Goal: Task Accomplishment & Management: Complete application form

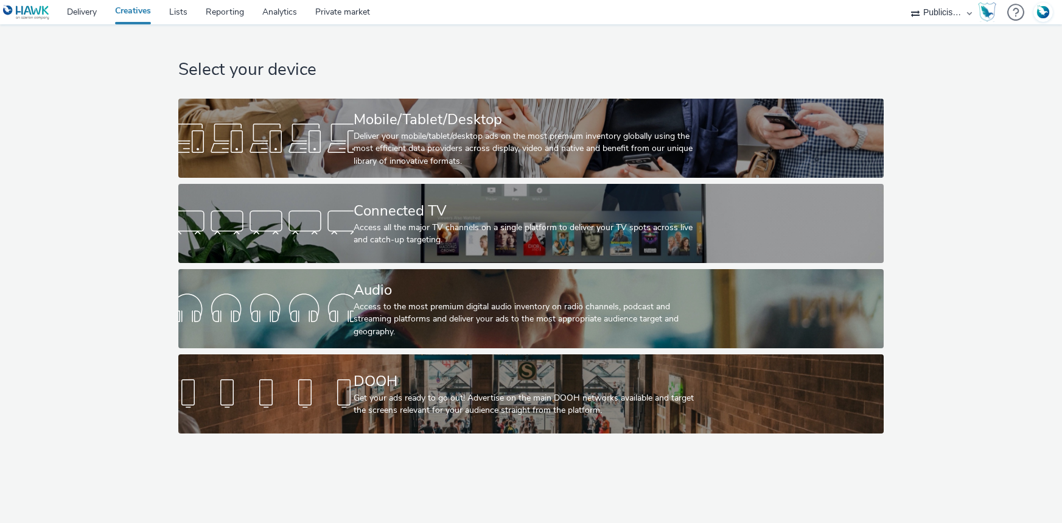
select select "08a58170-7f08-4922-abc8-b2d1eb407230"
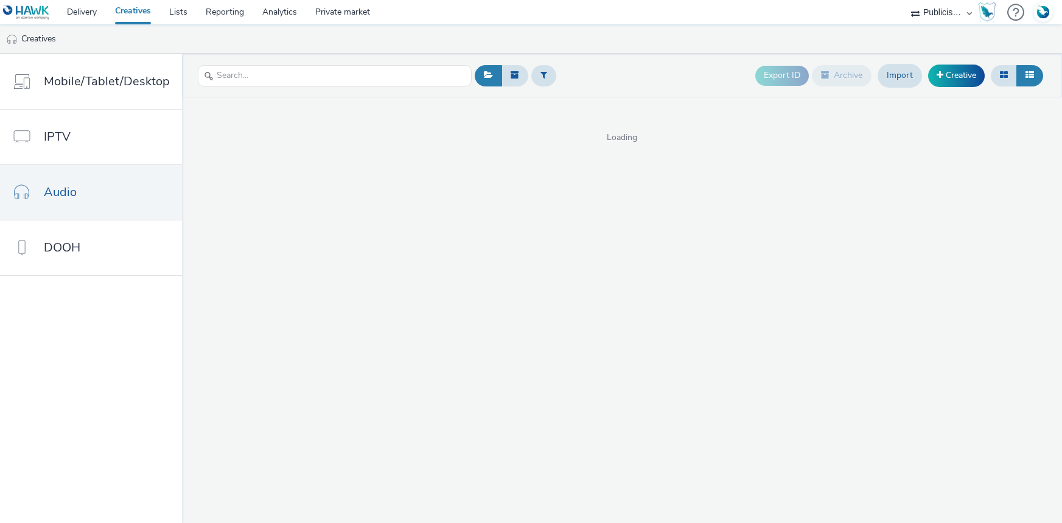
select select "08a58170-7f08-4922-abc8-b2d1eb407230"
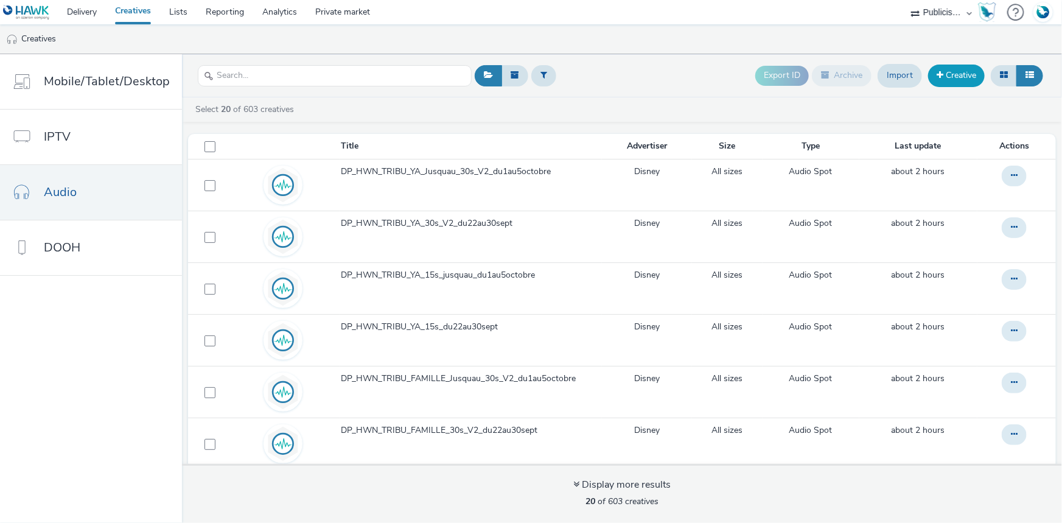
click at [931, 77] on link "Creative" at bounding box center [956, 76] width 57 height 22
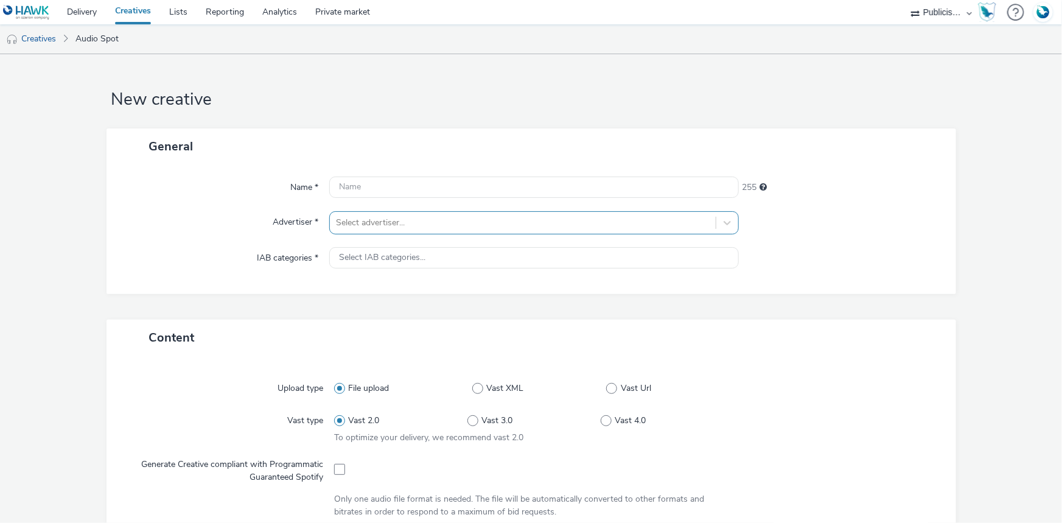
click at [390, 224] on div at bounding box center [523, 223] width 374 height 15
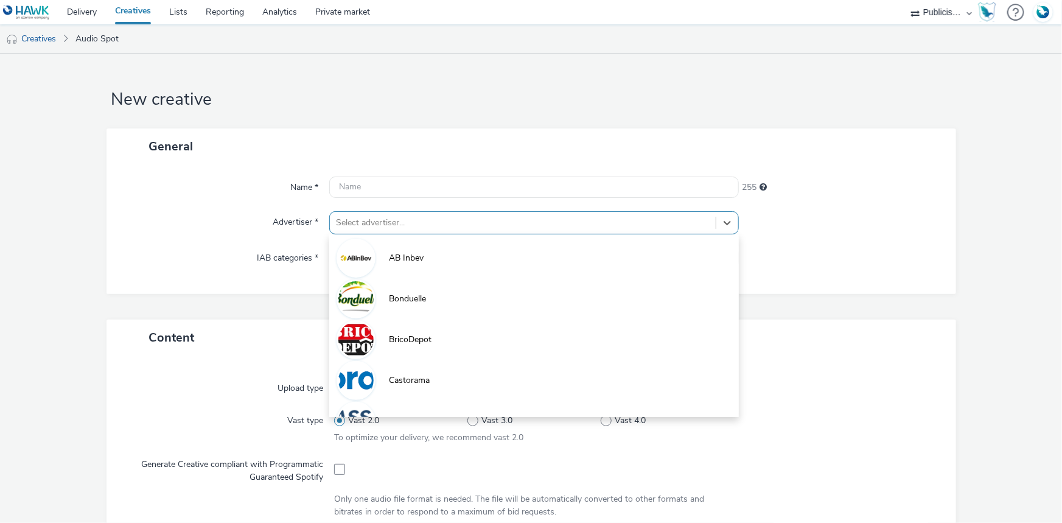
paste input "dis"
type input "dis"
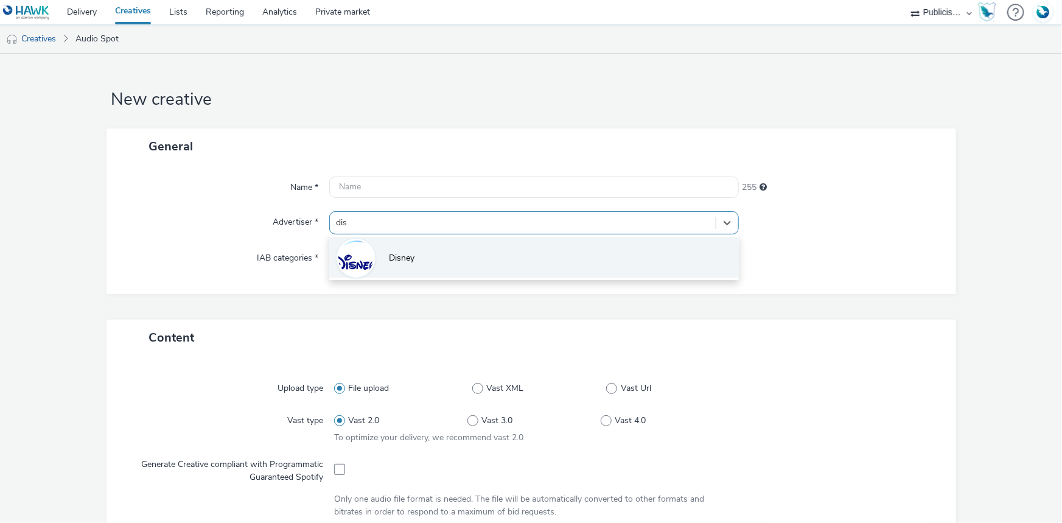
drag, startPoint x: 387, startPoint y: 261, endPoint x: 253, endPoint y: 40, distance: 258.9
click at [385, 261] on li "Disney" at bounding box center [534, 257] width 410 height 41
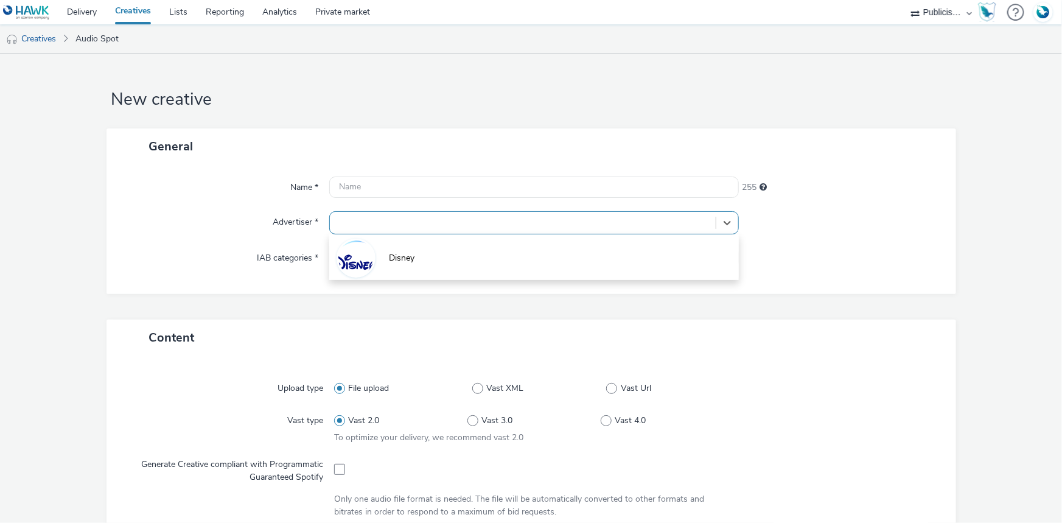
type input "[URL][DOMAIN_NAME]"
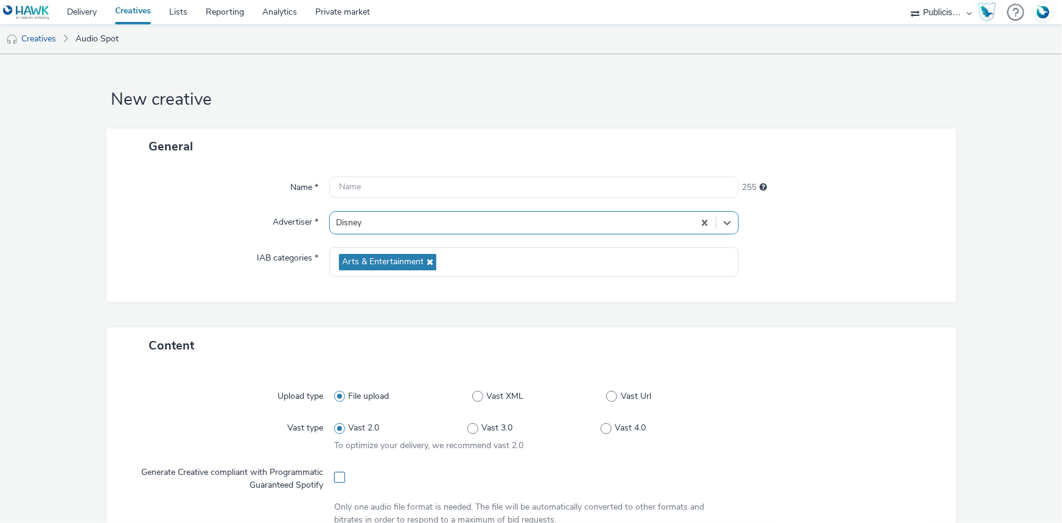
click at [336, 475] on span at bounding box center [339, 477] width 11 height 11
checkbox input "true"
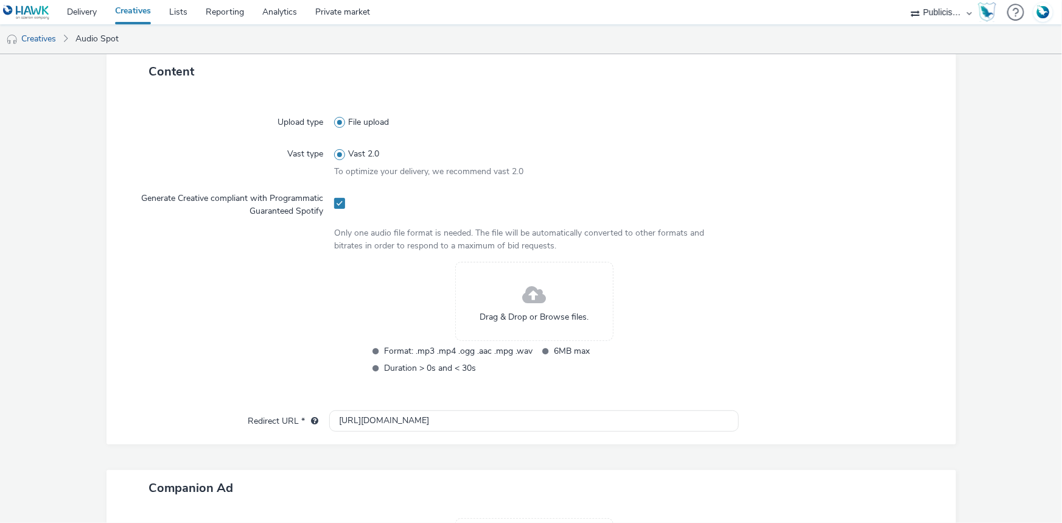
scroll to position [276, 0]
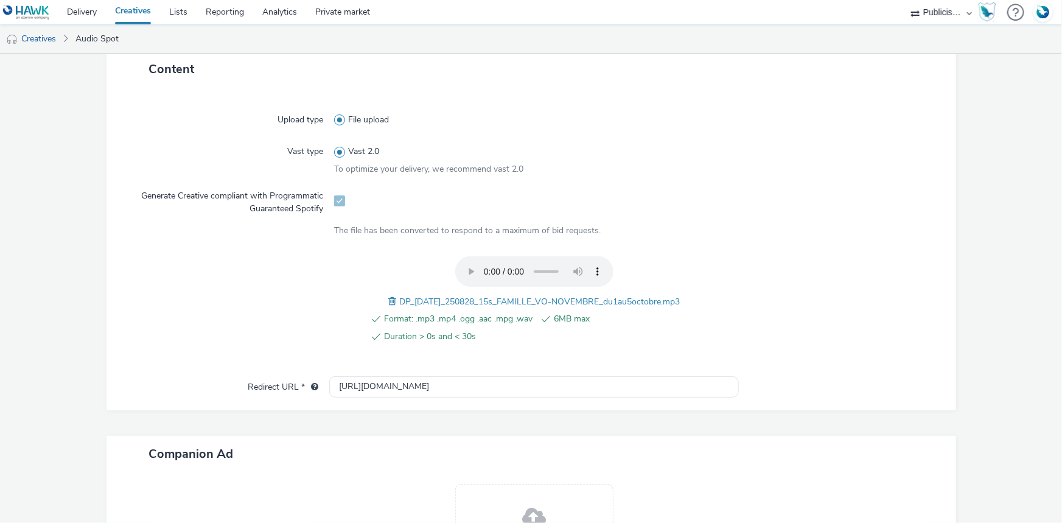
click at [549, 300] on span "DP_HALLOWEEN_250828_15s_FAMILLE_VO-NOVEMBRE_du1au5octobre.mp3" at bounding box center [539, 302] width 281 height 12
copy span "DP_HALLOWEEN_250828_15s_FAMILLE_VO-NOVEMBRE_du1au5octobre.mp3"
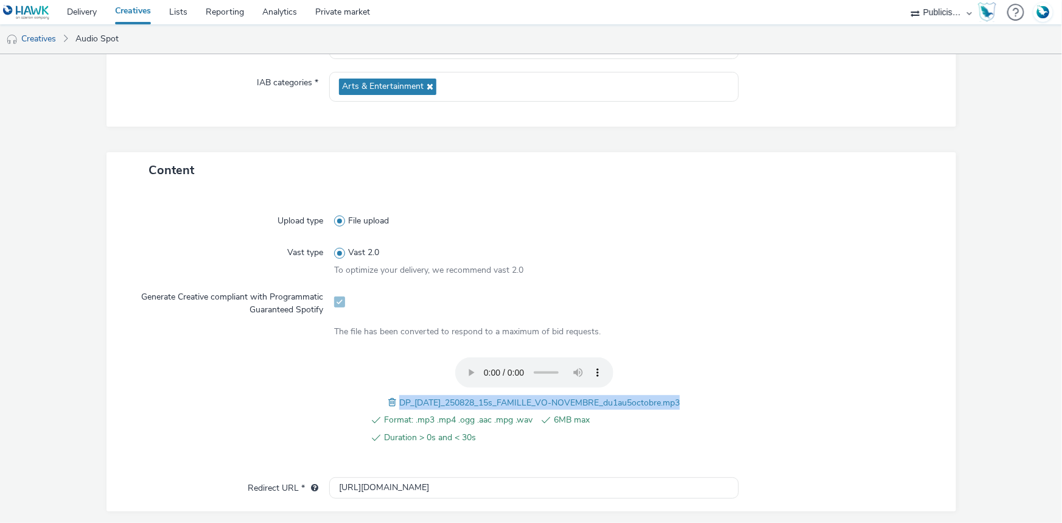
scroll to position [0, 0]
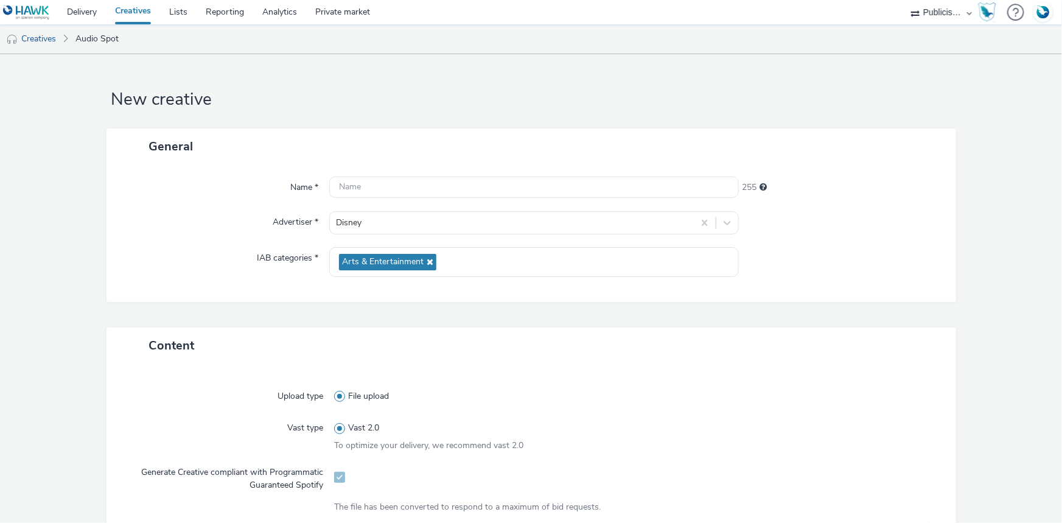
click at [361, 158] on div "General" at bounding box center [532, 146] width 850 height 36
click at [377, 188] on input "text" at bounding box center [534, 187] width 410 height 21
paste input "DP_HALLOWEEN_250828_15s_FAMILLE_VO-NOVEMBRE_du1au5octobre.mp3"
type input "DP_HALLOWEEN_250828_15s_FAMILLE_VO-NOVEMBRE_du1au5octobre"
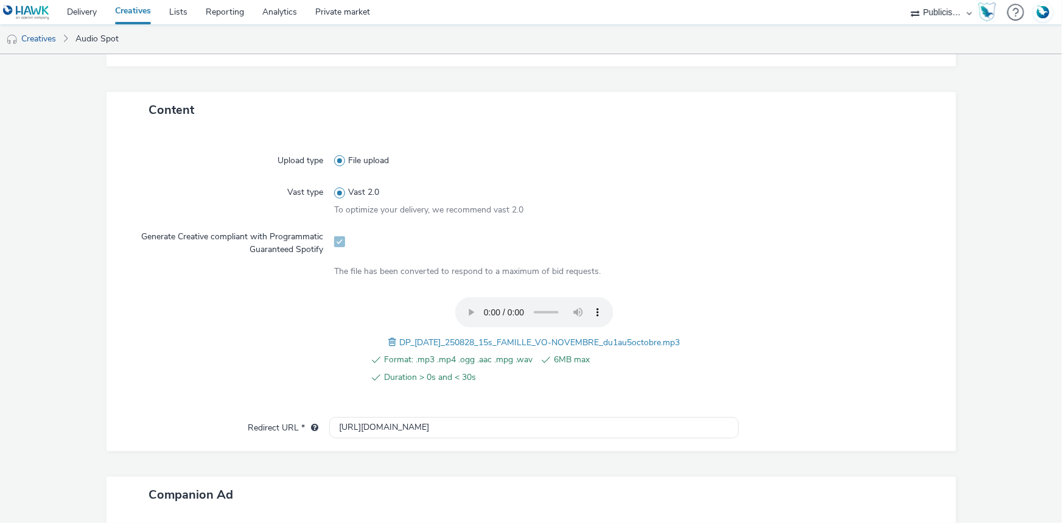
scroll to position [387, 0]
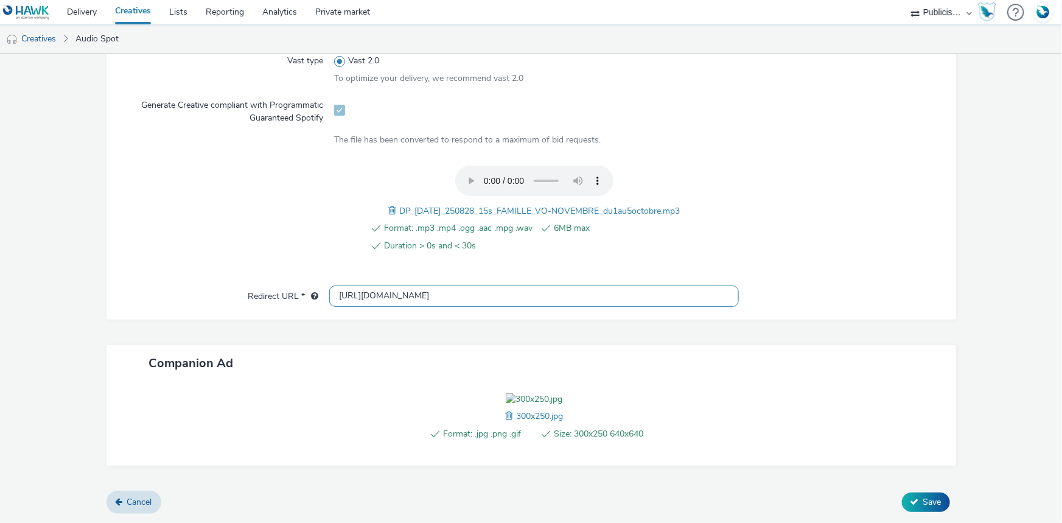
click at [360, 286] on input "[URL][DOMAIN_NAME]" at bounding box center [534, 296] width 410 height 21
paste input "s://[DOMAIN_NAME][URL]"
type input "[URL][DOMAIN_NAME]"
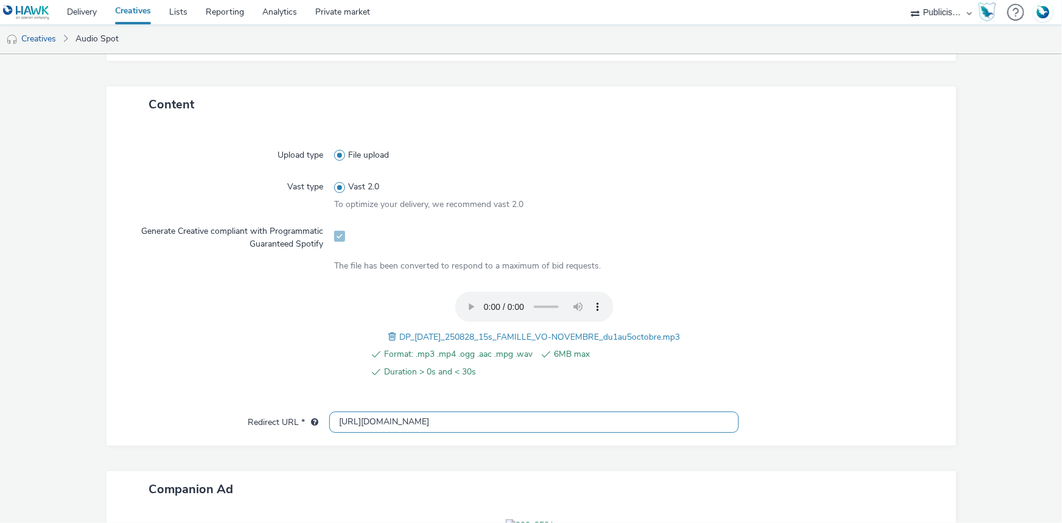
scroll to position [55, 0]
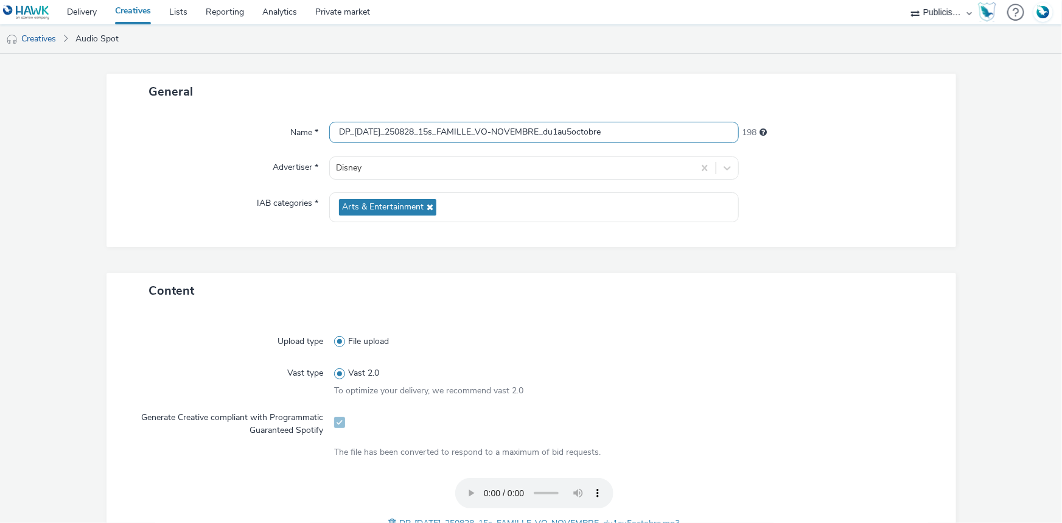
click at [632, 127] on input "DP_HALLOWEEN_250828_15s_FAMILLE_VO-NOVEMBRE_du1au5octobre" at bounding box center [534, 132] width 410 height 21
paste input "_Spotify"
type input "DP_HALLOWEEN_250828_15s_FAMILLE_VO-NOVEMBRE_du1au5octobre_Spotify"
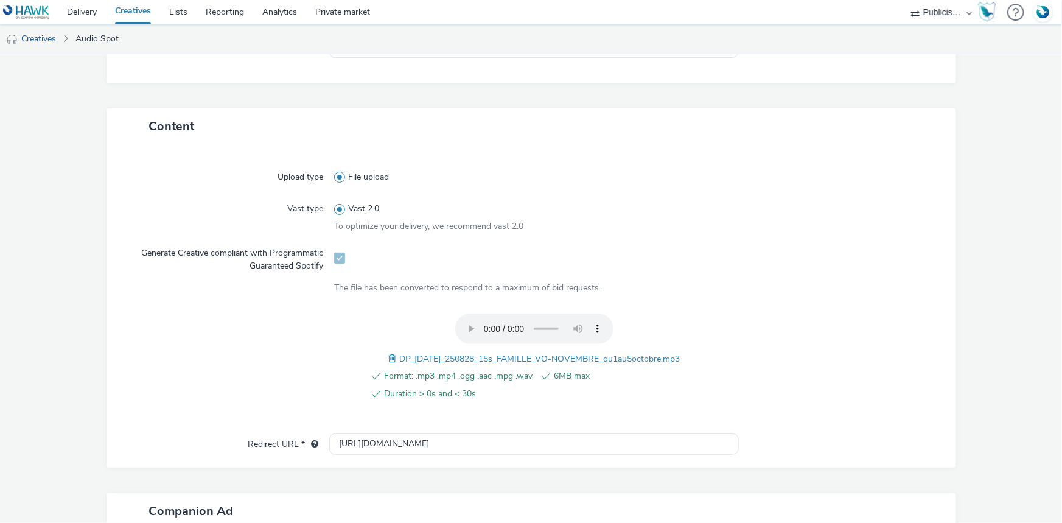
scroll to position [435, 0]
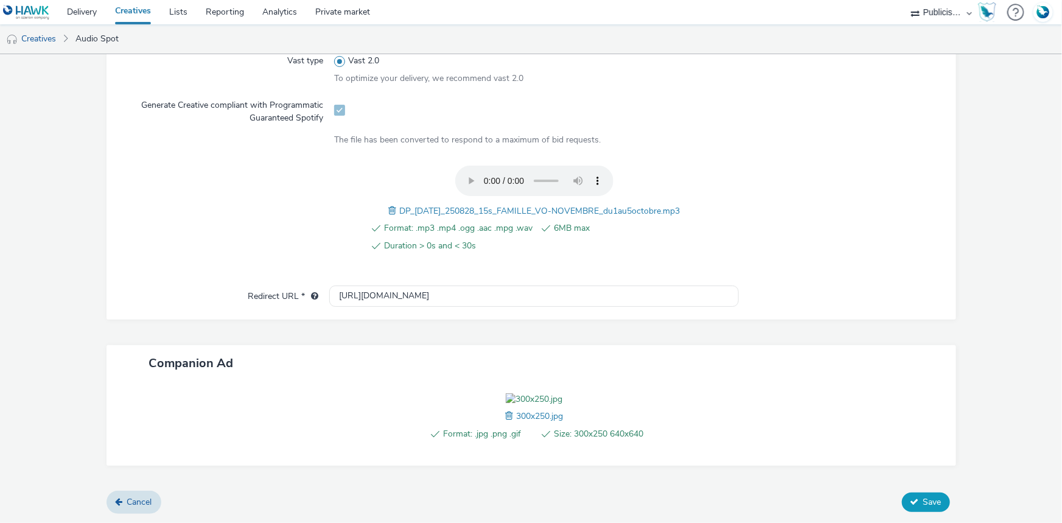
click at [923, 494] on button "Save" at bounding box center [926, 502] width 48 height 19
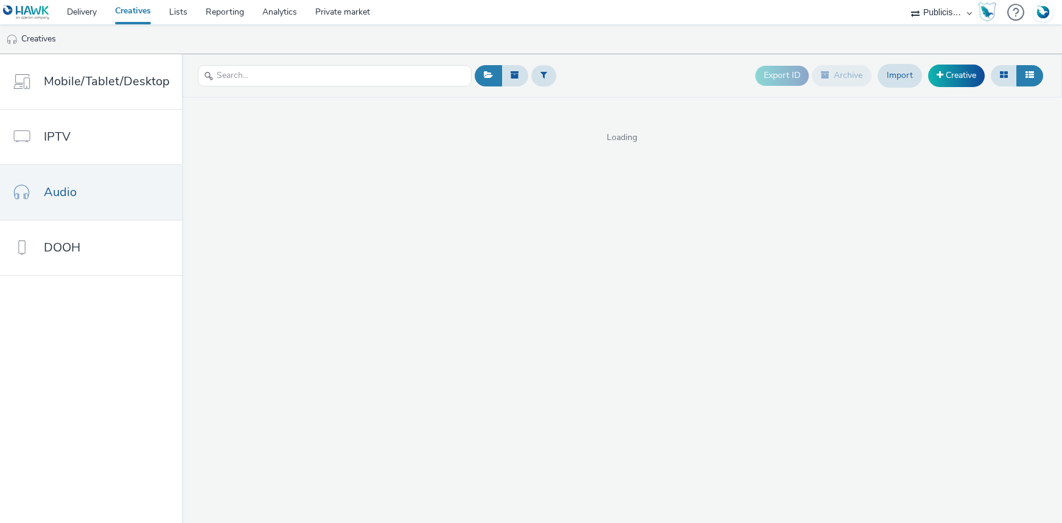
select select "08a58170-7f08-4922-abc8-b2d1eb407230"
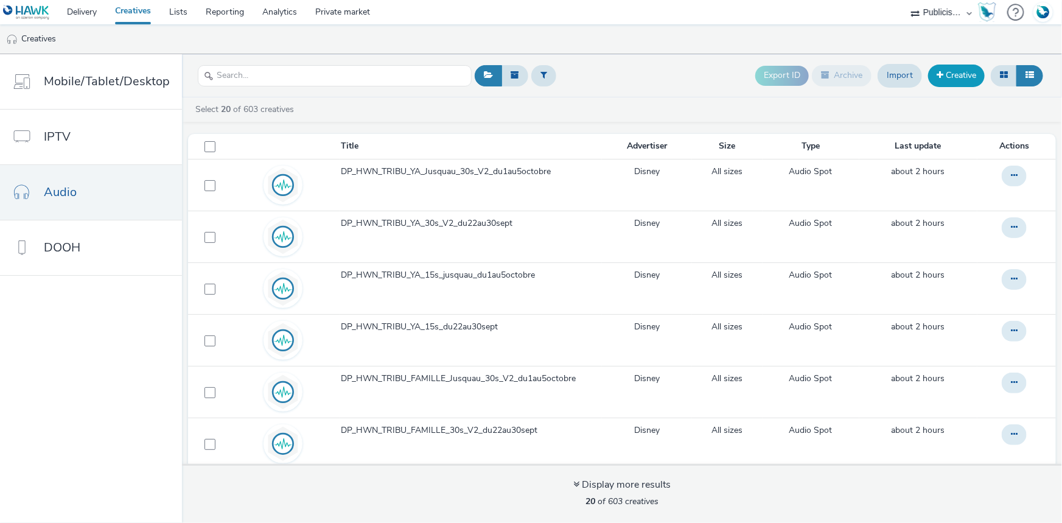
click at [948, 72] on link "Creative" at bounding box center [956, 76] width 57 height 22
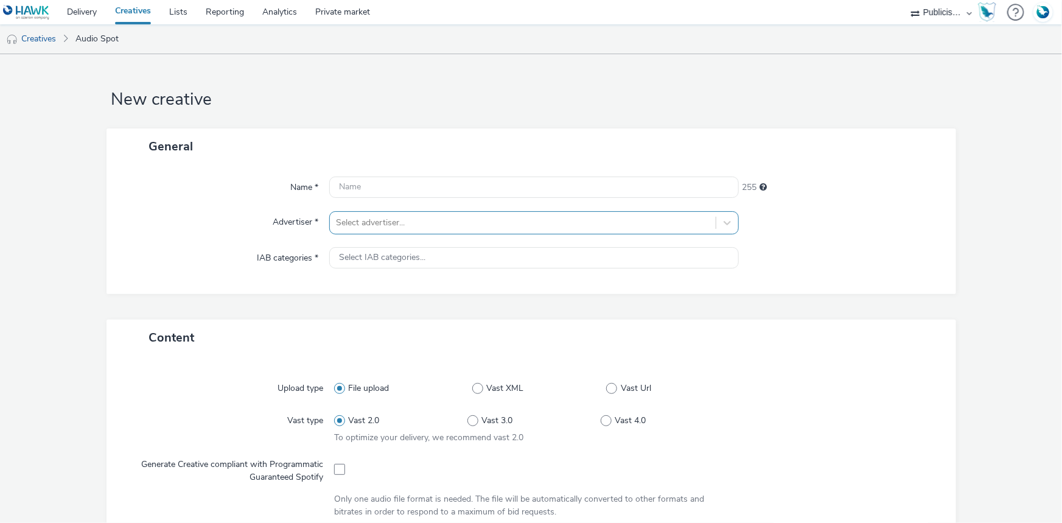
click at [359, 225] on div at bounding box center [523, 223] width 374 height 15
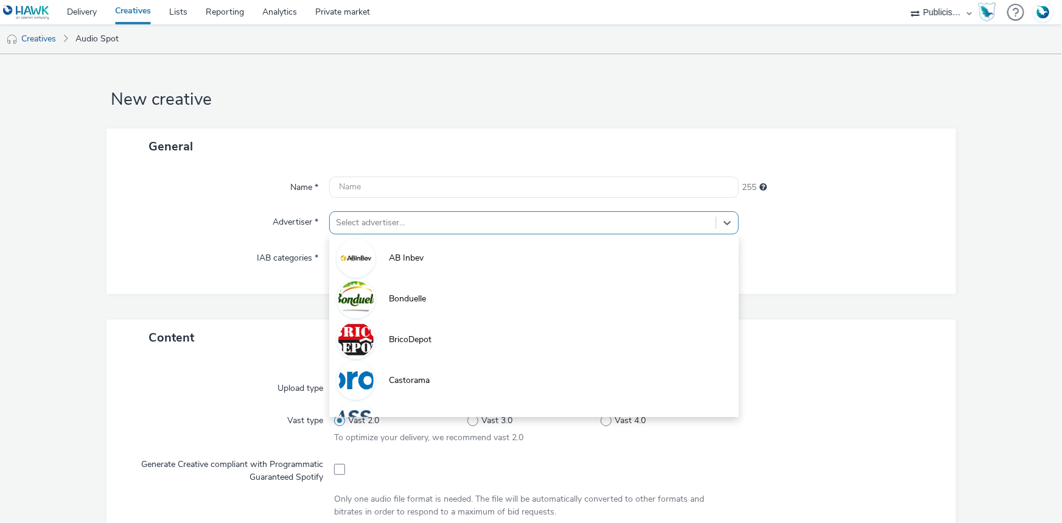
paste input "dis"
type input "dis"
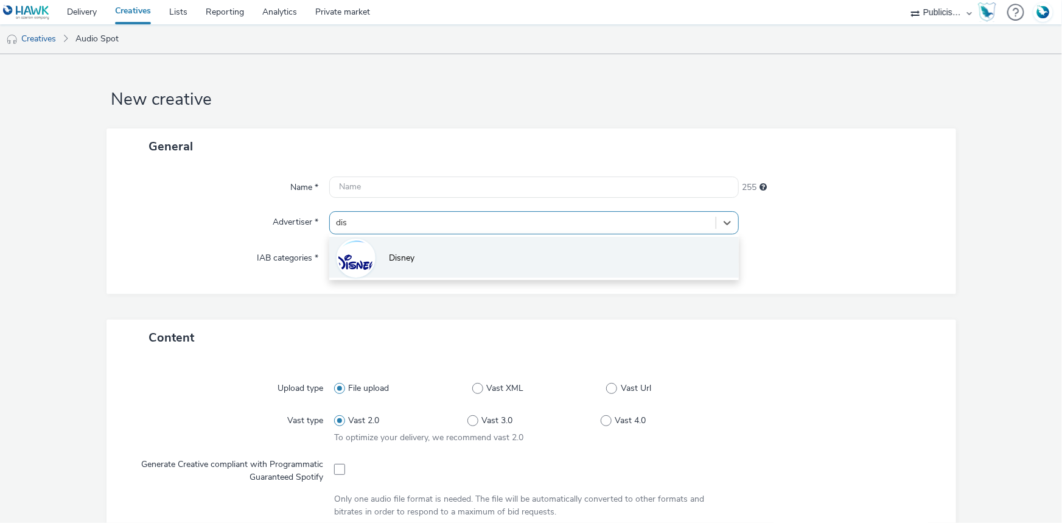
click at [371, 266] on div at bounding box center [356, 258] width 39 height 39
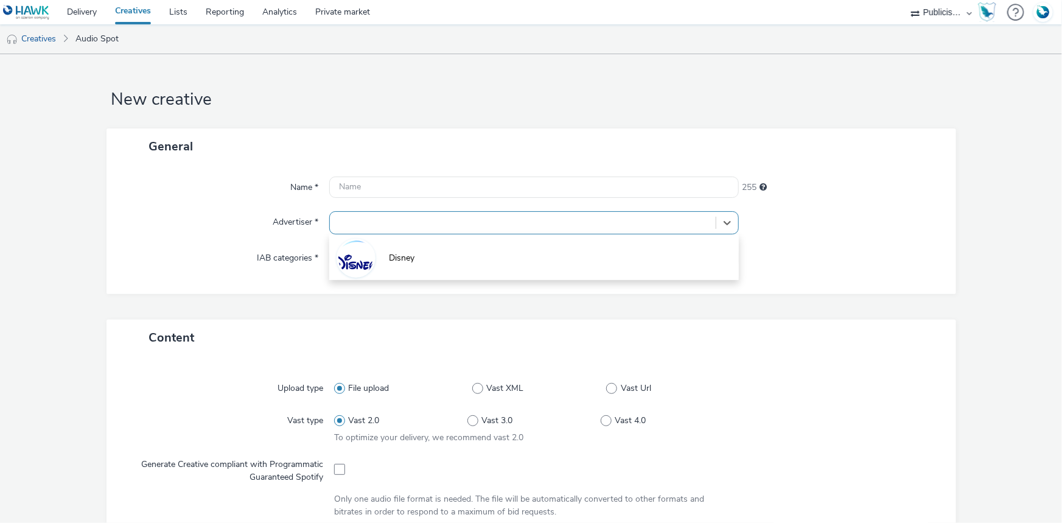
type input "[URL][DOMAIN_NAME]"
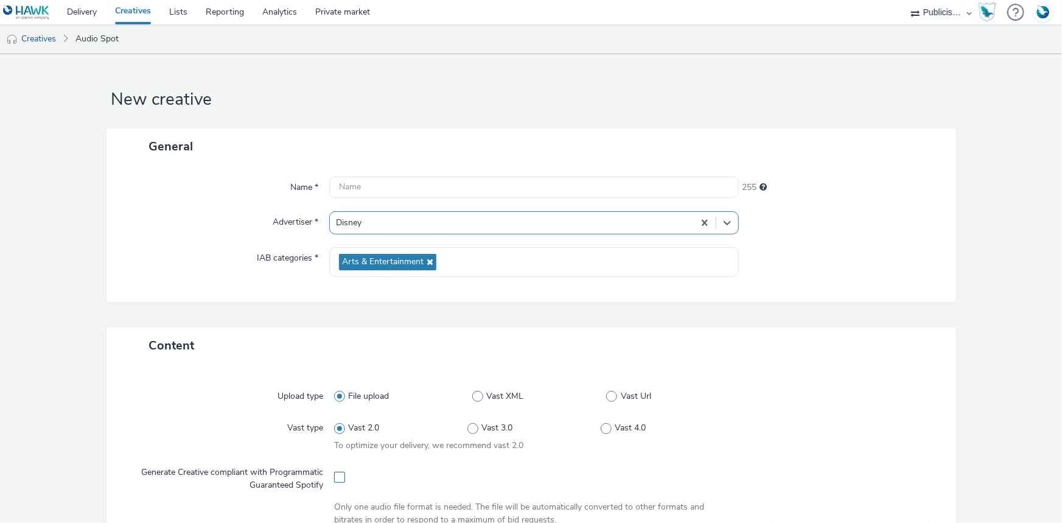
click at [341, 481] on span at bounding box center [339, 477] width 11 height 11
checkbox input "true"
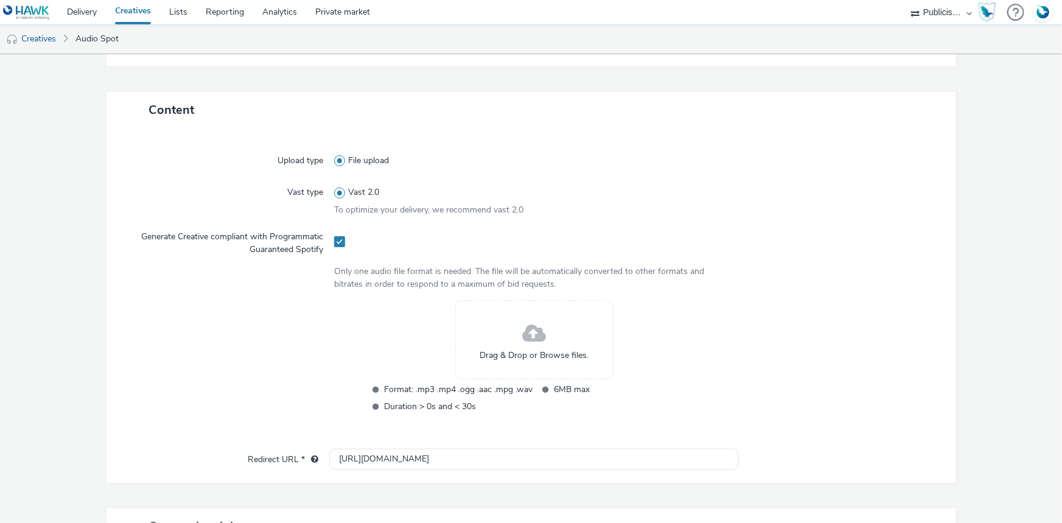
scroll to position [276, 0]
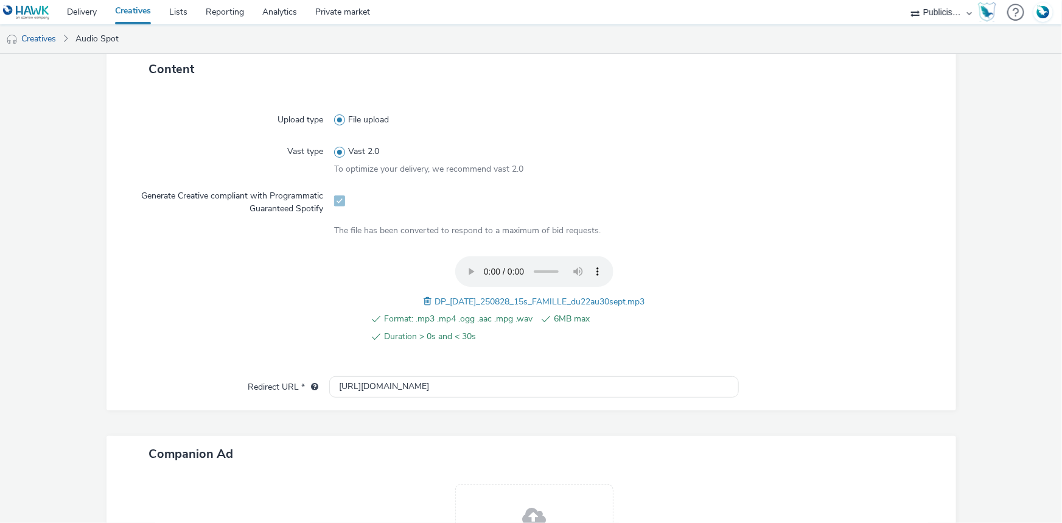
click at [486, 302] on span "DP_HALLOWEEN_250828_15s_FAMILLE_du22au30sept.mp3" at bounding box center [540, 302] width 210 height 12
copy span "DP_HALLOWEEN_250828_15s_FAMILLE_du22au30sept.mp3"
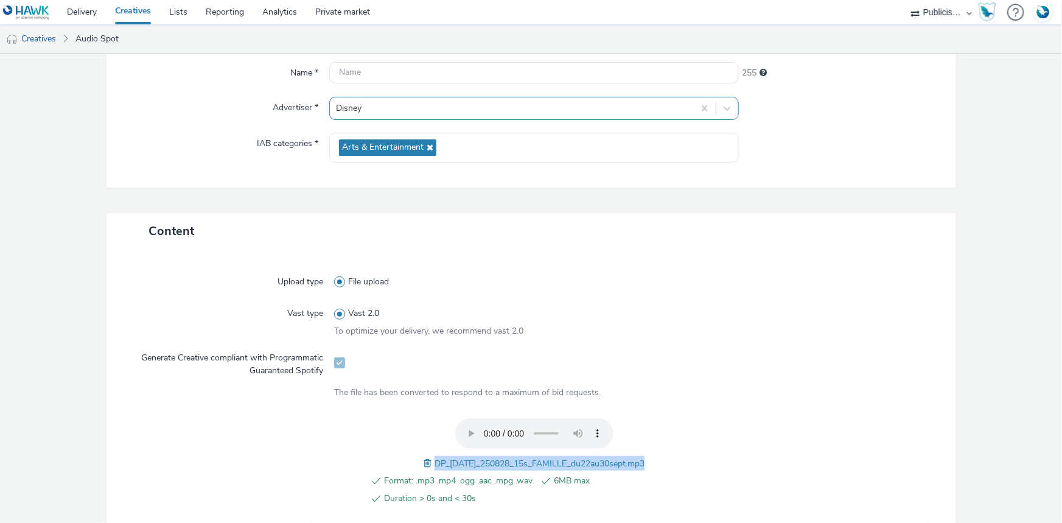
scroll to position [0, 0]
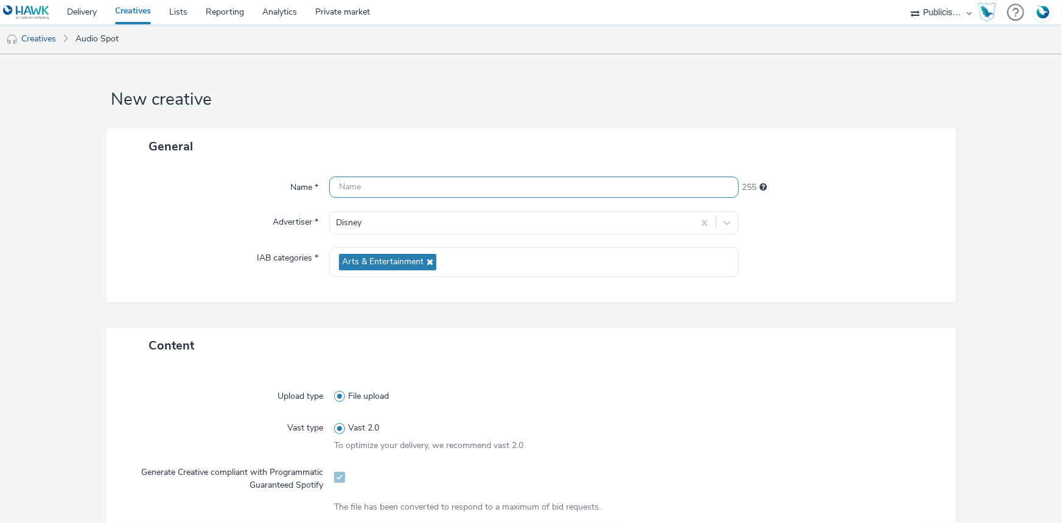
click at [368, 184] on input "text" at bounding box center [534, 187] width 410 height 21
paste input "DP_HALLOWEEN_250828_15s_FAMILLE_du22au30sept.mp3"
type input "DP_HALLOWEEN_250828_15s_FAMILLE_du22au30sept"
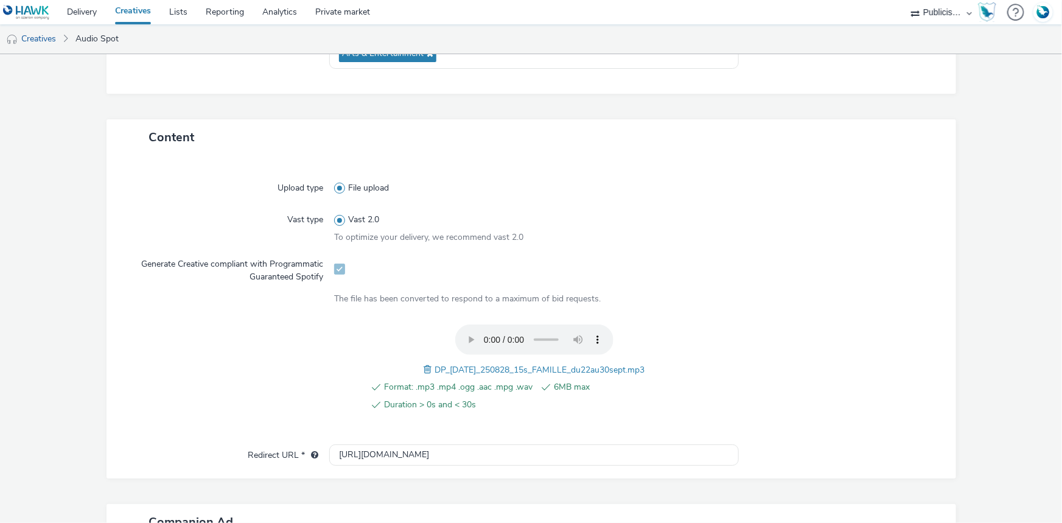
scroll to position [387, 0]
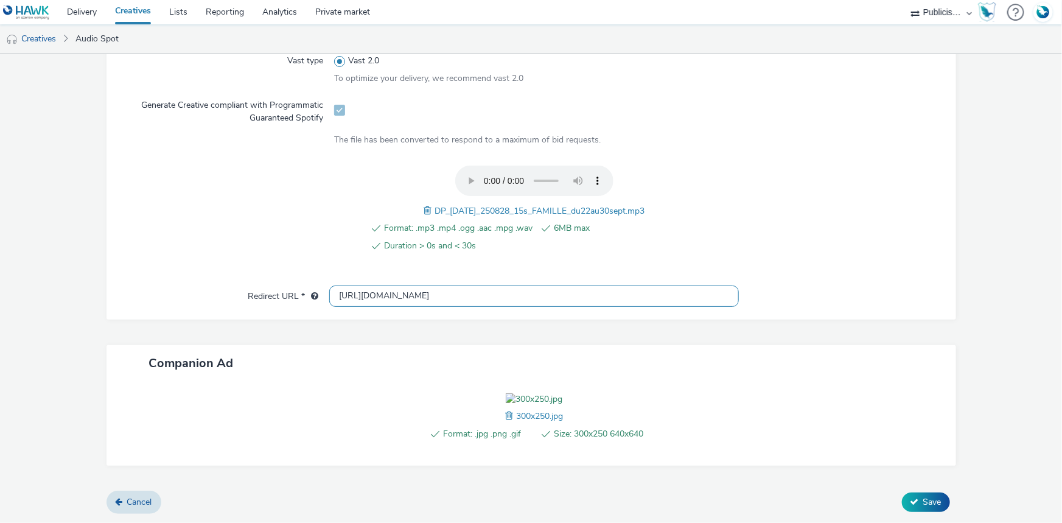
click at [346, 286] on input "[URL][DOMAIN_NAME]" at bounding box center [534, 296] width 410 height 21
paste input "s://[DOMAIN_NAME][URL]"
type input "[URL][DOMAIN_NAME]"
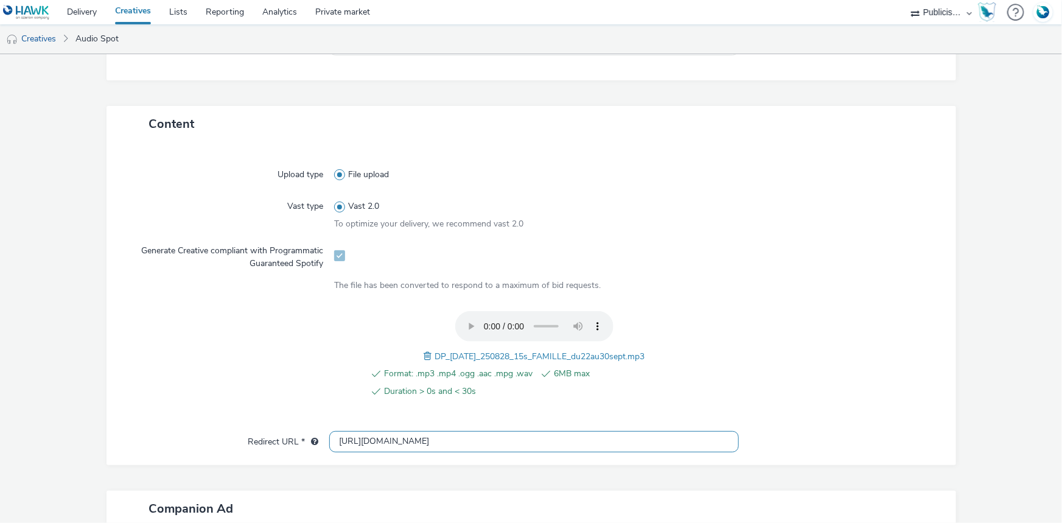
scroll to position [55, 0]
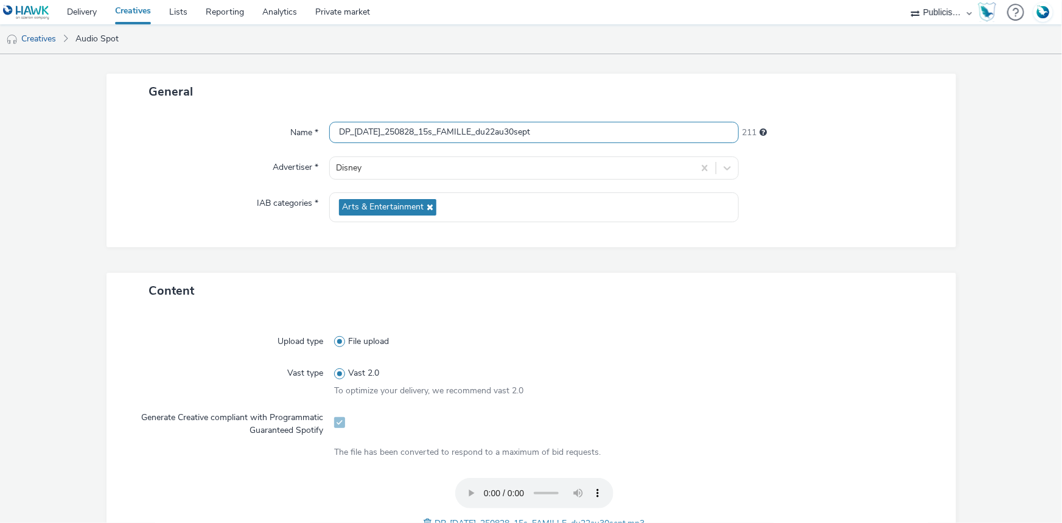
click at [579, 128] on input "DP_HALLOWEEN_250828_15s_FAMILLE_du22au30sept" at bounding box center [534, 132] width 410 height 21
paste input "_Spotify"
type input "DP_HALLOWEEN_250828_15s_FAMILLE_du22au30sept_Spotify"
click at [847, 199] on div at bounding box center [841, 207] width 205 height 30
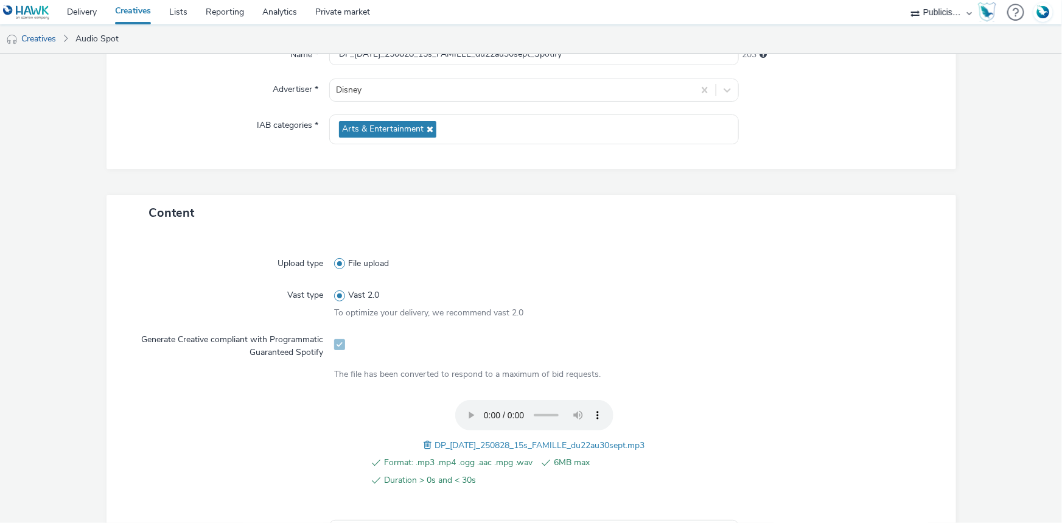
scroll to position [435, 0]
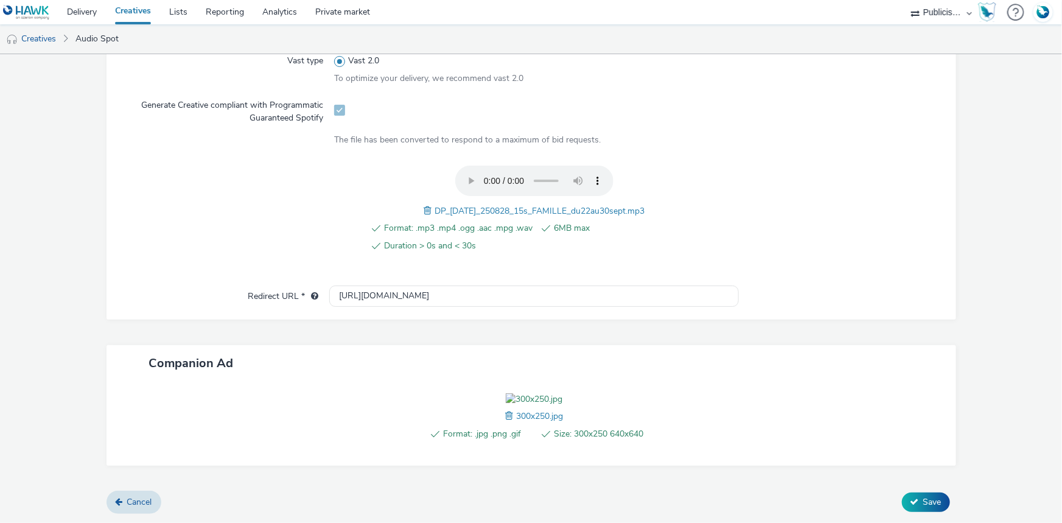
drag, startPoint x: 915, startPoint y: 502, endPoint x: 889, endPoint y: 477, distance: 35.3
click at [914, 502] on button "Save" at bounding box center [926, 502] width 48 height 19
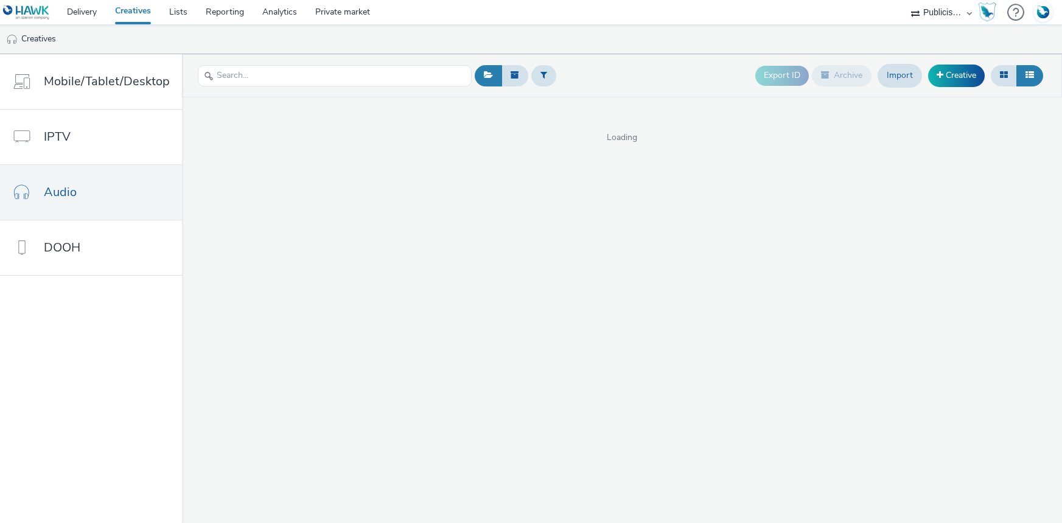
select select "08a58170-7f08-4922-abc8-b2d1eb407230"
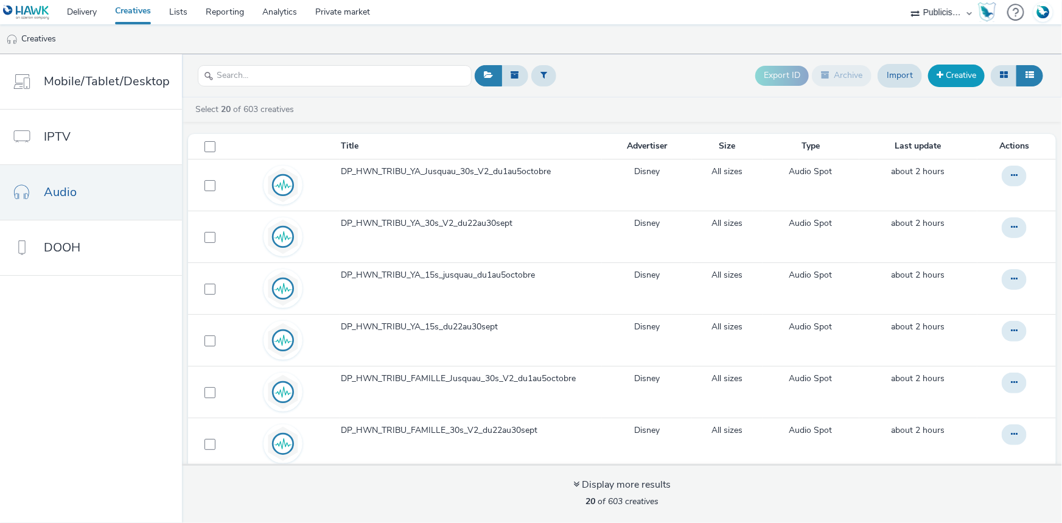
click at [950, 77] on link "Creative" at bounding box center [956, 76] width 57 height 22
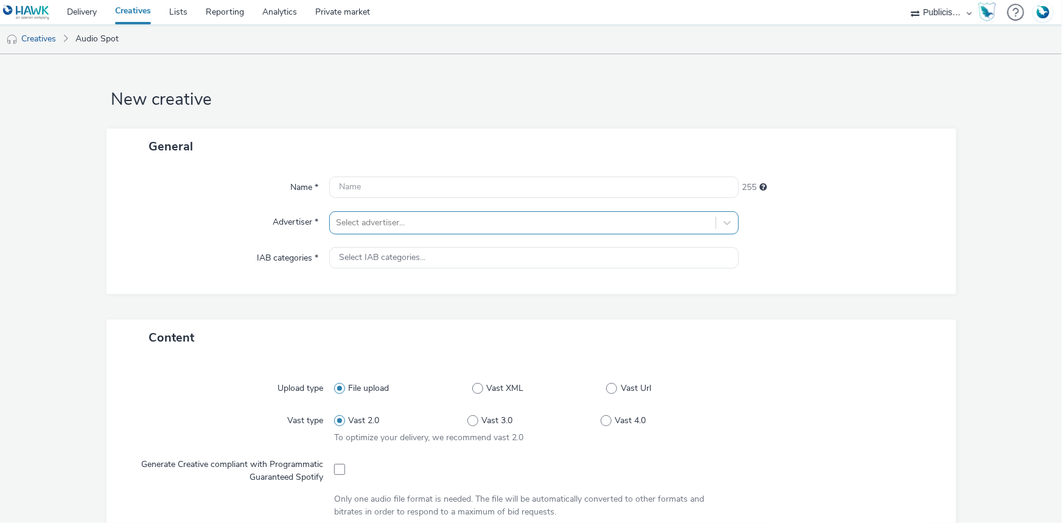
click at [384, 228] on div at bounding box center [523, 223] width 374 height 15
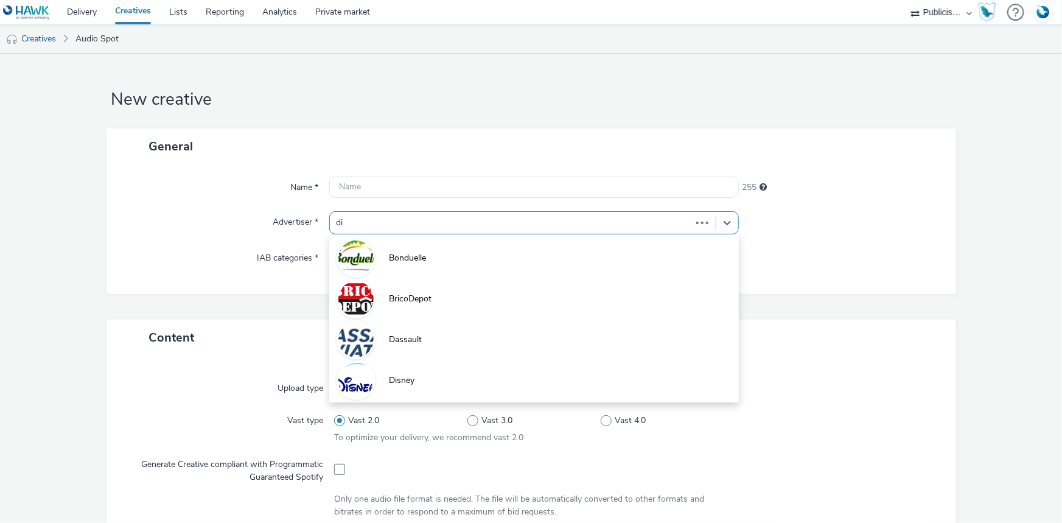
type input "dis"
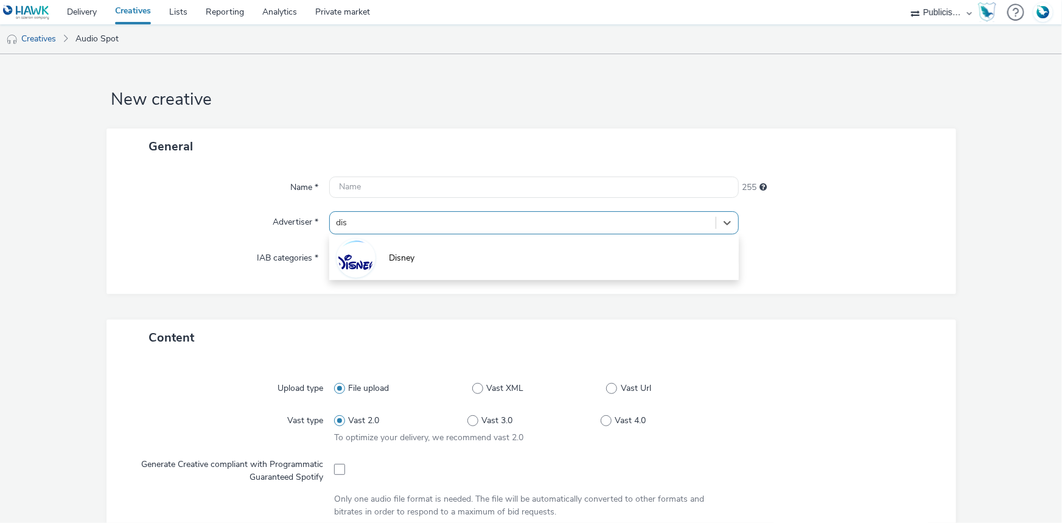
click at [406, 244] on li "Disney" at bounding box center [534, 257] width 410 height 41
type input "[URL][DOMAIN_NAME]"
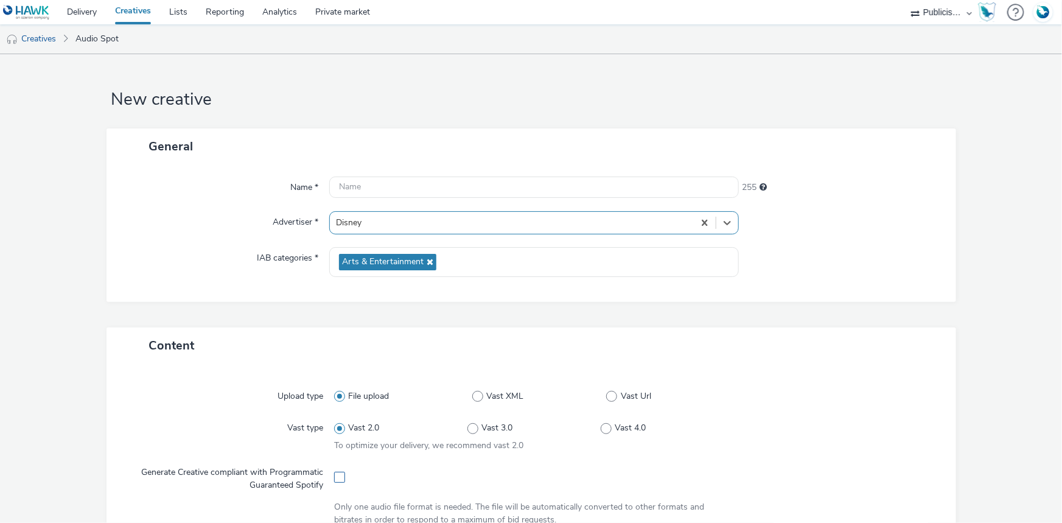
click at [336, 479] on span at bounding box center [339, 477] width 11 height 11
checkbox input "true"
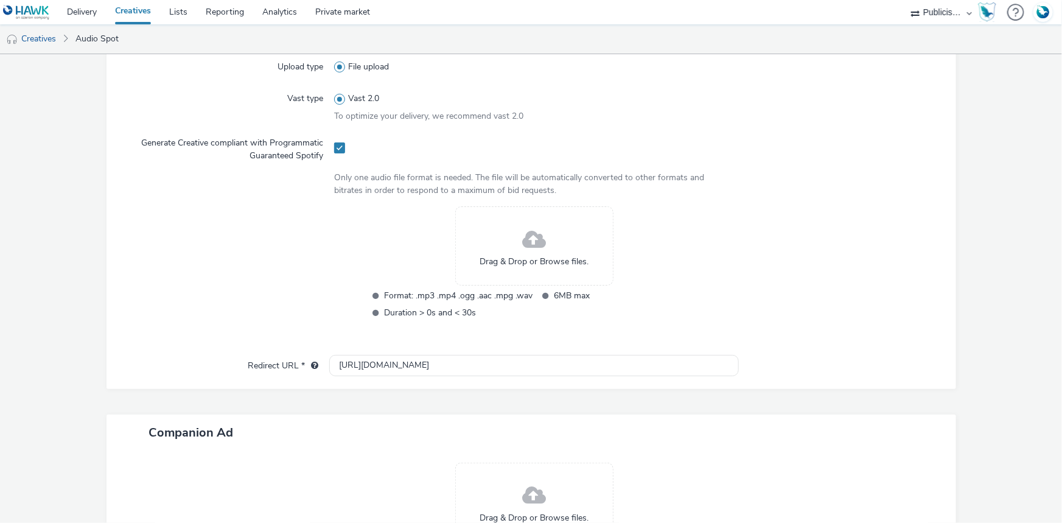
scroll to position [332, 0]
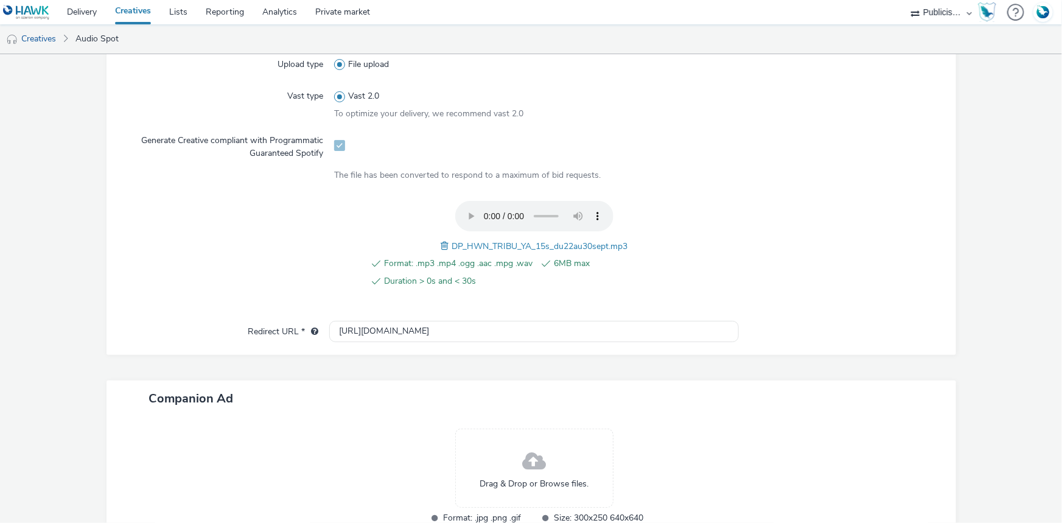
click at [504, 245] on span "DP_HWN_TRIBU_YA_15s_du22au30sept.mp3" at bounding box center [540, 246] width 176 height 12
copy span "DP_HWN_TRIBU_YA_15s_du22au30sept.mp3"
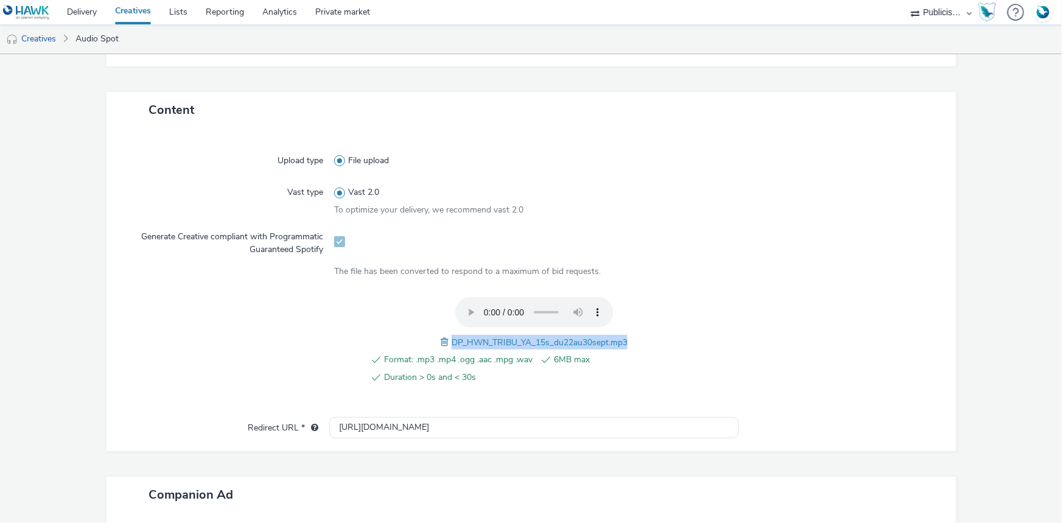
scroll to position [110, 0]
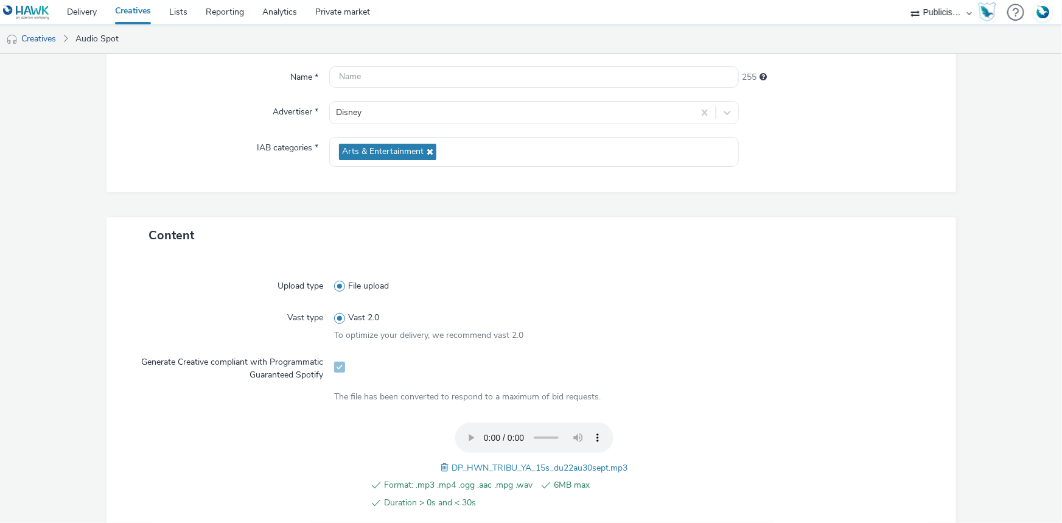
click at [363, 89] on div "Name * 255 Advertiser * Disney IAB categories * Arts & Entertainment" at bounding box center [532, 123] width 850 height 138
click at [365, 82] on input "text" at bounding box center [534, 76] width 410 height 21
paste input "DP_HWN_TRIBU_YA_15s_du22au30sept.mp3"
type input "DP_HWN_TRIBU_YA_15s_du22au30sept"
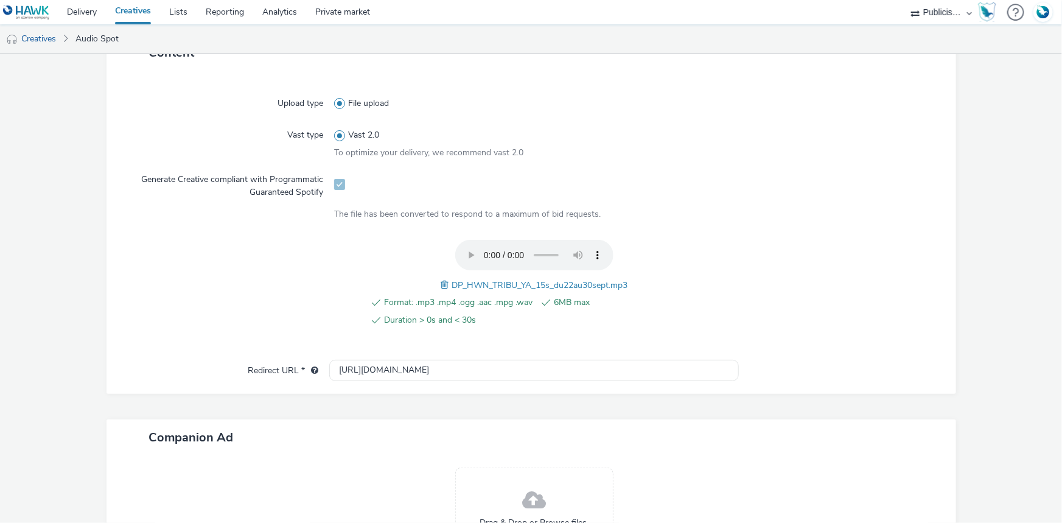
scroll to position [417, 0]
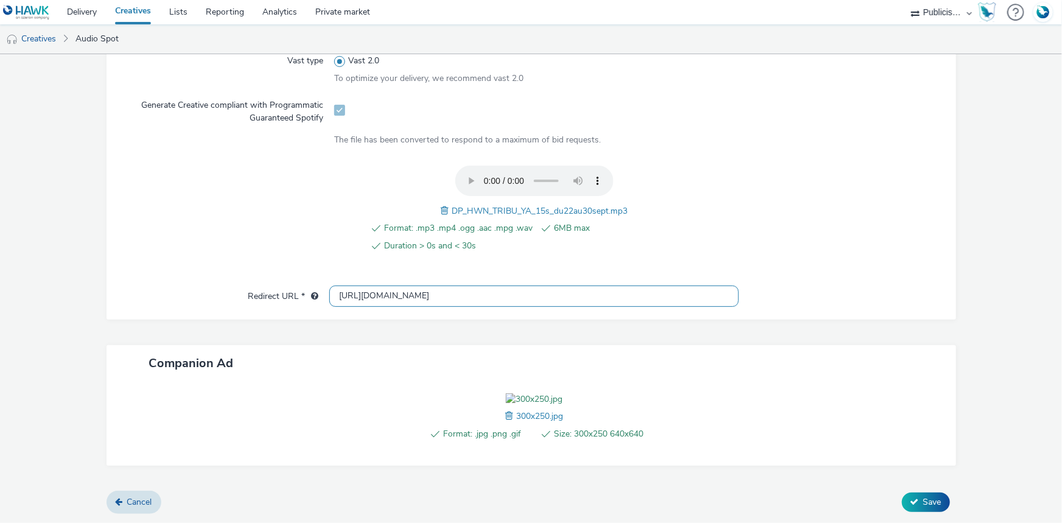
click at [362, 286] on input "[URL][DOMAIN_NAME]" at bounding box center [534, 296] width 410 height 21
paste input "s://[DOMAIN_NAME][URL]"
type input "[URL][DOMAIN_NAME]"
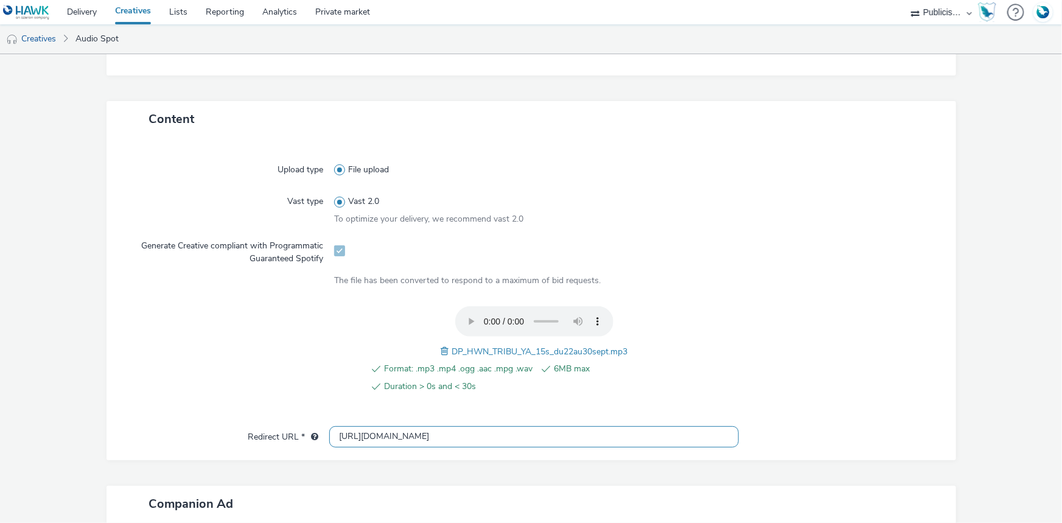
scroll to position [30, 0]
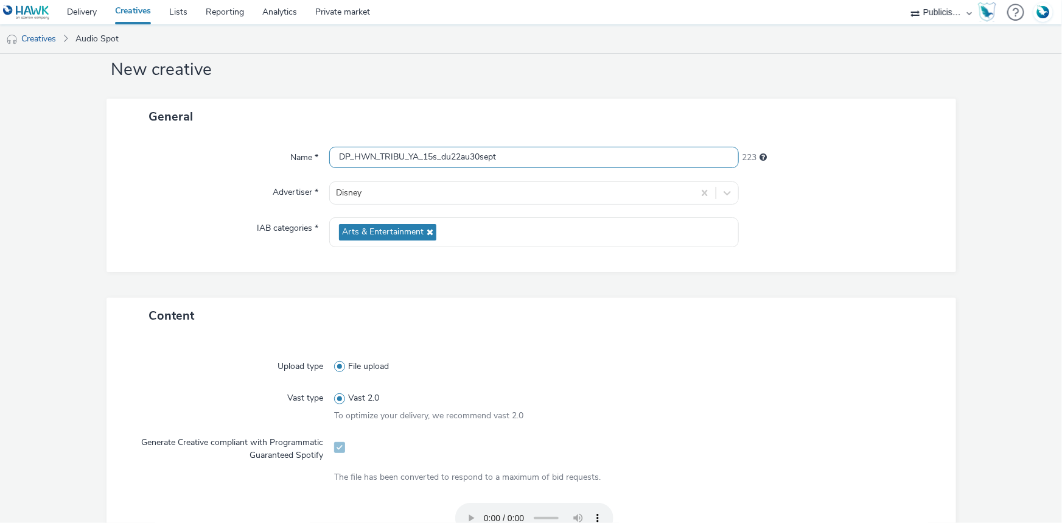
click at [556, 147] on input "DP_HWN_TRIBU_YA_15s_du22au30sept" at bounding box center [534, 157] width 410 height 21
paste input "_Spotify"
type input "DP_HWN_TRIBU_YA_15s_du22au30sept_Spotify"
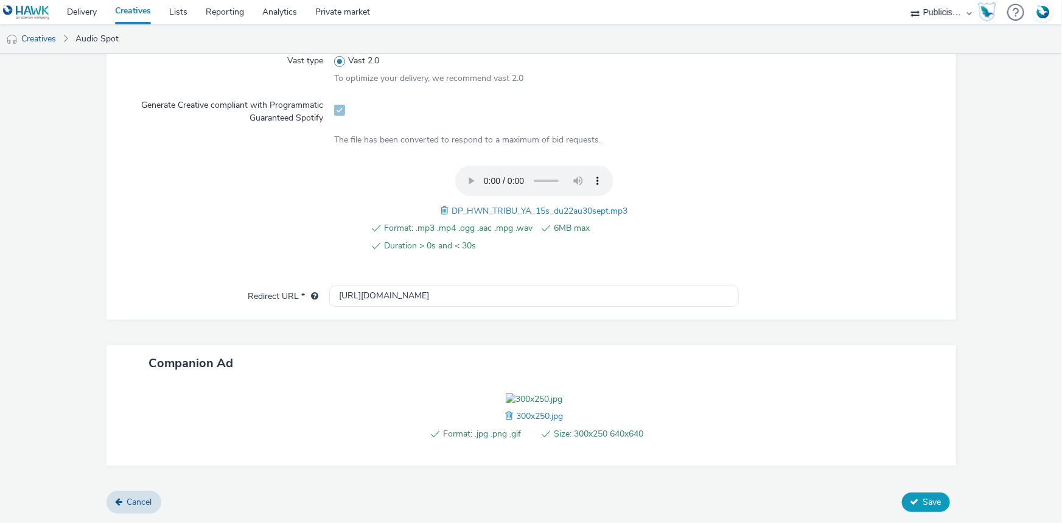
click at [924, 500] on span "Save" at bounding box center [933, 502] width 18 height 12
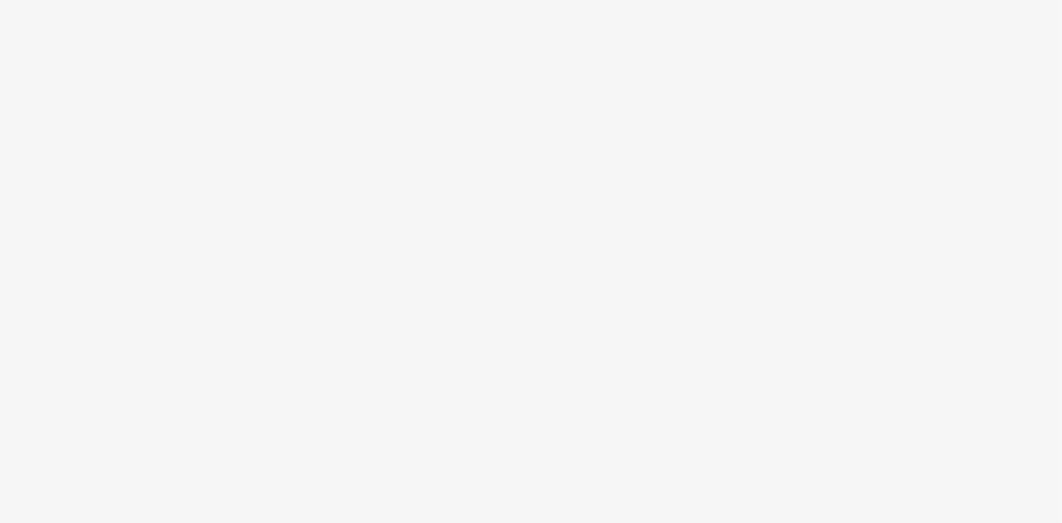
select select "08a58170-7f08-4922-abc8-b2d1eb407230"
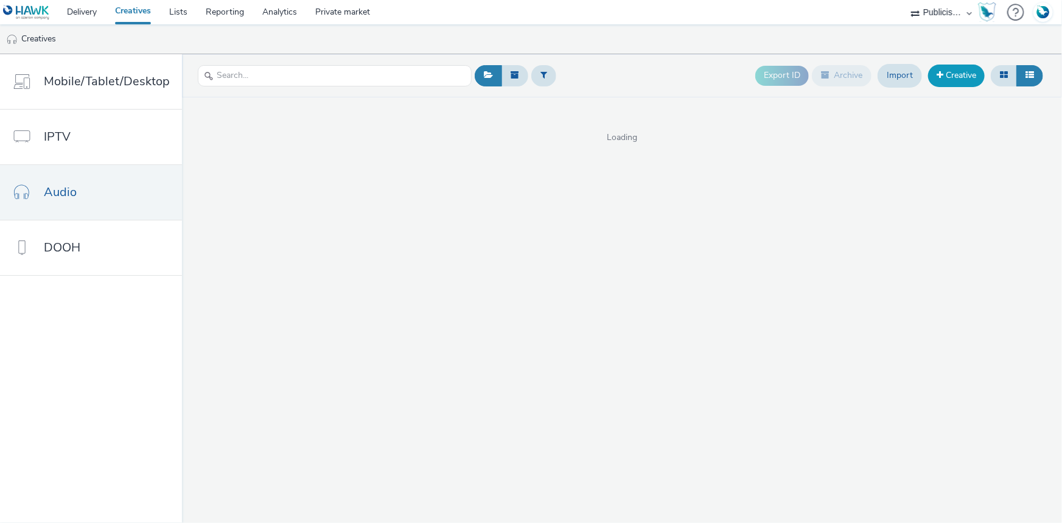
click at [952, 80] on link "Creative" at bounding box center [956, 76] width 57 height 22
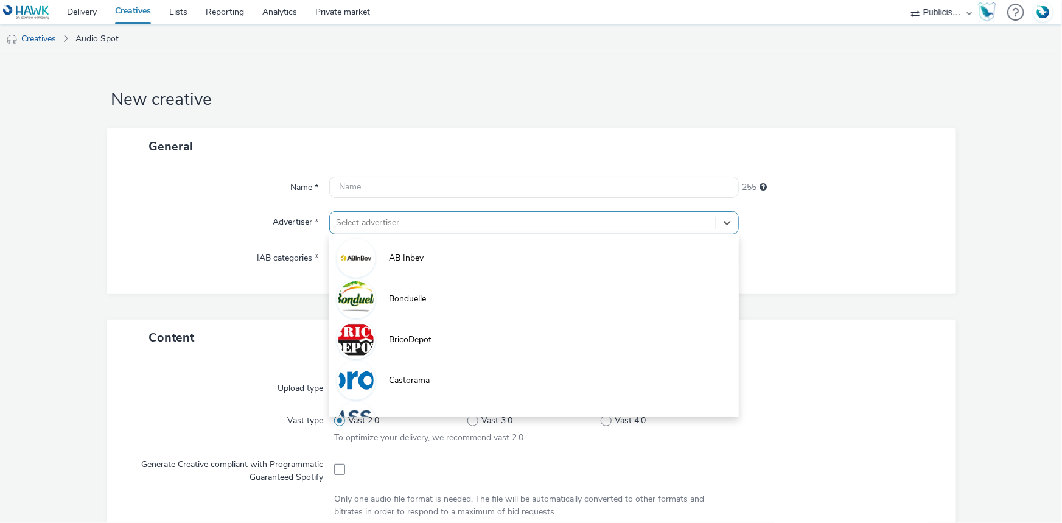
click at [370, 228] on div at bounding box center [523, 223] width 374 height 15
paste input "dis"
type input "dis"
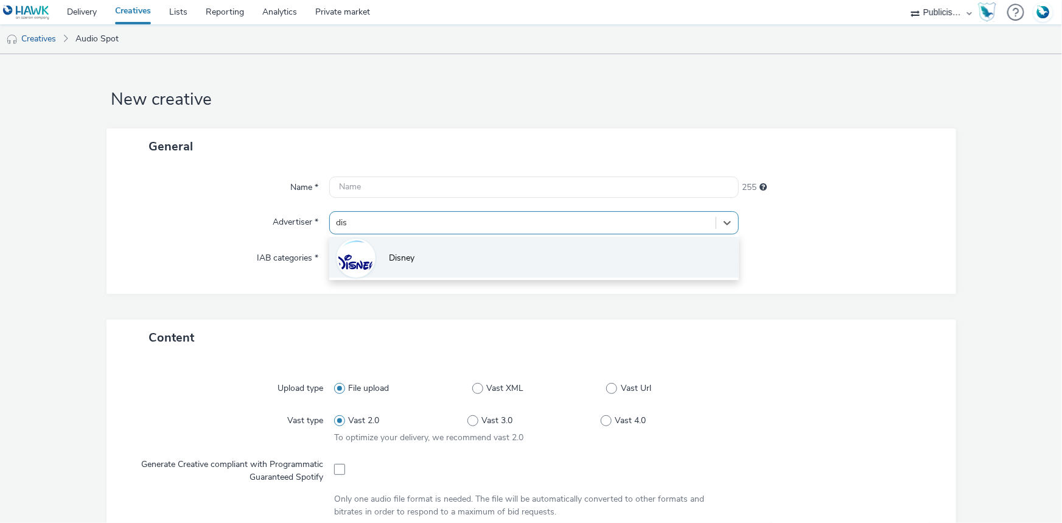
click at [366, 261] on img at bounding box center [355, 257] width 35 height 35
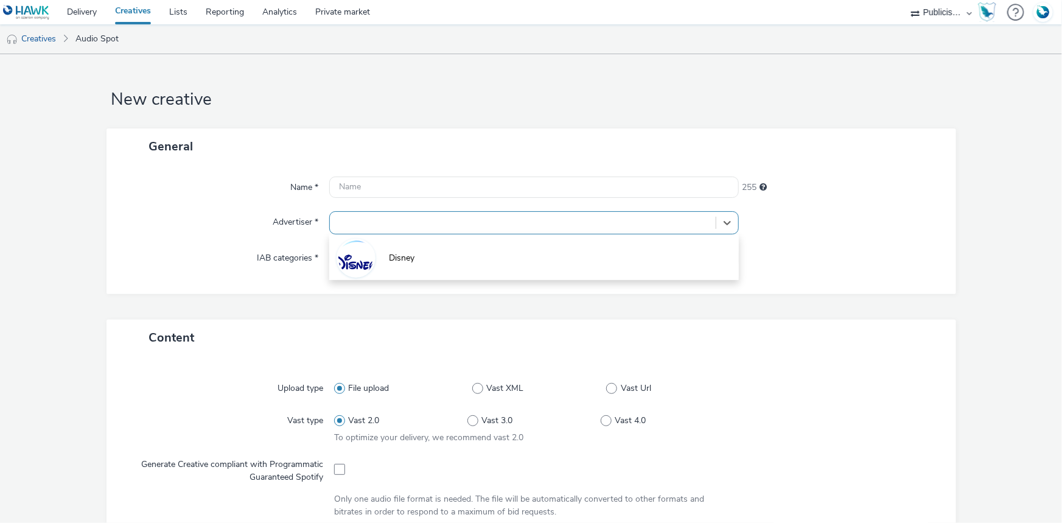
type input "[URL][DOMAIN_NAME]"
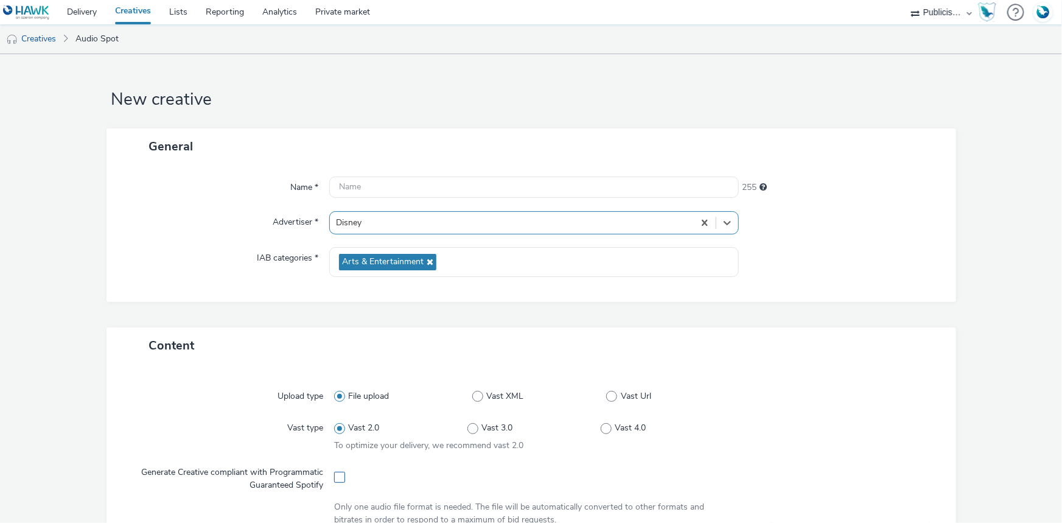
click at [335, 482] on span at bounding box center [339, 477] width 11 height 11
checkbox input "true"
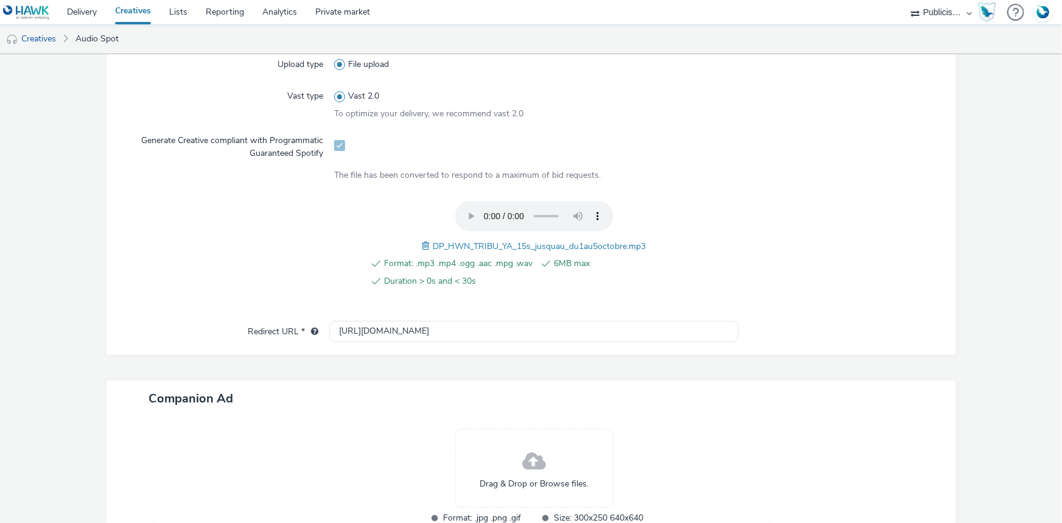
click at [500, 249] on span "DP_HWN_TRIBU_YA_15s_jusquau_du1au5octobre.mp3" at bounding box center [539, 246] width 213 height 12
copy span "DP_HWN_TRIBU_YA_15s_jusquau_du1au5octobre.mp3"
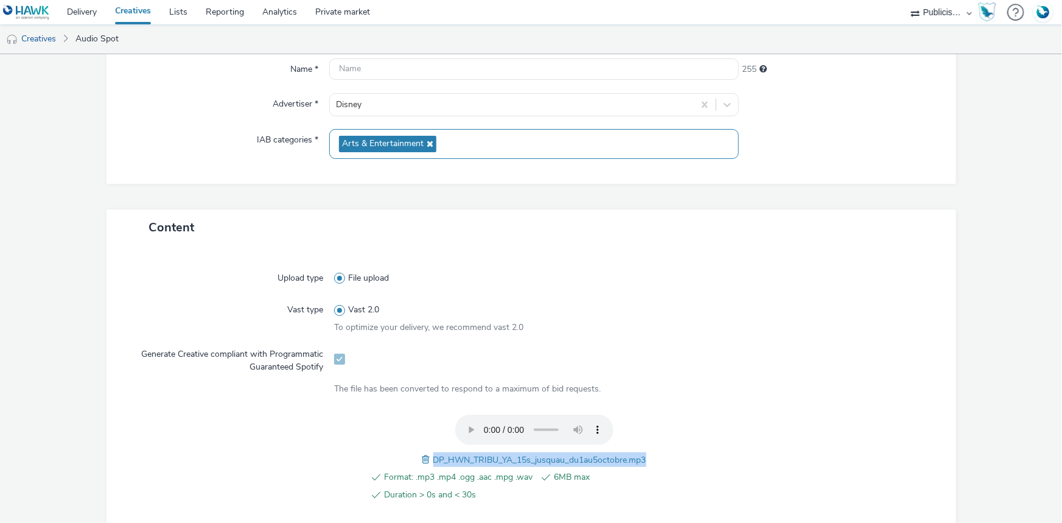
scroll to position [110, 0]
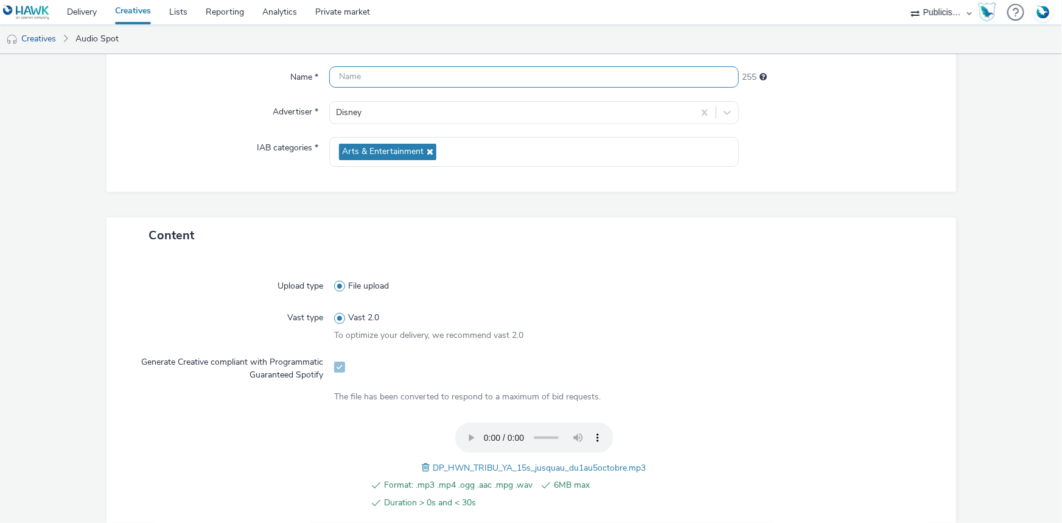
click at [364, 74] on input "text" at bounding box center [534, 76] width 410 height 21
paste input "DP_HWN_TRIBU_YA_15s_jusquau_du1au5octobre.mp3"
type input "DP_HWN_TRIBU_YA_15s_jusquau_du1au5octobre"
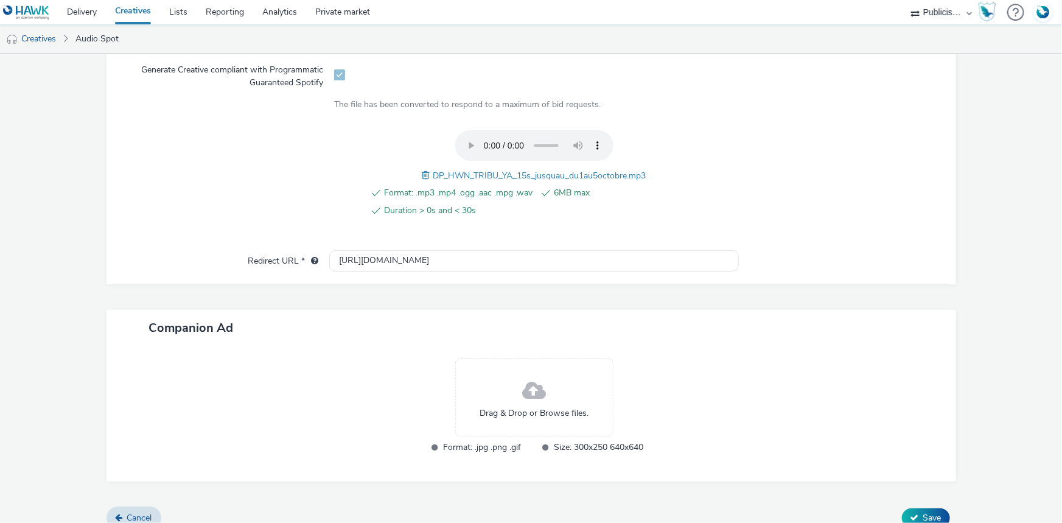
scroll to position [417, 0]
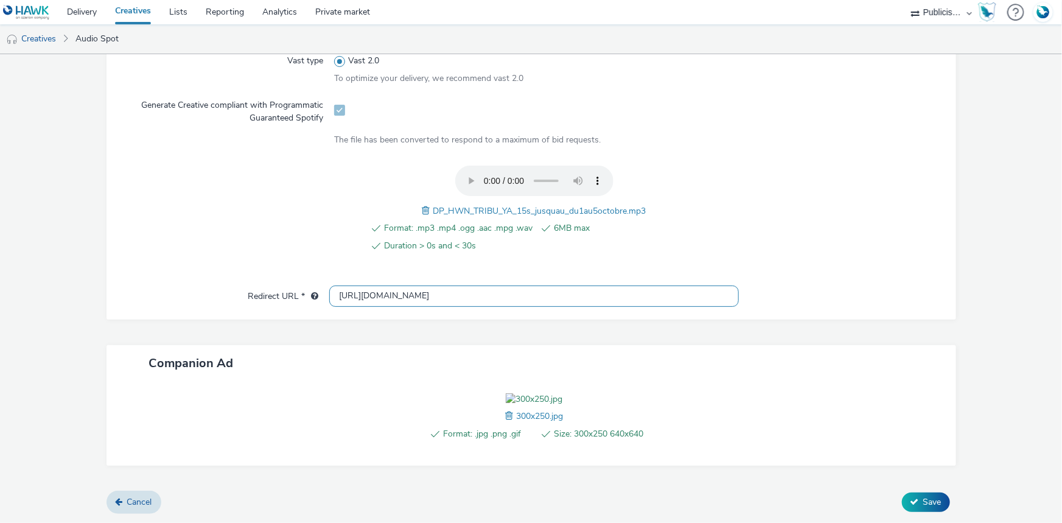
click at [365, 286] on input "[URL][DOMAIN_NAME]" at bounding box center [534, 296] width 410 height 21
paste input "s://[DOMAIN_NAME][URL]"
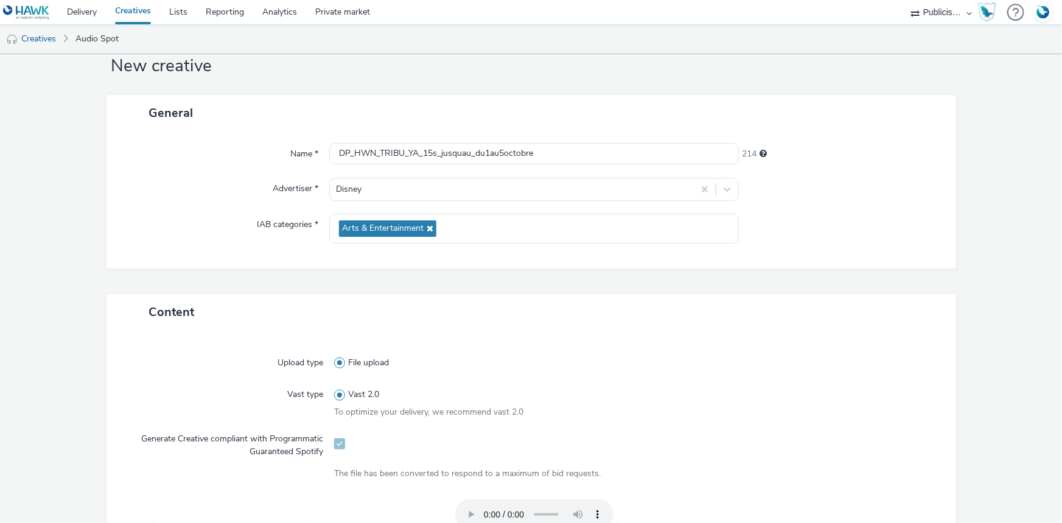
scroll to position [30, 0]
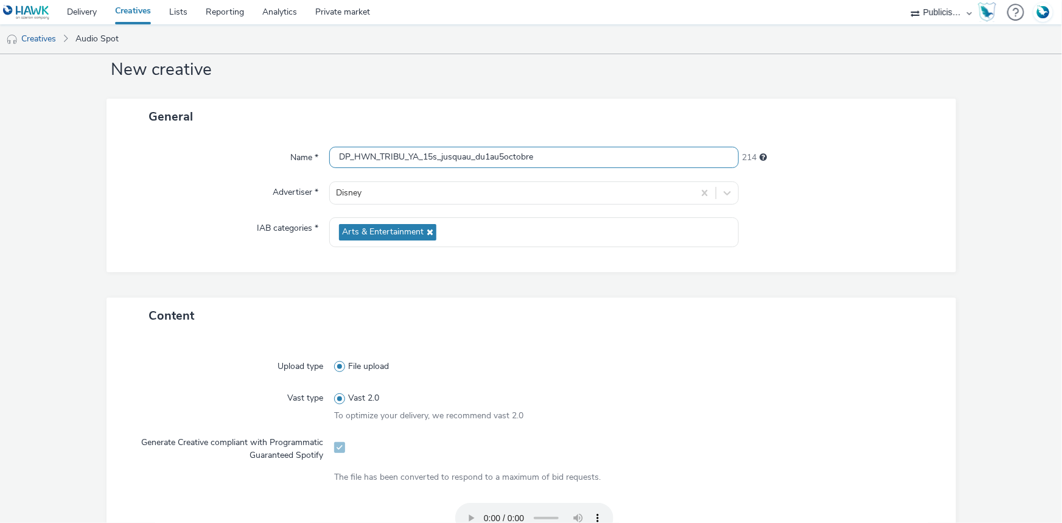
type input "[URL][DOMAIN_NAME]"
click at [564, 152] on input "DP_HWN_TRIBU_YA_15s_jusquau_du1au5octobre" at bounding box center [534, 157] width 410 height 21
type input "DP_HWN_TRIBU_YA_15s_jusquau_du1au5octobre_Spotify"
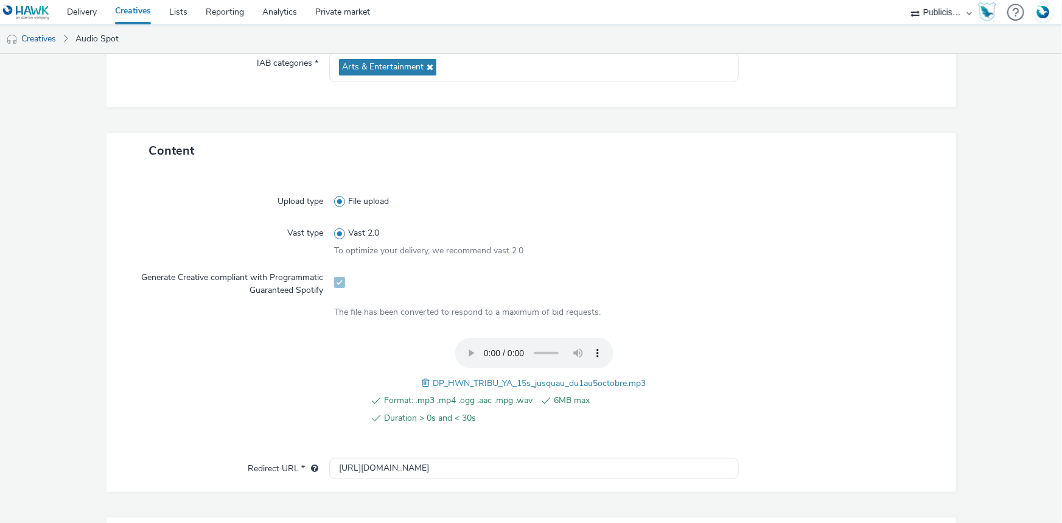
scroll to position [435, 0]
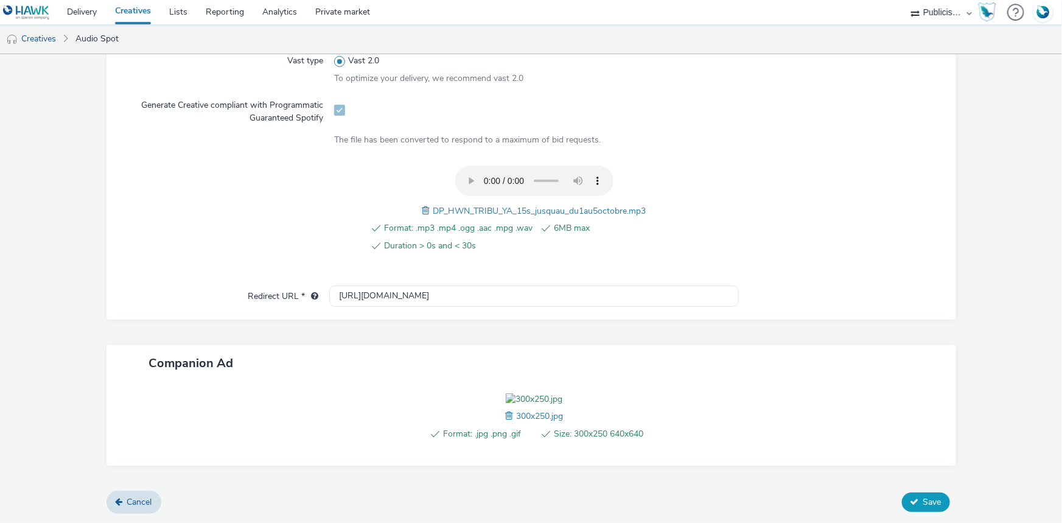
click at [924, 500] on span "Save" at bounding box center [933, 502] width 18 height 12
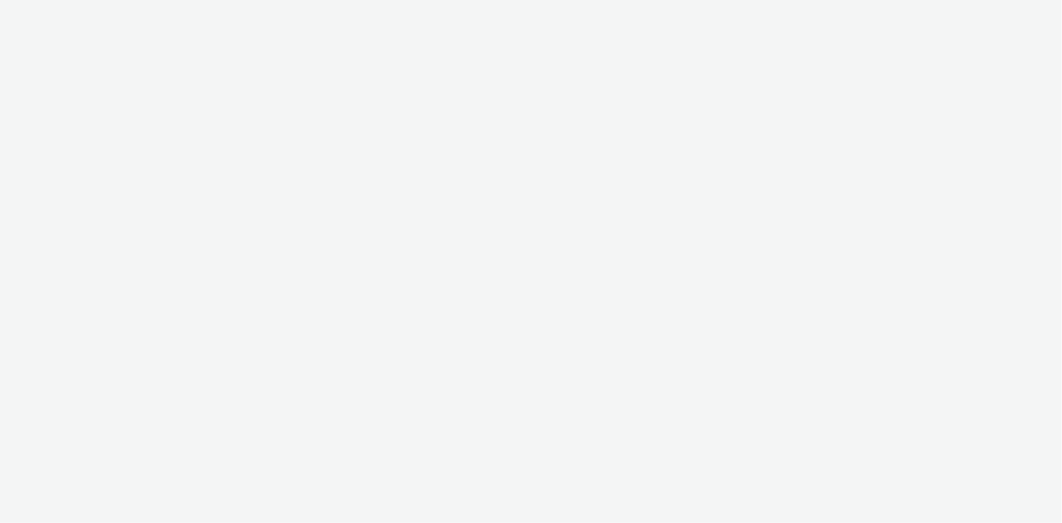
select select "08a58170-7f08-4922-abc8-b2d1eb407230"
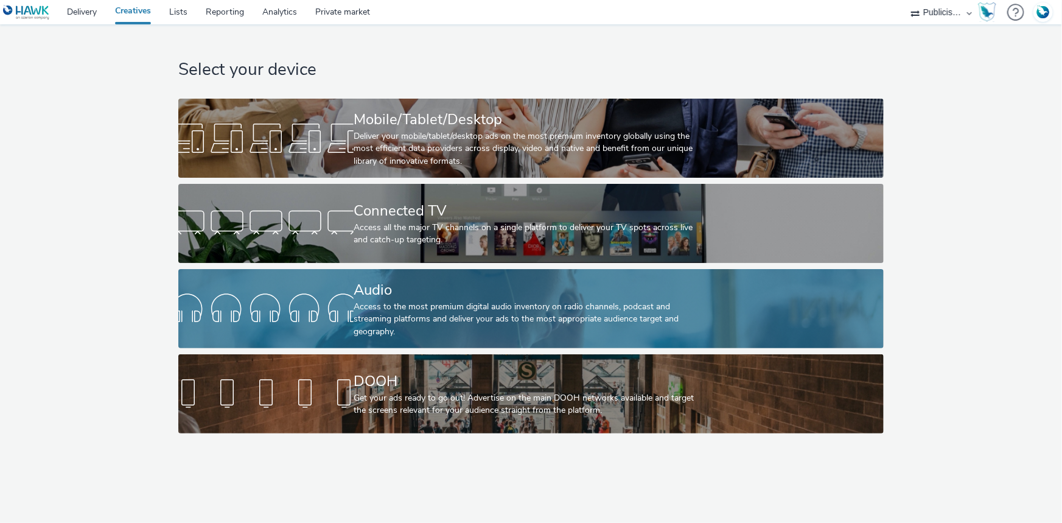
click at [396, 301] on div "Access to the most premium digital audio inventory on radio channels, podcast a…" at bounding box center [529, 319] width 350 height 37
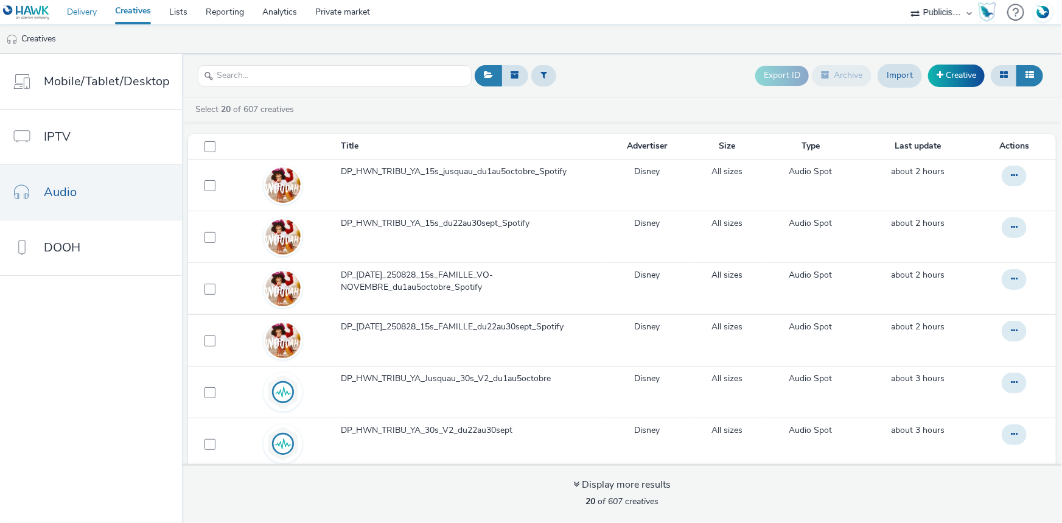
click at [73, 6] on link "Delivery" at bounding box center [82, 12] width 48 height 24
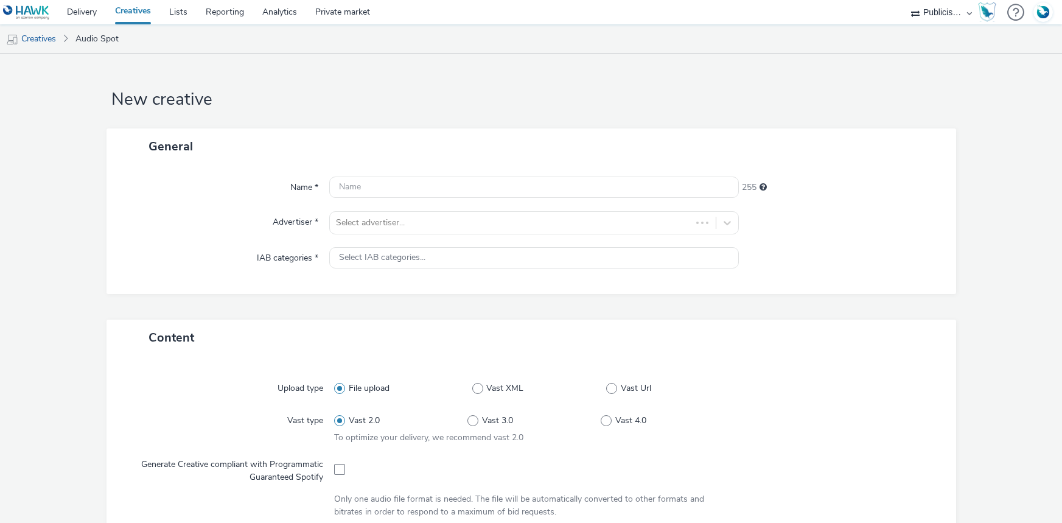
select select "08a58170-7f08-4922-abc8-b2d1eb407230"
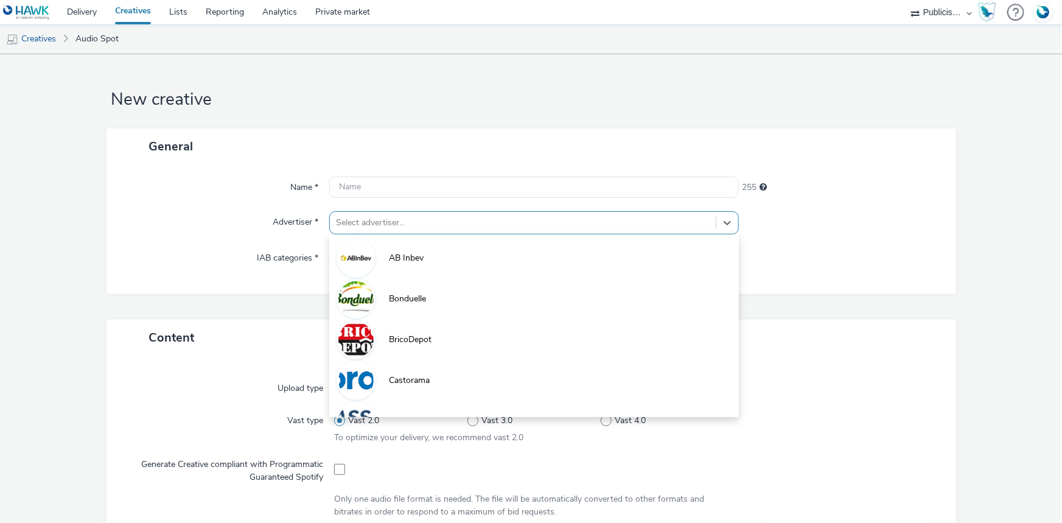
click at [380, 216] on div at bounding box center [523, 223] width 374 height 15
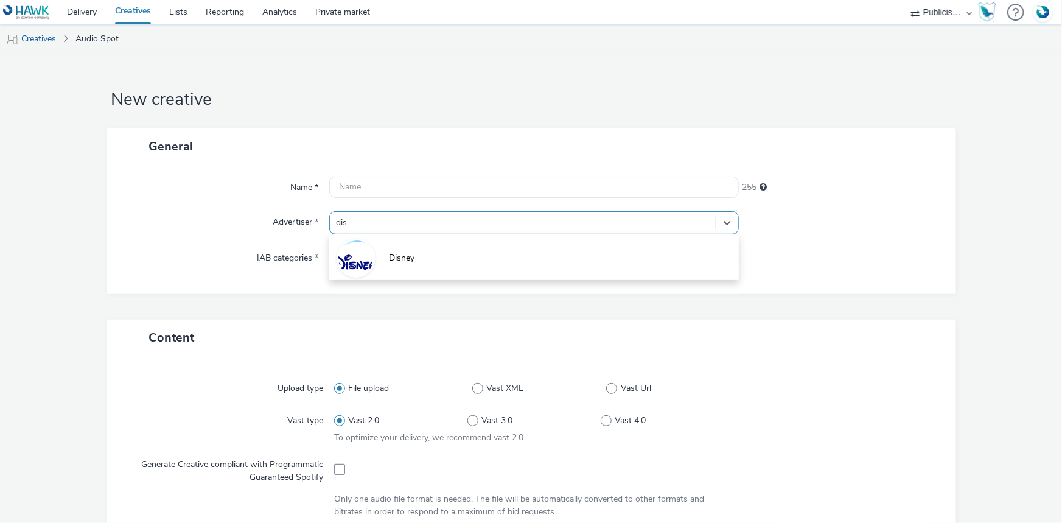
type input "disn"
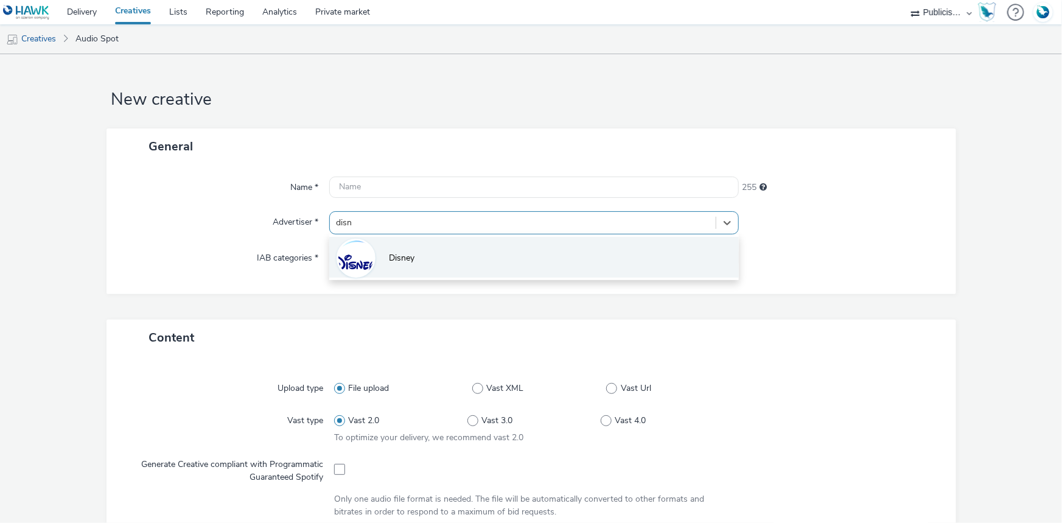
click at [402, 245] on li "Disney" at bounding box center [534, 257] width 410 height 41
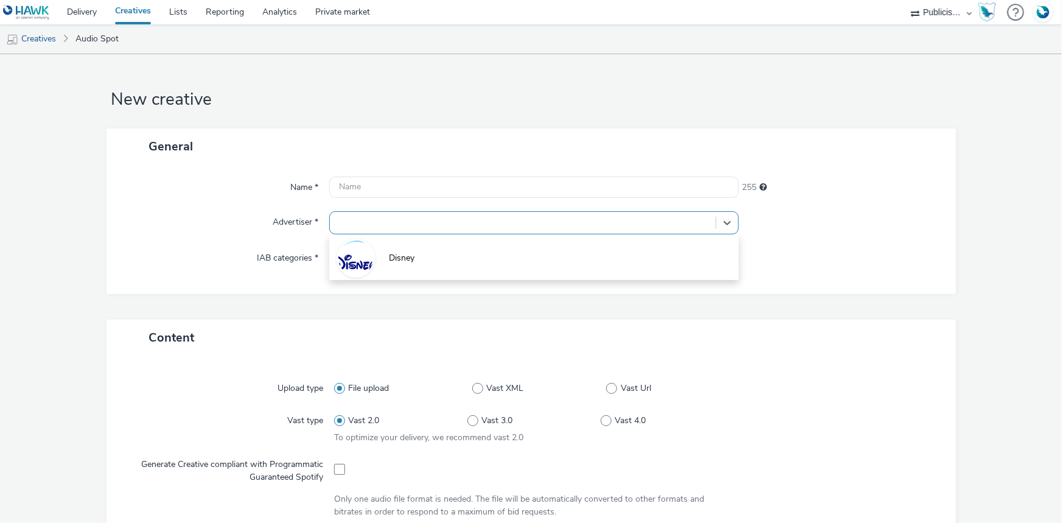
type input "[URL][DOMAIN_NAME]"
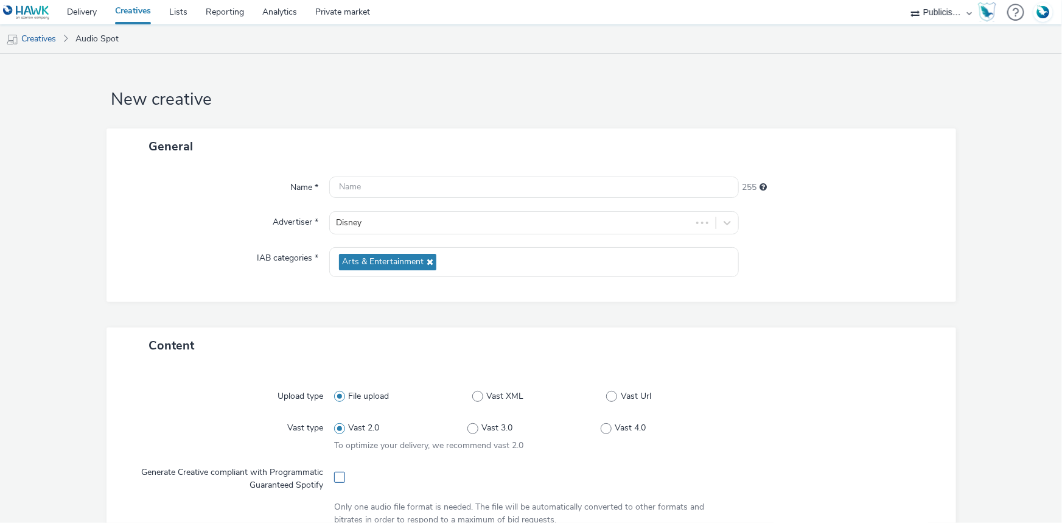
click at [335, 479] on span at bounding box center [339, 477] width 11 height 11
checkbox input "true"
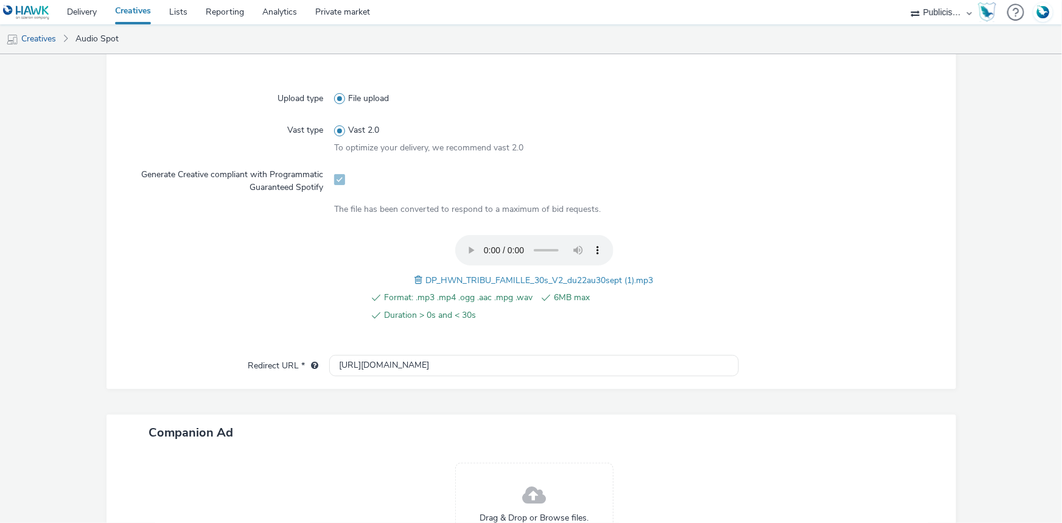
scroll to position [417, 0]
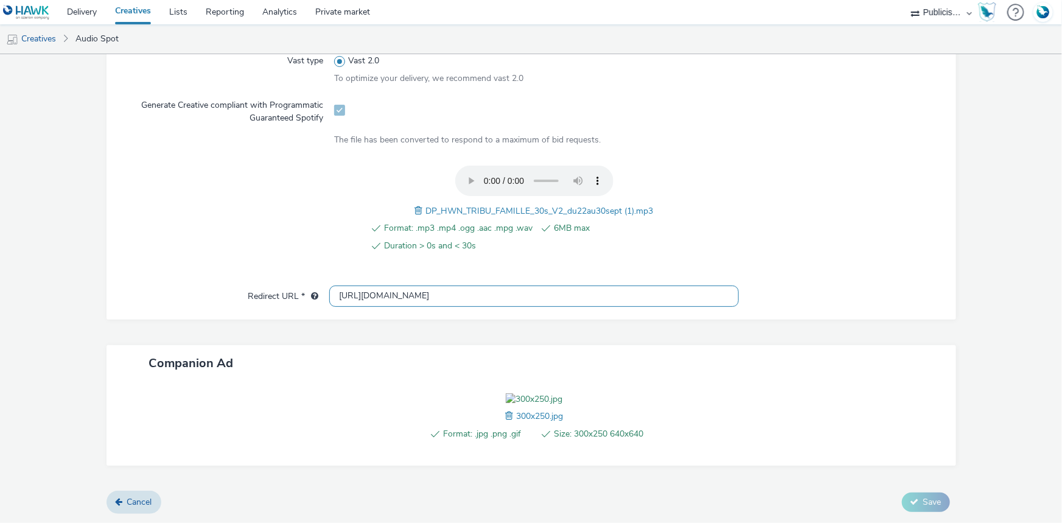
click at [372, 286] on input "[URL][DOMAIN_NAME]" at bounding box center [534, 296] width 410 height 21
paste input "s://[DOMAIN_NAME][URL]"
type input "[URL][DOMAIN_NAME]"
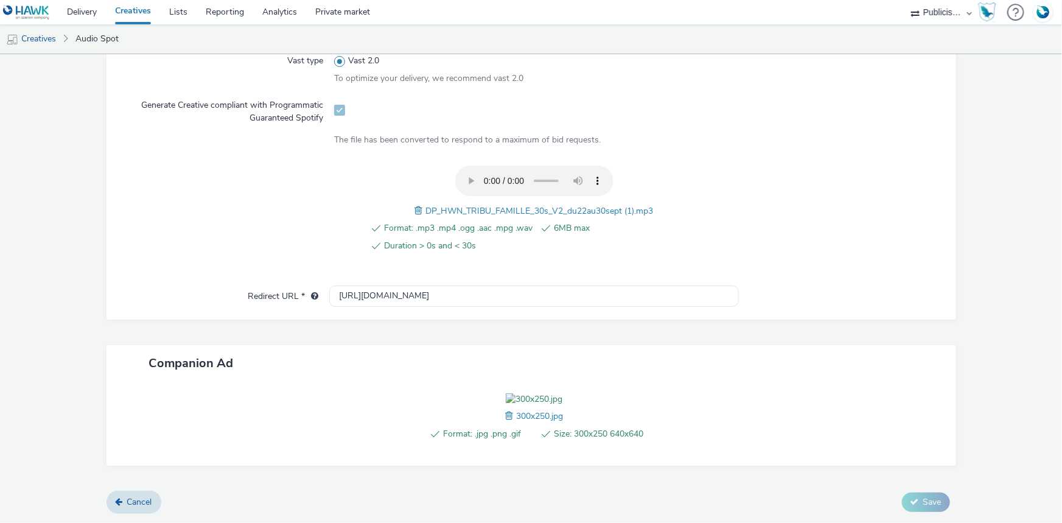
click at [506, 205] on span "DP_HWN_TRIBU_FAMILLE_30s_V2_du22au30sept (1).mp3" at bounding box center [540, 211] width 228 height 12
copy span "DP_HWN_TRIBU_FAMILLE_30s_V2_du22au30sept (1).mp3"
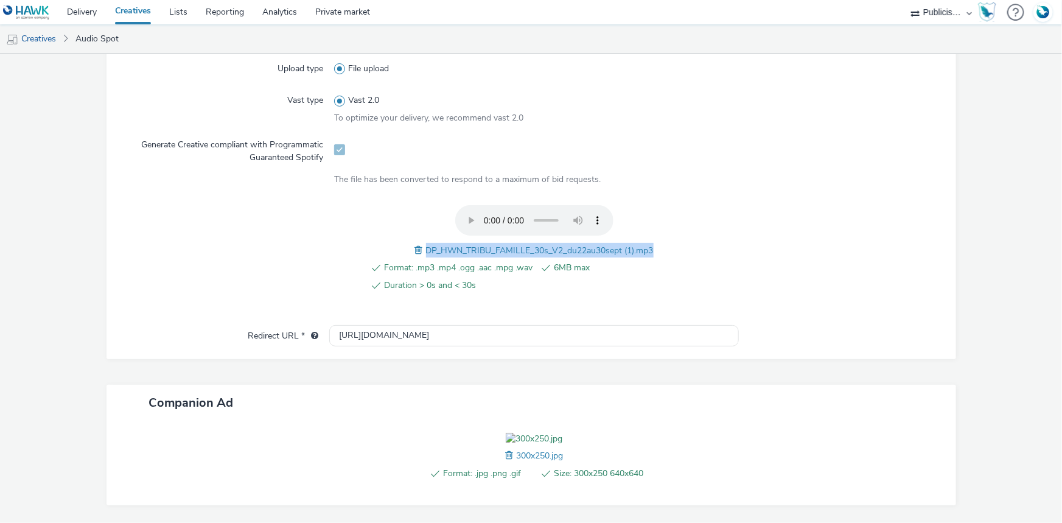
scroll to position [85, 0]
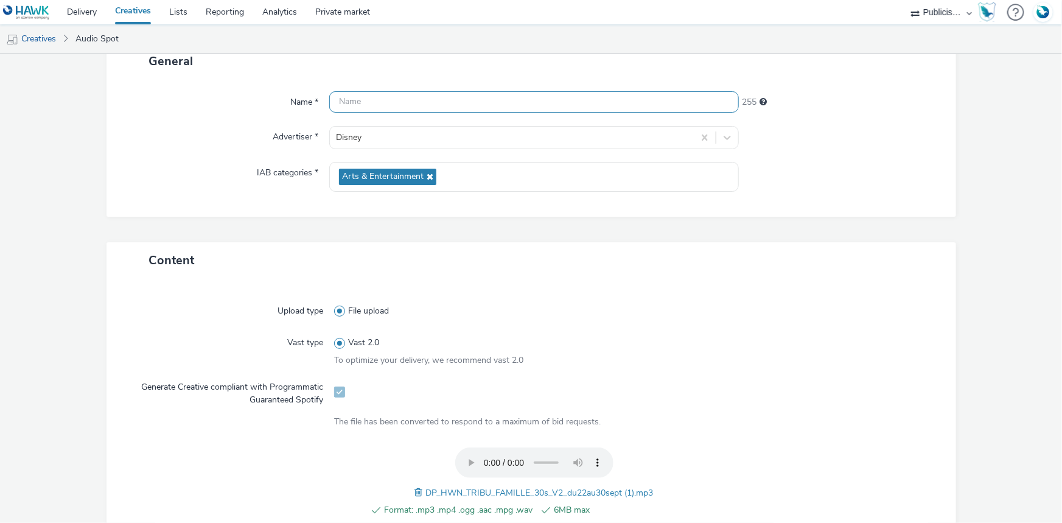
click at [377, 102] on input "text" at bounding box center [534, 101] width 410 height 21
paste input "DP_HWN_TRIBU_FAMILLE_30s_V2_du22au30sept (1).mp3"
drag, startPoint x: 535, startPoint y: 103, endPoint x: 657, endPoint y: 117, distance: 123.2
click at [651, 117] on div "Name * DP_HWN_TRIBU_FAMILLE_30s_V2_du22au30sept (1).mp3 207 Advertiser * Disney…" at bounding box center [532, 148] width 850 height 138
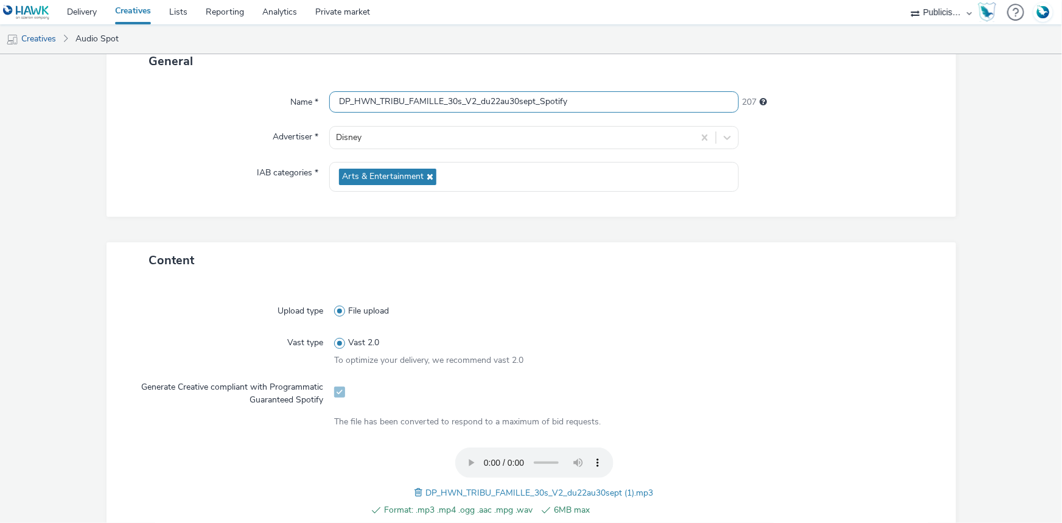
type input "DP_HWN_TRIBU_FAMILLE_30s_V2_du22au30sept_Spotify"
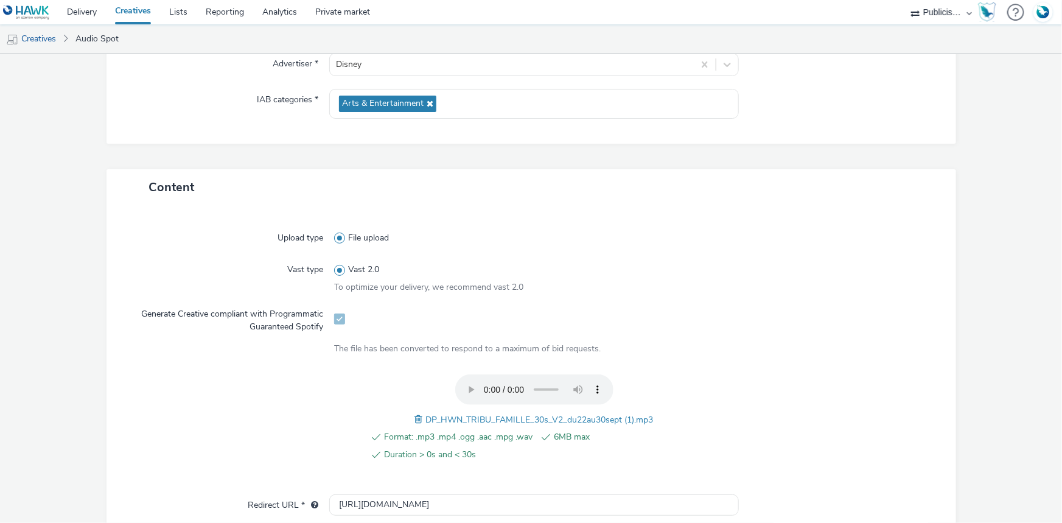
scroll to position [435, 0]
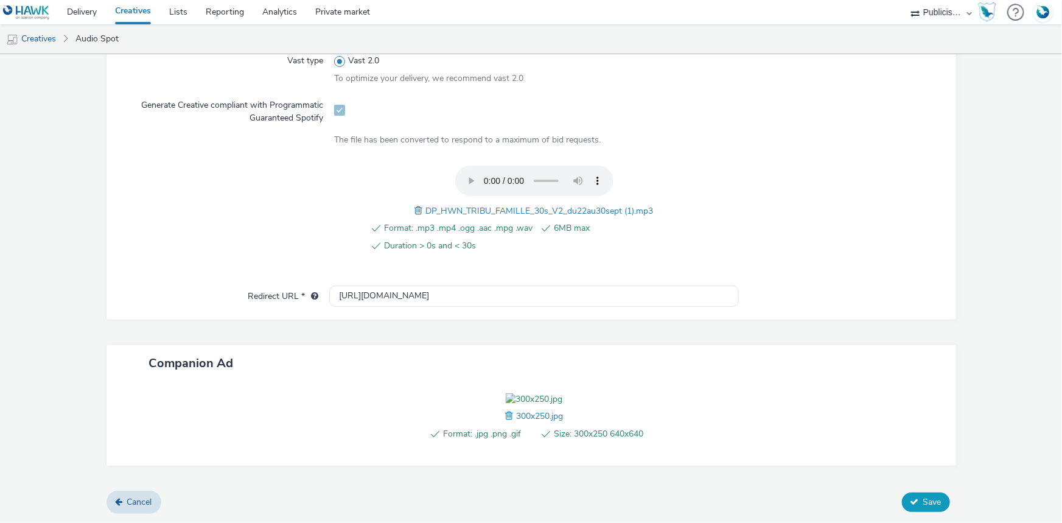
click at [914, 501] on button "Save" at bounding box center [926, 502] width 48 height 19
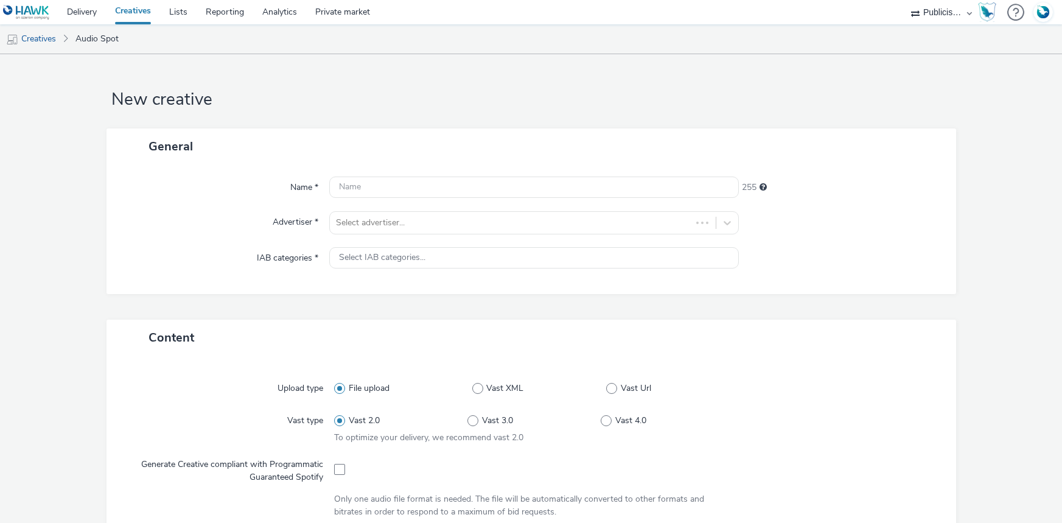
select select "08a58170-7f08-4922-abc8-b2d1eb407230"
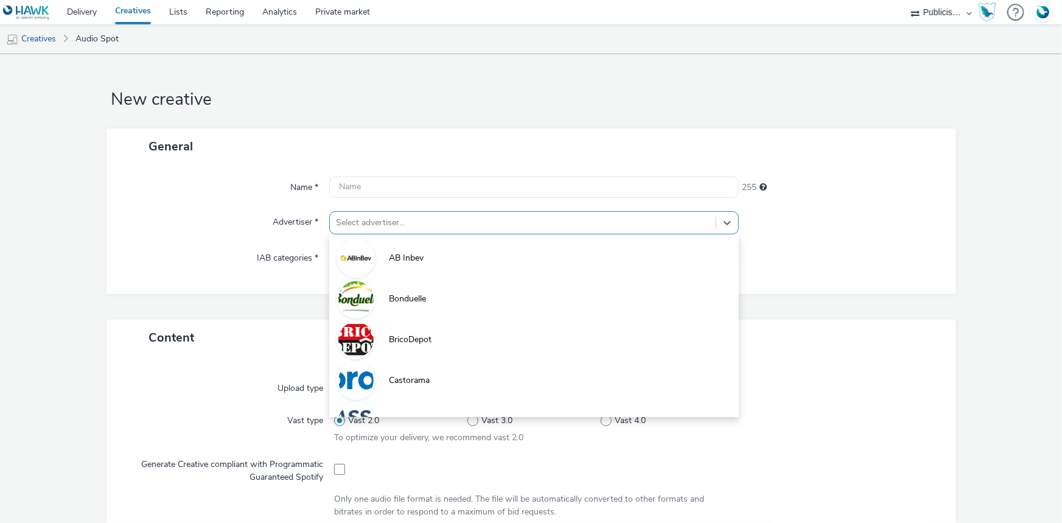
click at [405, 226] on div at bounding box center [523, 223] width 374 height 15
paste input "disn"
type input "disn"
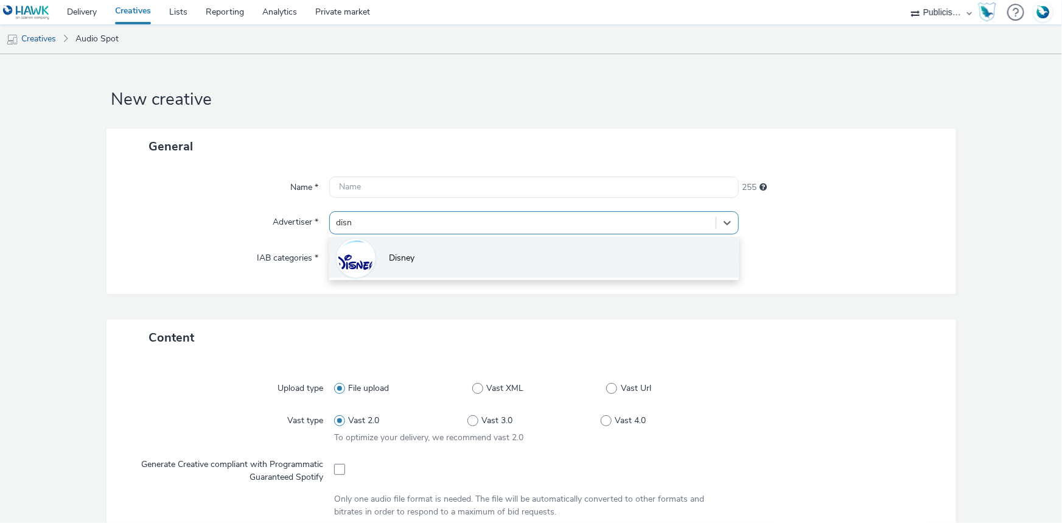
click at [390, 254] on span "Disney" at bounding box center [402, 258] width 26 height 12
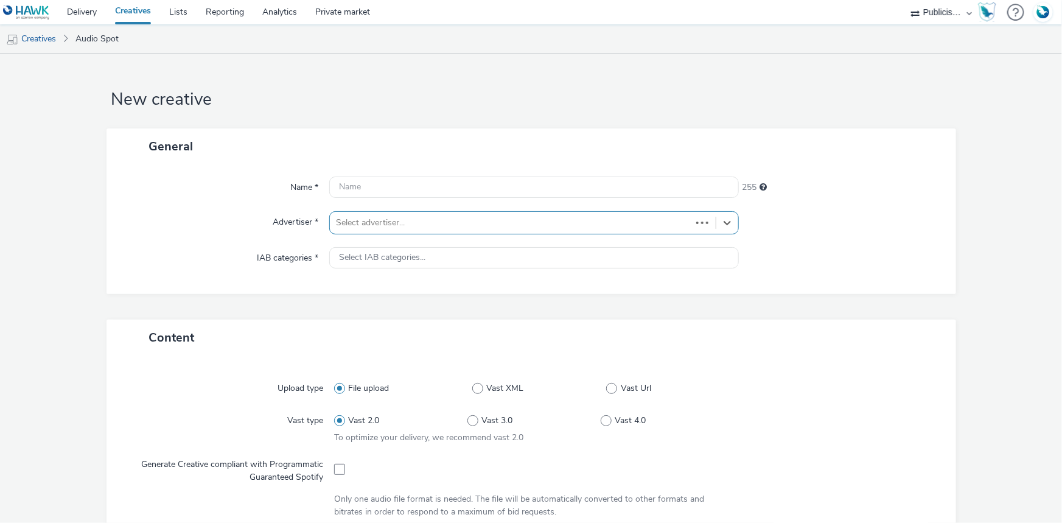
type input "[URL][DOMAIN_NAME]"
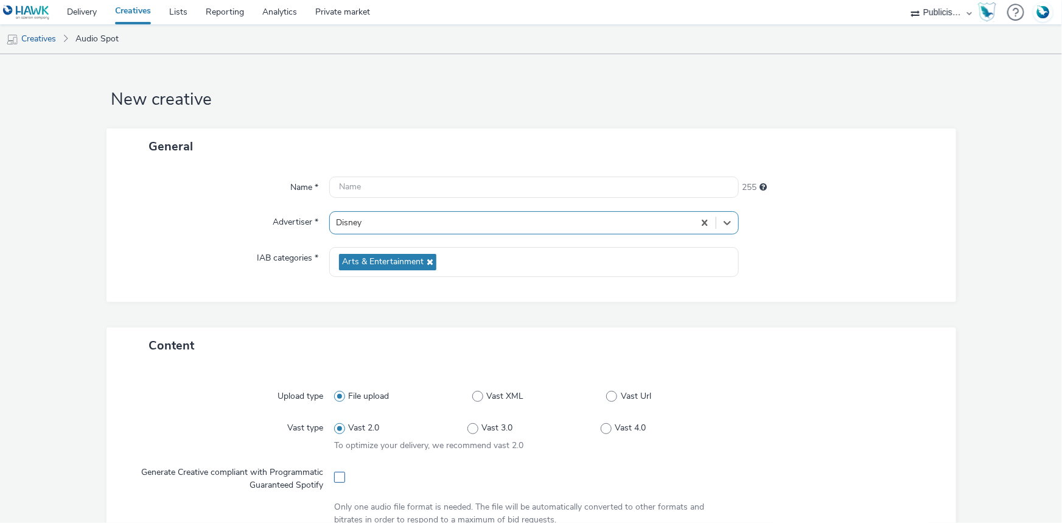
click at [337, 478] on span at bounding box center [339, 477] width 11 height 11
checkbox input "true"
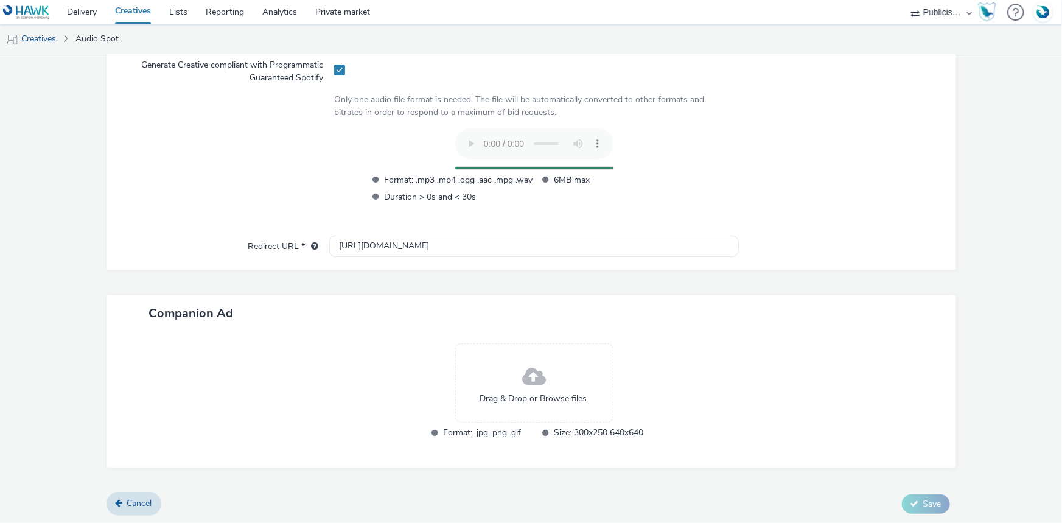
scroll to position [408, 0]
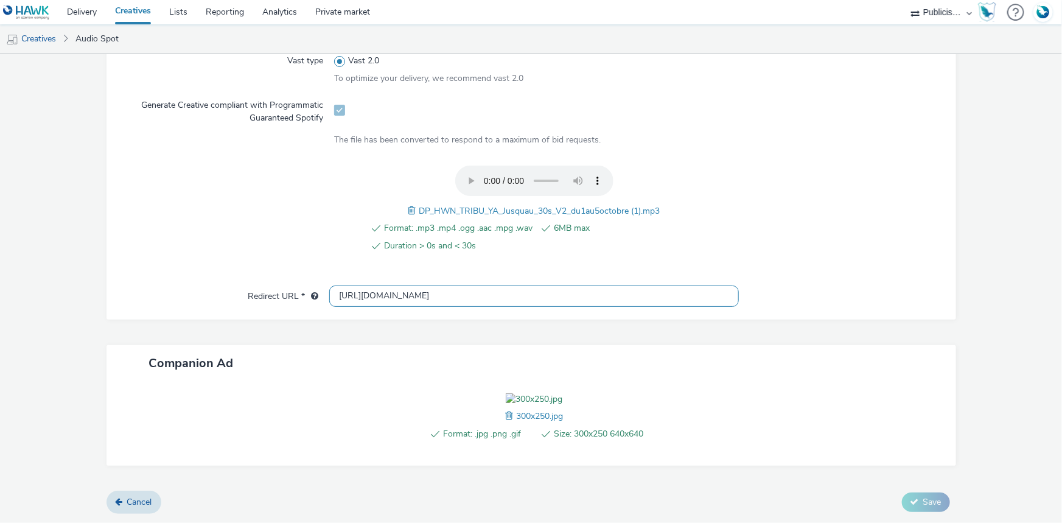
click at [376, 286] on input "[URL][DOMAIN_NAME]" at bounding box center [534, 296] width 410 height 21
paste input "s://[DOMAIN_NAME][URL]"
type input "[URL][DOMAIN_NAME]"
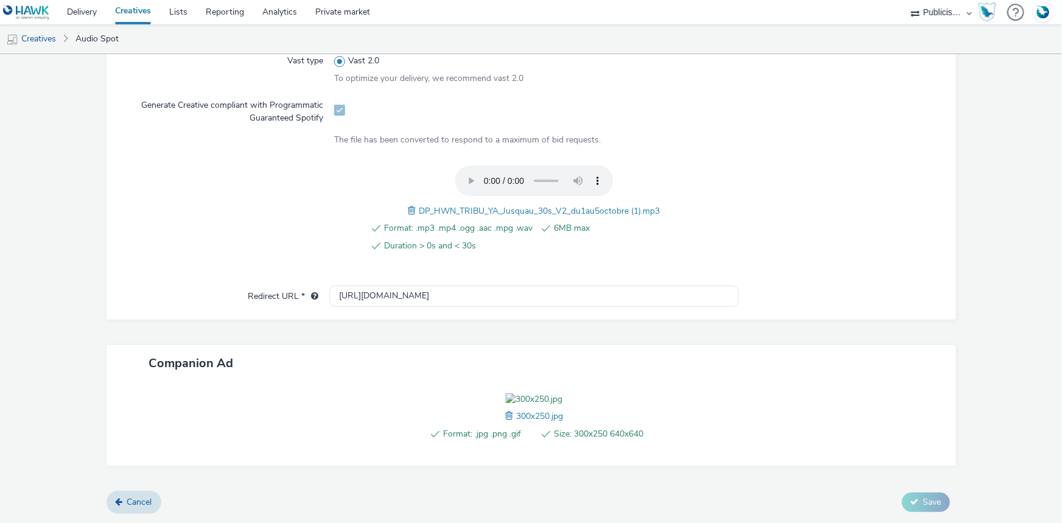
click at [468, 205] on span "DP_HWN_TRIBU_YA_Jusquau_30s_V2_du1au5octobre (1).mp3" at bounding box center [539, 211] width 241 height 12
copy span "DP_HWN_TRIBU_YA_Jusquau_30s_V2_du1au5octobre (1).mp3"
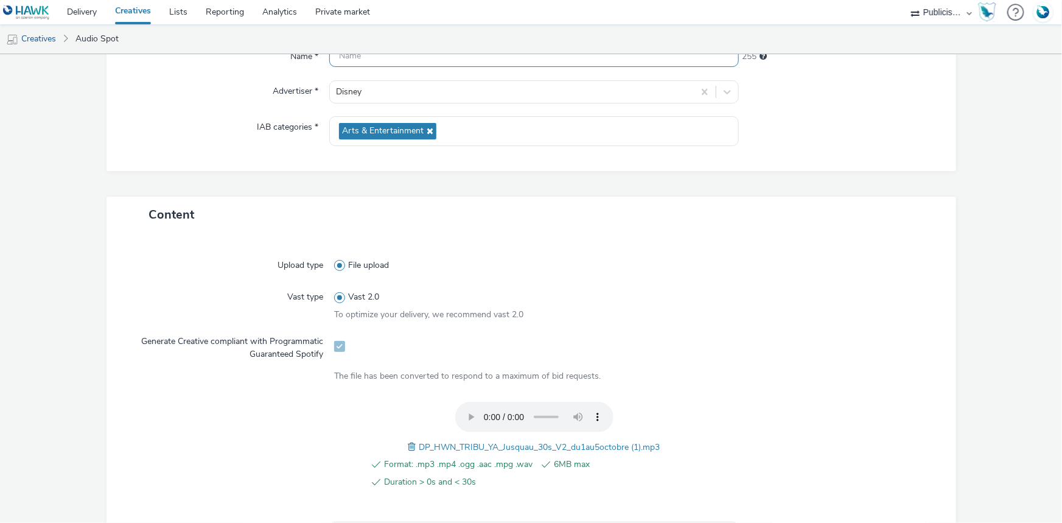
click at [360, 62] on input "text" at bounding box center [534, 56] width 410 height 21
paste input "DP_HWN_TRIBU_YA_Jusquau_30s_V2_du1au5octobre (1).mp3"
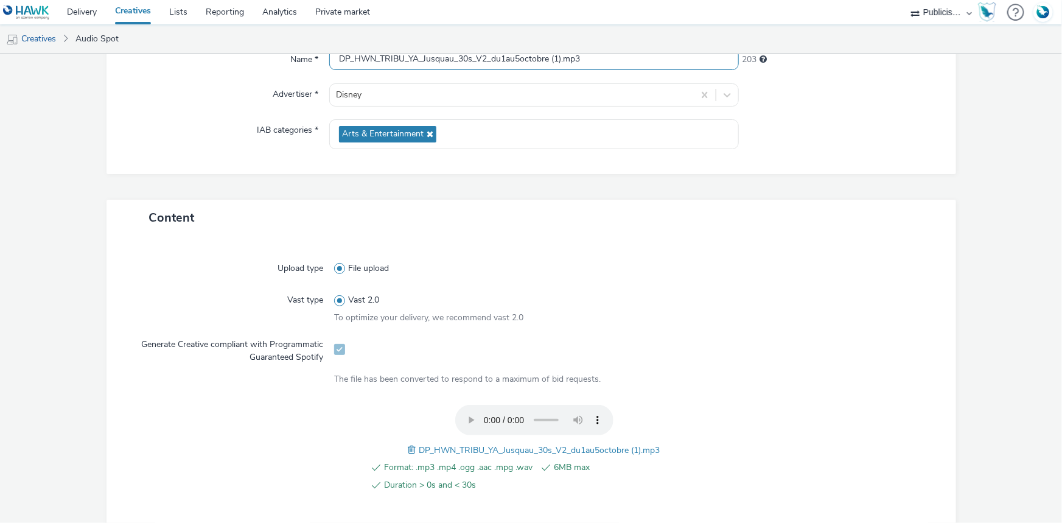
scroll to position [113, 0]
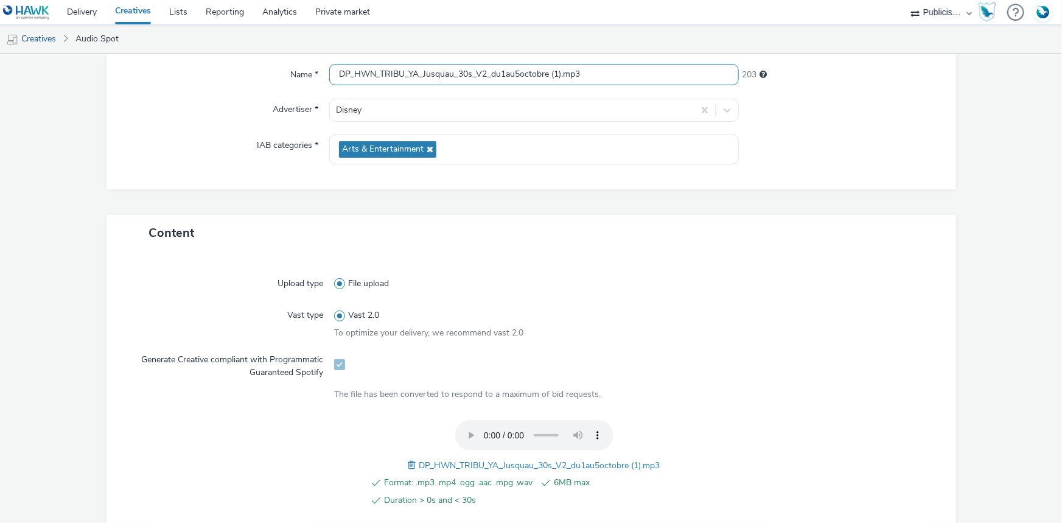
drag, startPoint x: 547, startPoint y: 58, endPoint x: 687, endPoint y: 79, distance: 141.5
click at [687, 79] on input "DP_HWN_TRIBU_YA_Jusquau_30s_V2_du1au5octobre (1).mp3" at bounding box center [534, 74] width 410 height 21
paste input "_Spotify"
type input "DP_HWN_TRIBU_YA_Jusquau_30s_V2_du1au5octobre_Spotify"
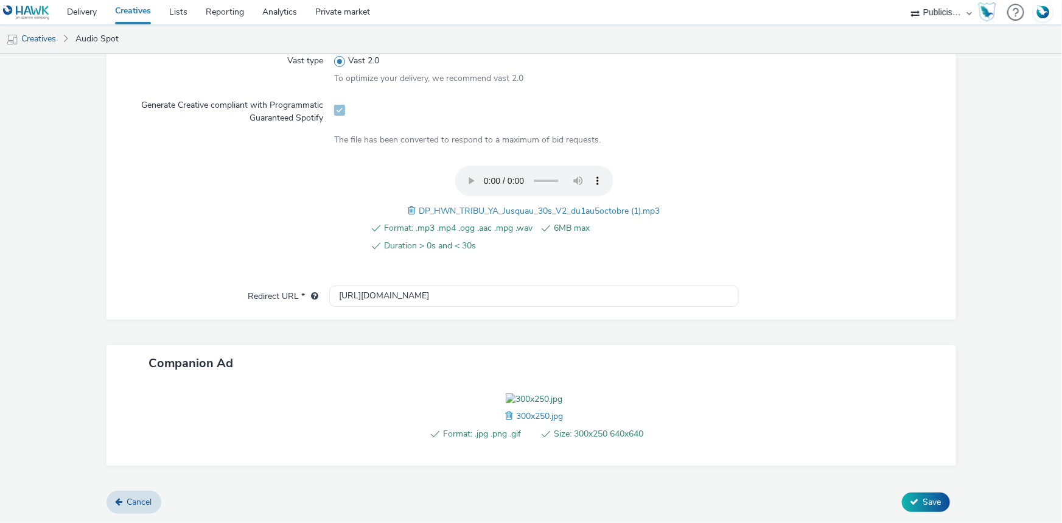
scroll to position [435, 0]
click at [942, 499] on button "Save" at bounding box center [926, 502] width 48 height 19
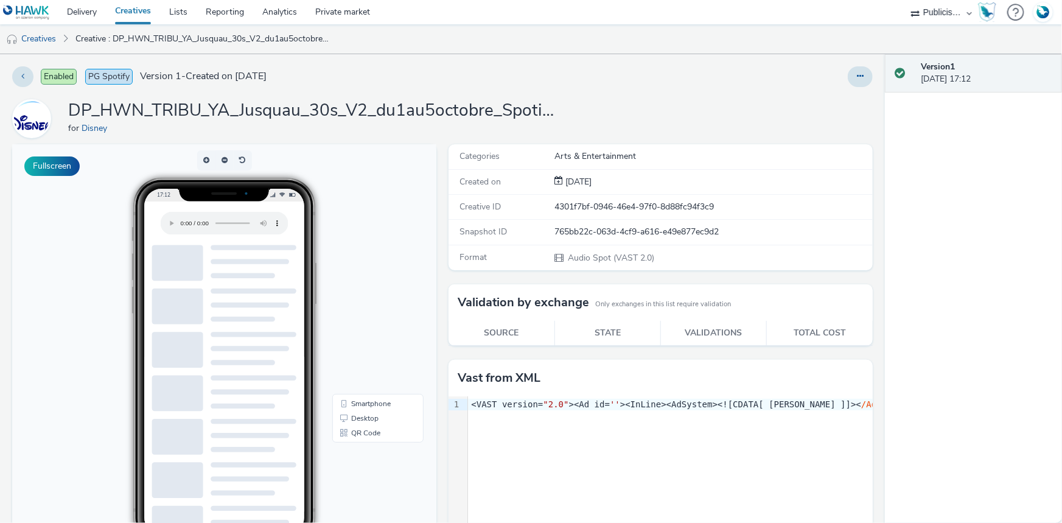
click at [144, 12] on link "Creatives" at bounding box center [133, 12] width 54 height 24
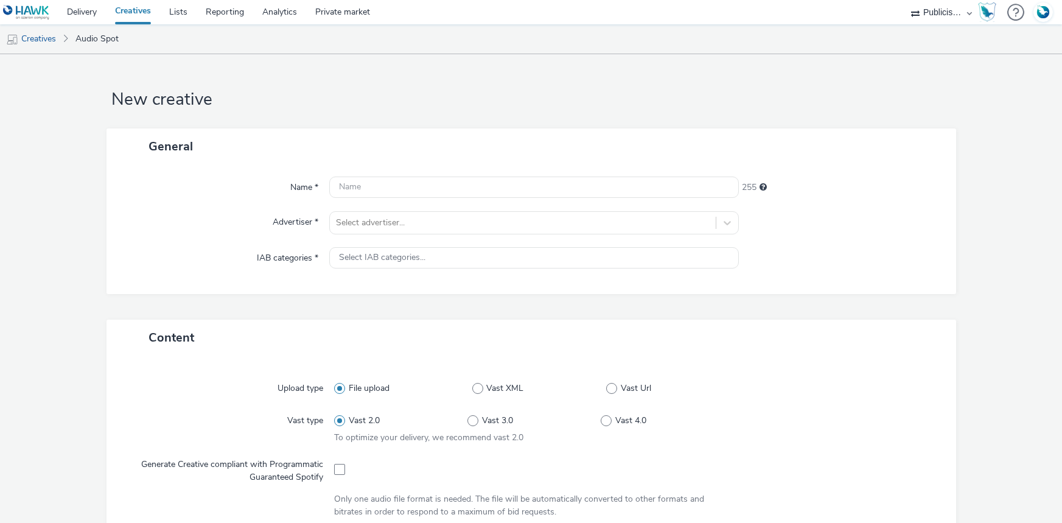
select select "08a58170-7f08-4922-abc8-b2d1eb407230"
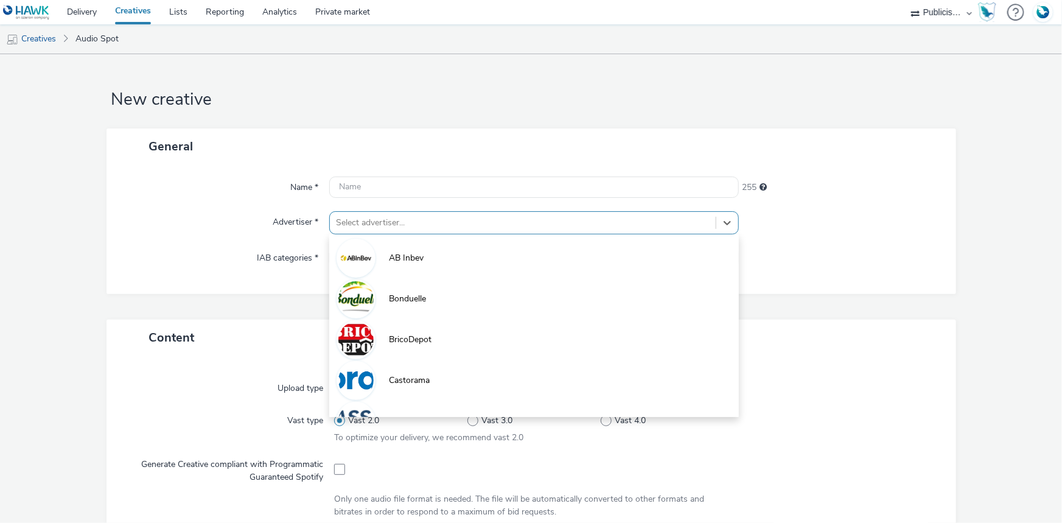
click at [377, 216] on div at bounding box center [523, 223] width 374 height 15
paste input "disn"
type input "disn"
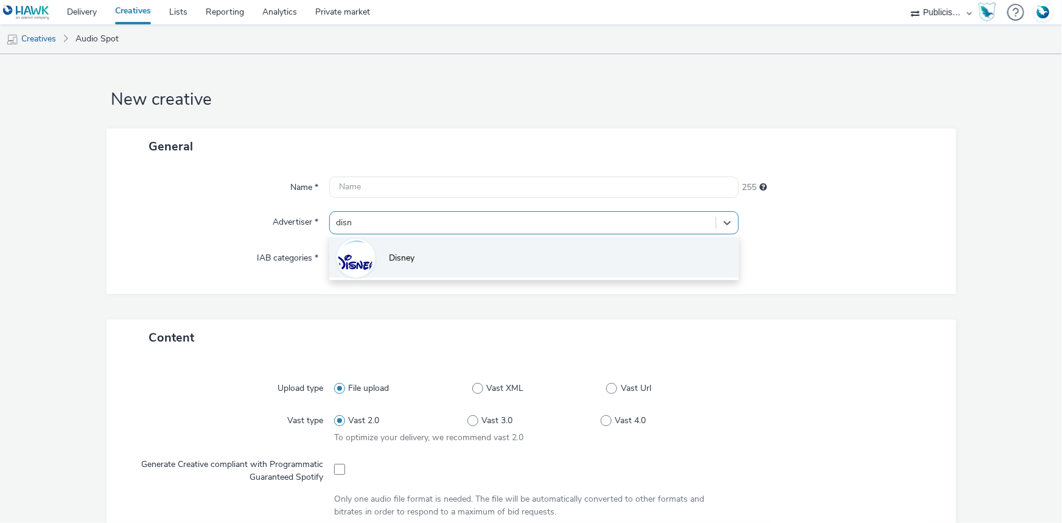
click at [385, 247] on li "Disney" at bounding box center [534, 257] width 410 height 41
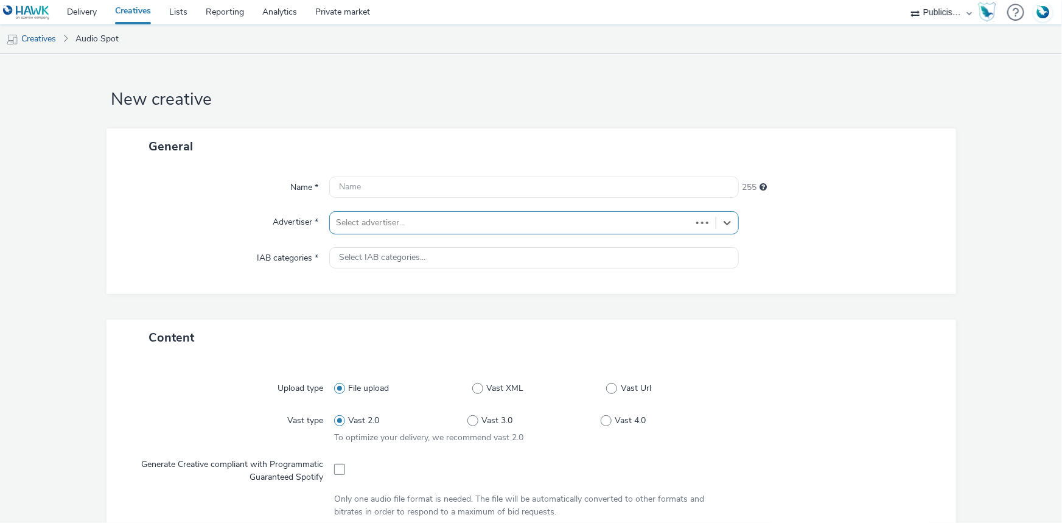
type input "[URL][DOMAIN_NAME]"
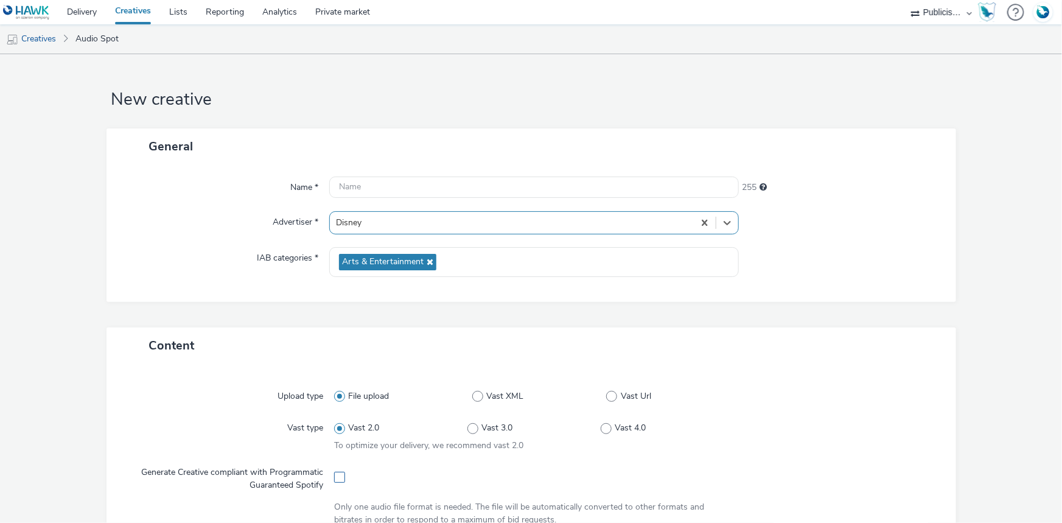
click at [334, 477] on span at bounding box center [339, 477] width 11 height 11
checkbox input "true"
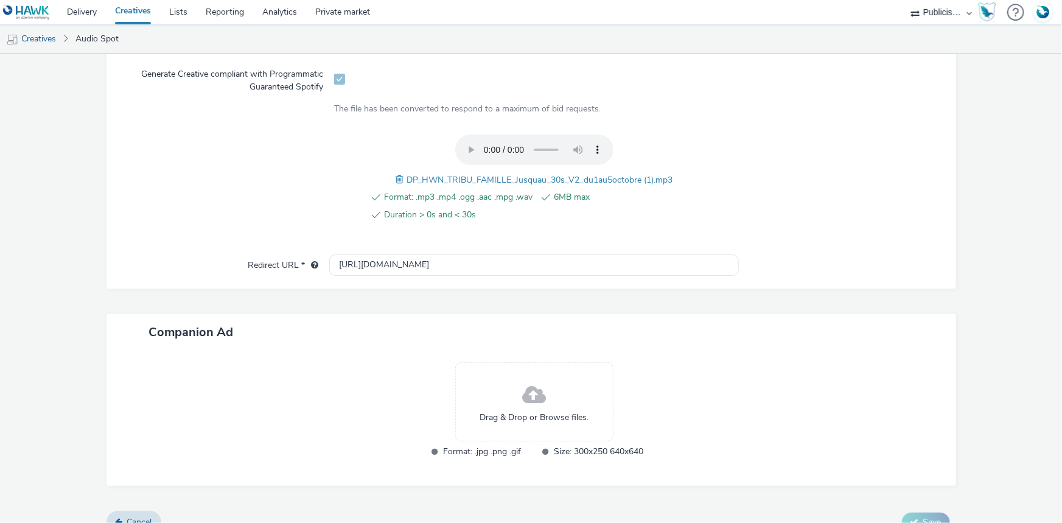
scroll to position [417, 0]
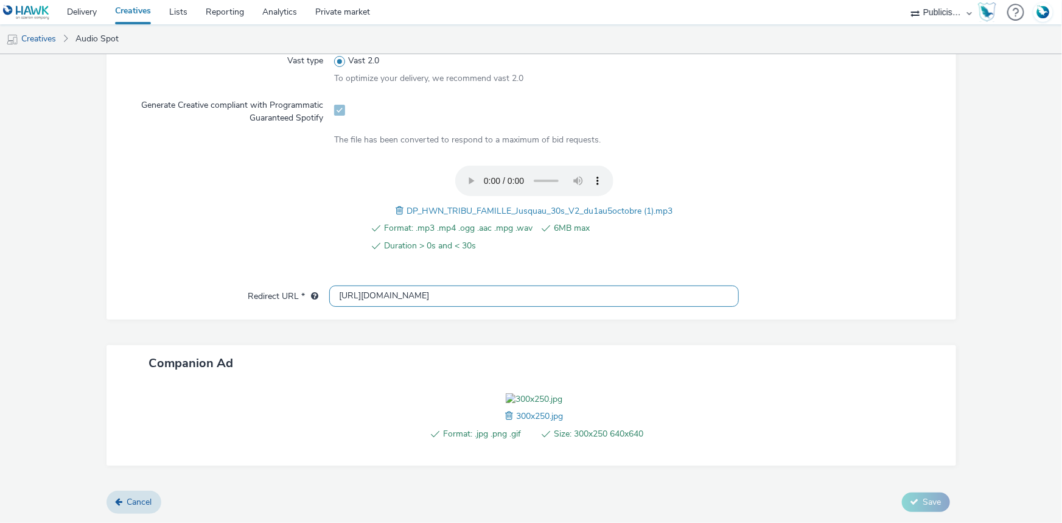
click at [364, 286] on input "[URL][DOMAIN_NAME]" at bounding box center [534, 296] width 410 height 21
paste input "s://[DOMAIN_NAME][URL]"
type input "[URL][DOMAIN_NAME]"
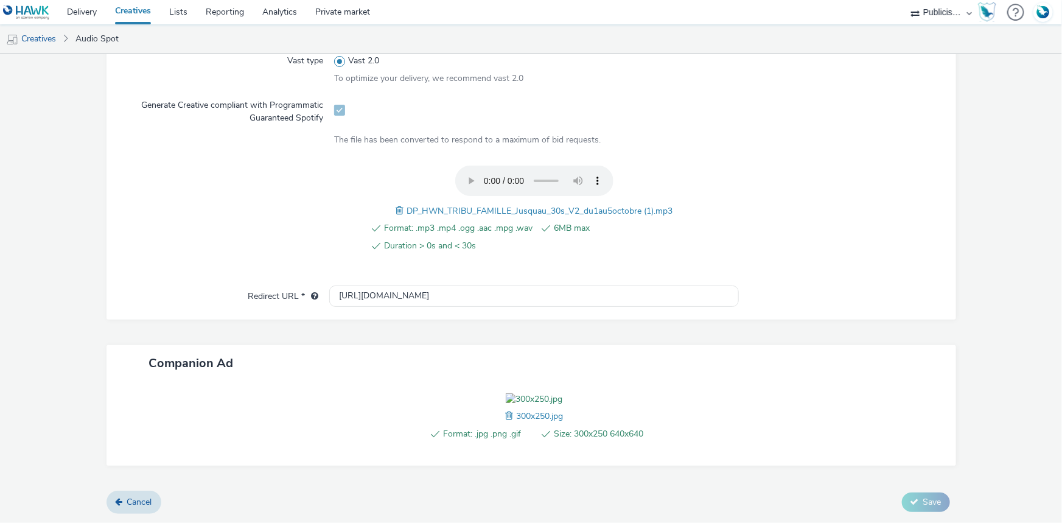
click at [438, 205] on span "DP_HWN_TRIBU_FAMILLE_Jusquau_30s_V2_du1au5octobre (1).mp3" at bounding box center [540, 211] width 266 height 12
copy span "DP_HWN_TRIBU_FAMILLE_Jusquau_30s_V2_du1au5octobre (1).mp3"
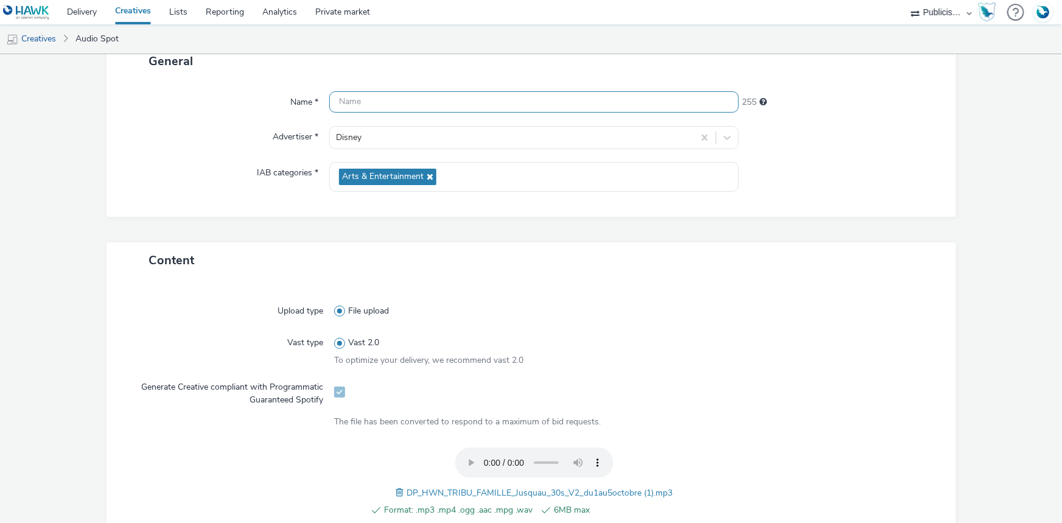
click at [356, 97] on input "text" at bounding box center [534, 101] width 410 height 21
paste input "DP_HWN_TRIBU_FAMILLE_Jusquau_30s_V2_du1au5octobre (1).mp3"
drag, startPoint x: 572, startPoint y: 102, endPoint x: 695, endPoint y: 116, distance: 123.8
click at [693, 121] on div "Name * DP_HWN_TRIBU_FAMILLE_Jusquau_30s_V2_du1au5octobre (1).mp3 198 Advertiser…" at bounding box center [532, 148] width 850 height 138
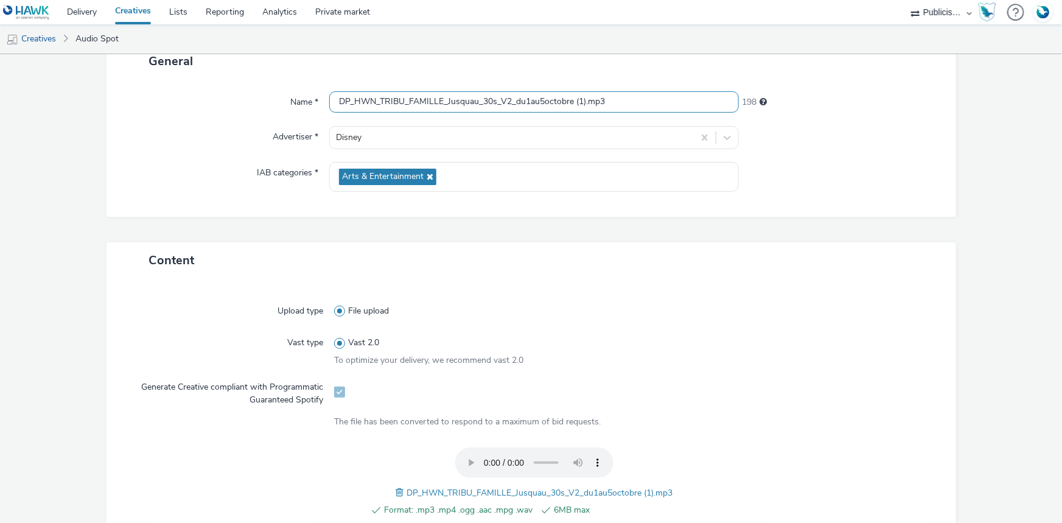
paste input "_Spotify"
type input "DP_HWN_TRIBU_FAMILLE_Jusquau_30s_V2_du1au5octobre_Spotify"
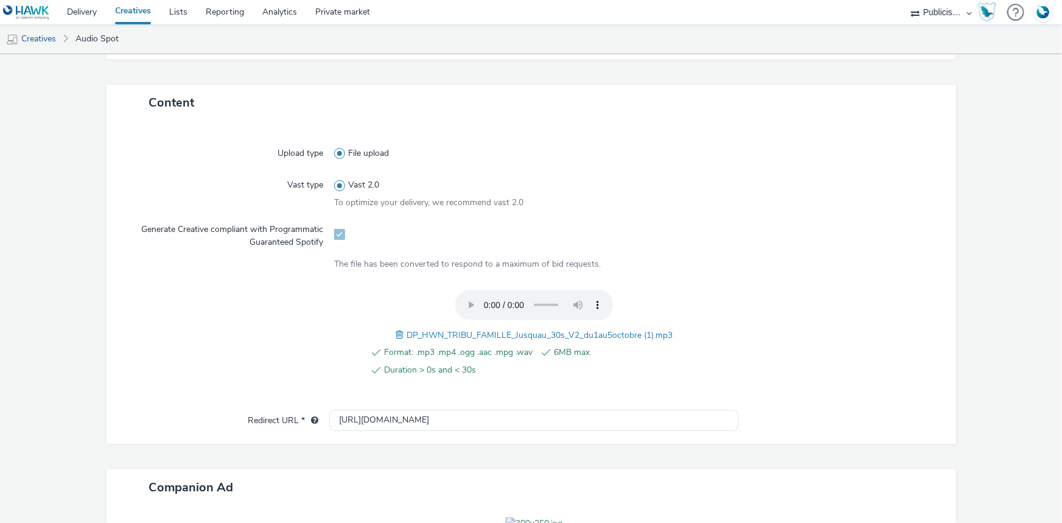
scroll to position [435, 0]
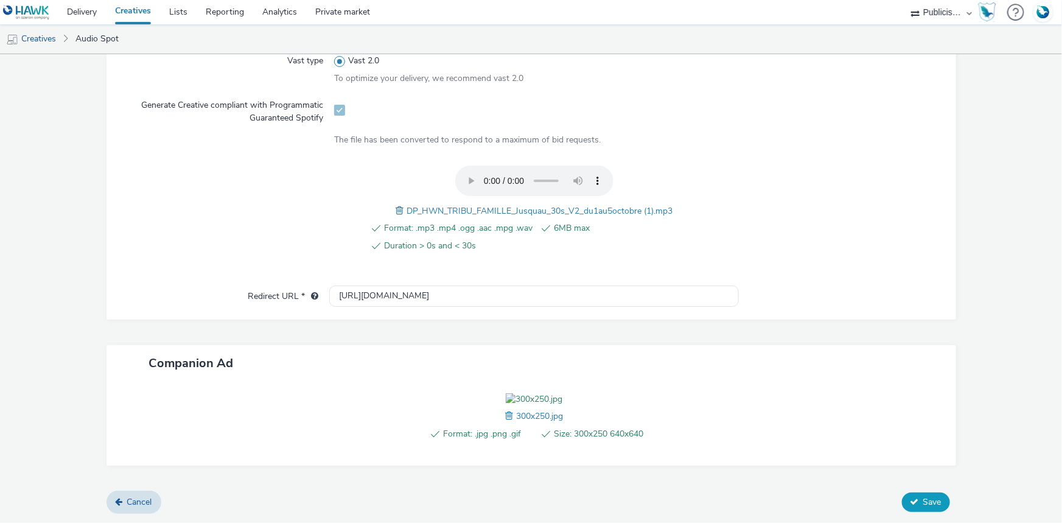
click at [931, 503] on span "Save" at bounding box center [933, 502] width 18 height 12
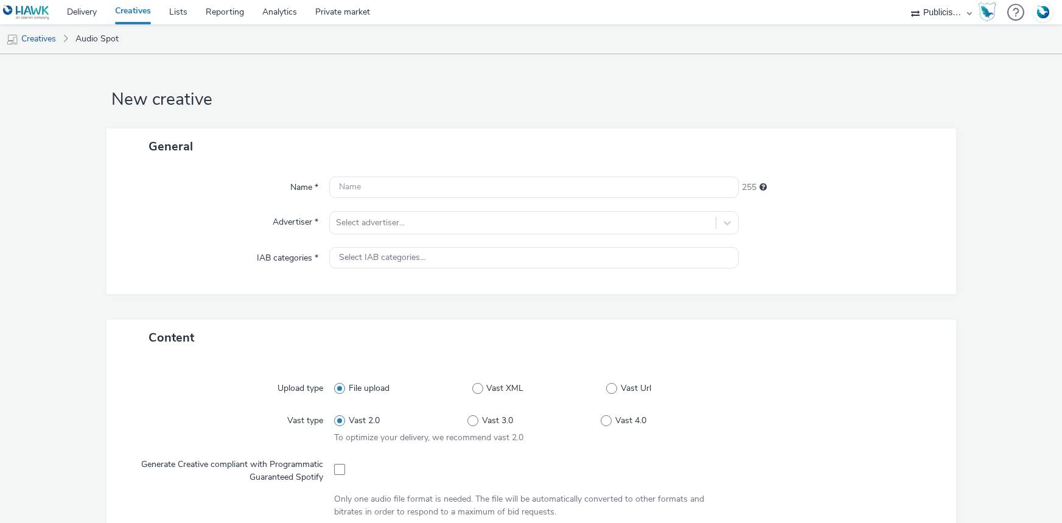
select select "08a58170-7f08-4922-abc8-b2d1eb407230"
click at [363, 229] on div at bounding box center [523, 223] width 374 height 15
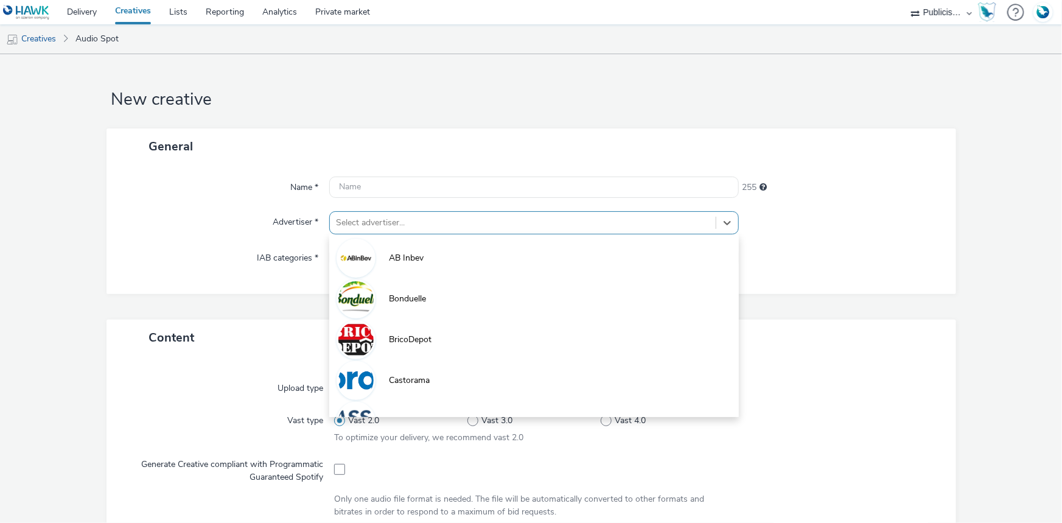
paste input "disn"
type input "disn"
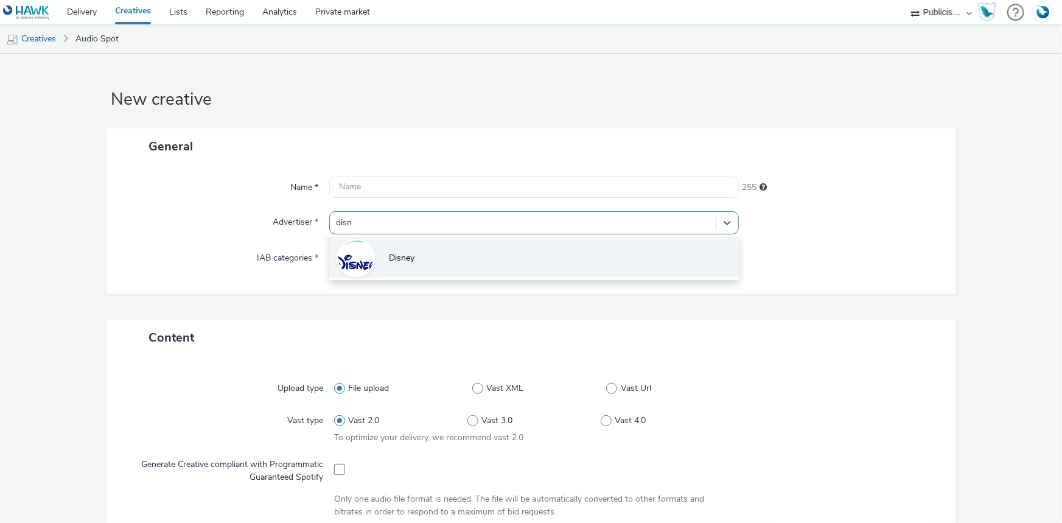
click at [369, 250] on img at bounding box center [355, 257] width 35 height 35
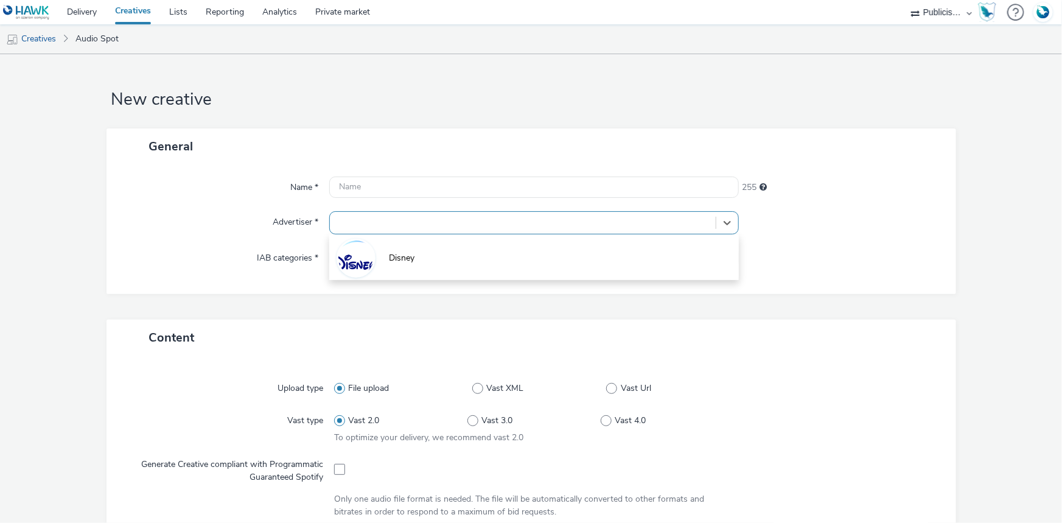
type input "[URL][DOMAIN_NAME]"
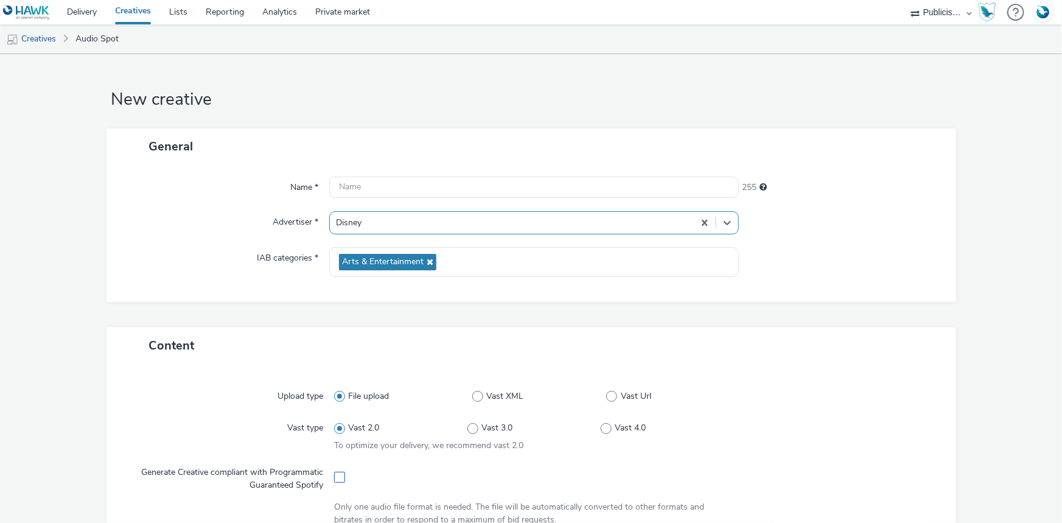
click at [340, 474] on span at bounding box center [339, 477] width 11 height 11
checkbox input "true"
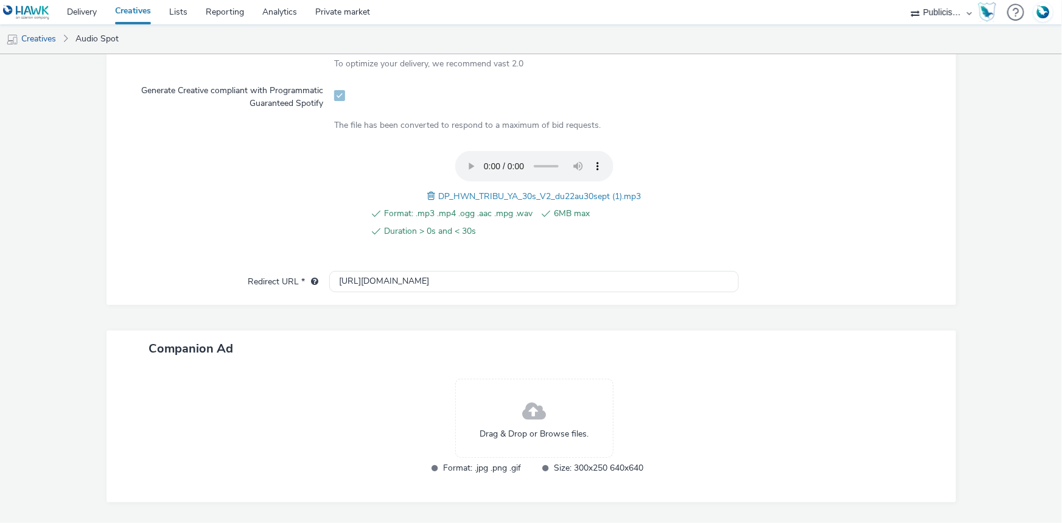
scroll to position [417, 0]
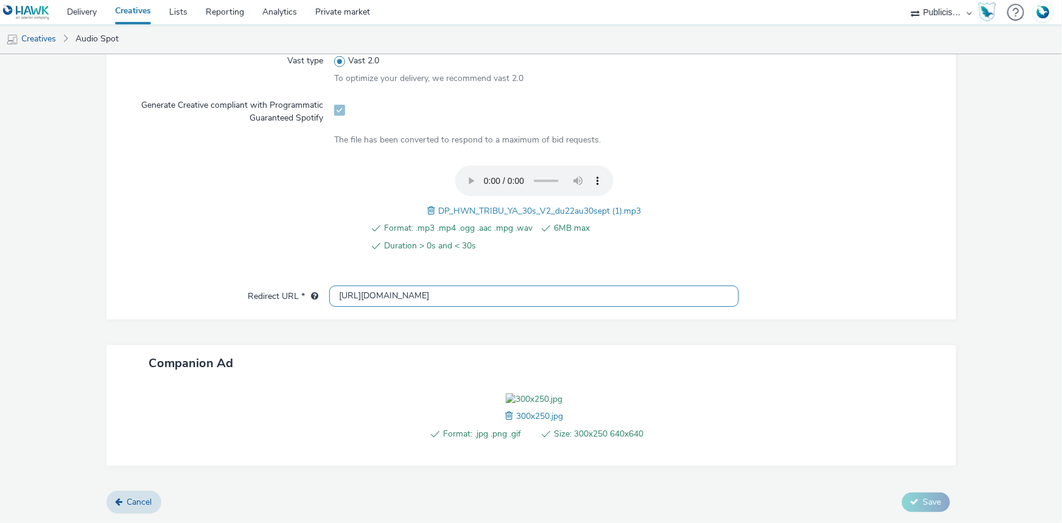
click at [372, 286] on input "[URL][DOMAIN_NAME]" at bounding box center [534, 296] width 410 height 21
click at [373, 286] on input "[URL][DOMAIN_NAME]" at bounding box center [534, 296] width 410 height 21
paste input "s://[DOMAIN_NAME][URL]"
type input "[URL][DOMAIN_NAME]"
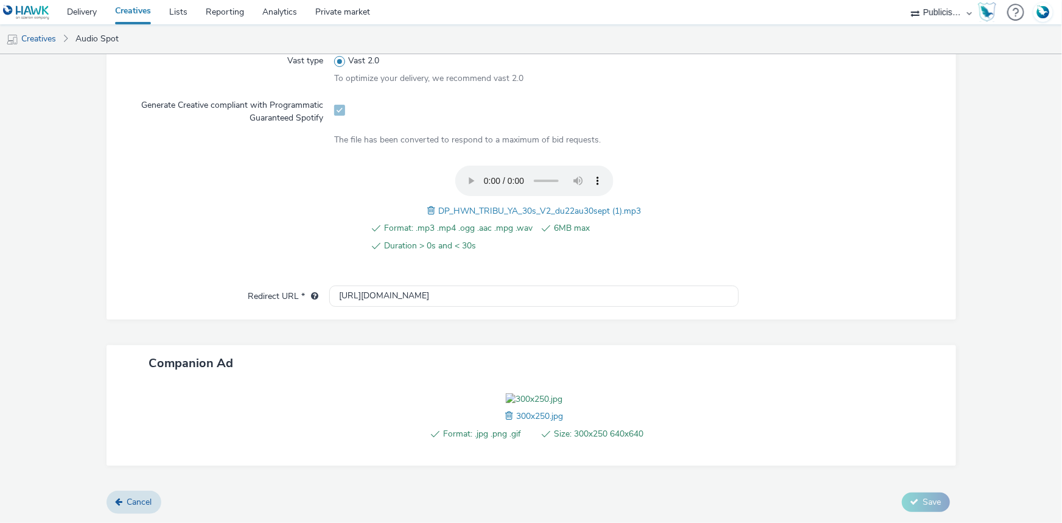
click at [450, 205] on span "DP_HWN_TRIBU_YA_30s_V2_du22au30sept (1).mp3" at bounding box center [539, 211] width 203 height 12
copy span "DP_HWN_TRIBU_YA_30s_V2_du22au30sept (1).mp3"
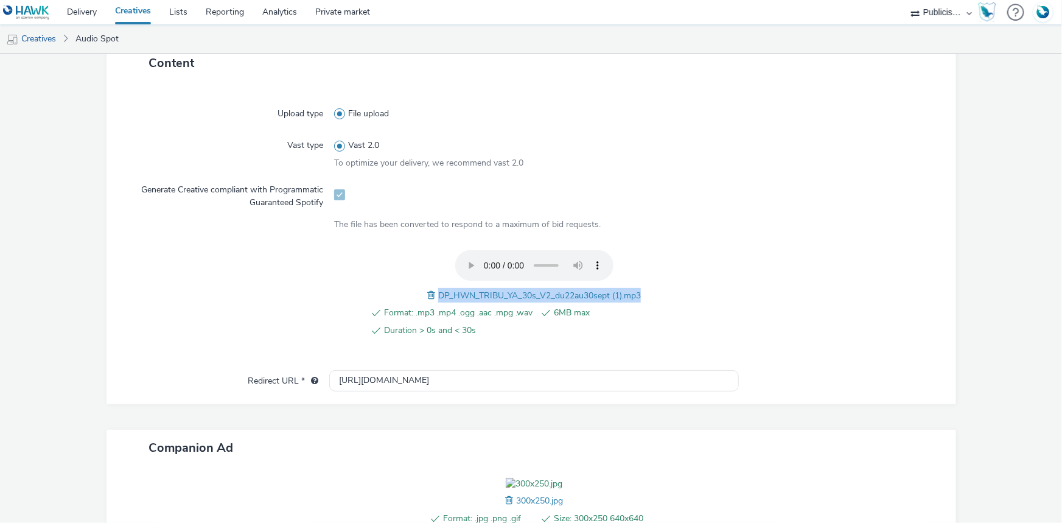
scroll to position [85, 0]
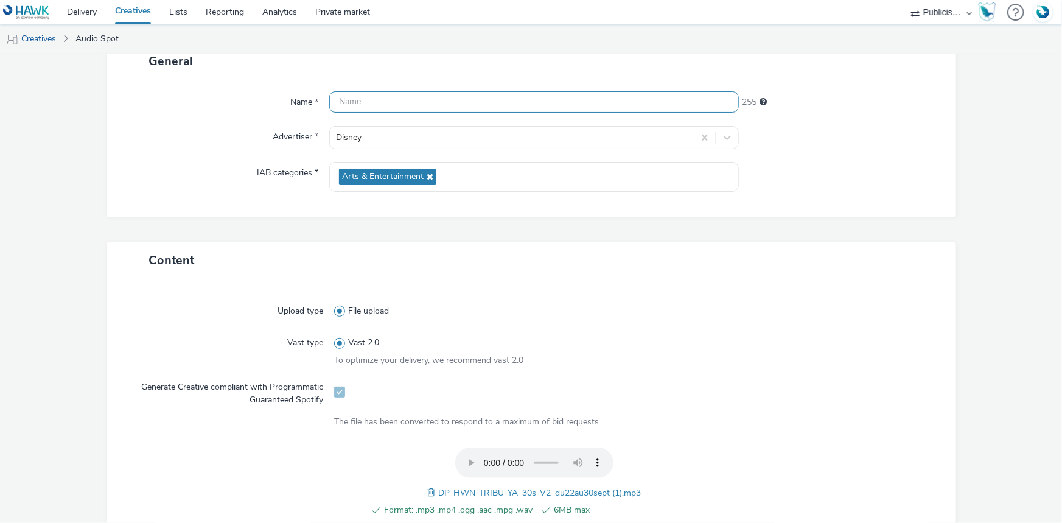
click at [351, 102] on input "text" at bounding box center [534, 101] width 410 height 21
paste input "DP_HWN_TRIBU_YA_30s_V2_du22au30sept (1).mp3"
drag, startPoint x: 511, startPoint y: 102, endPoint x: 620, endPoint y: 114, distance: 110.3
click at [620, 114] on div "Name * DP_HWN_TRIBU_YA_30s_V2_du22au30sept (1).mp3 212 Advertiser * Disney IAB …" at bounding box center [532, 148] width 850 height 138
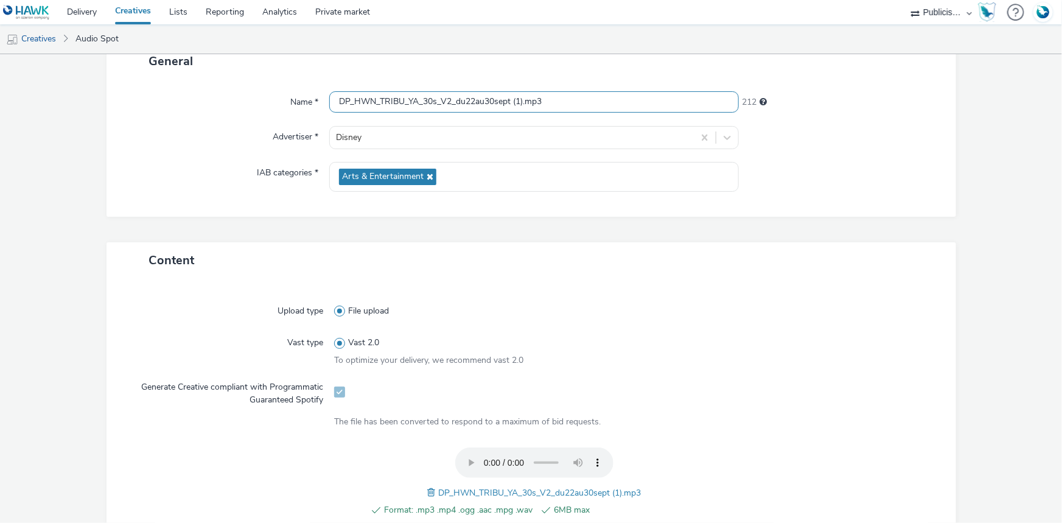
paste input "_Spotify"
type input "DP_HWN_TRIBU_YA_30s_V2_du22au30sept_Spotify"
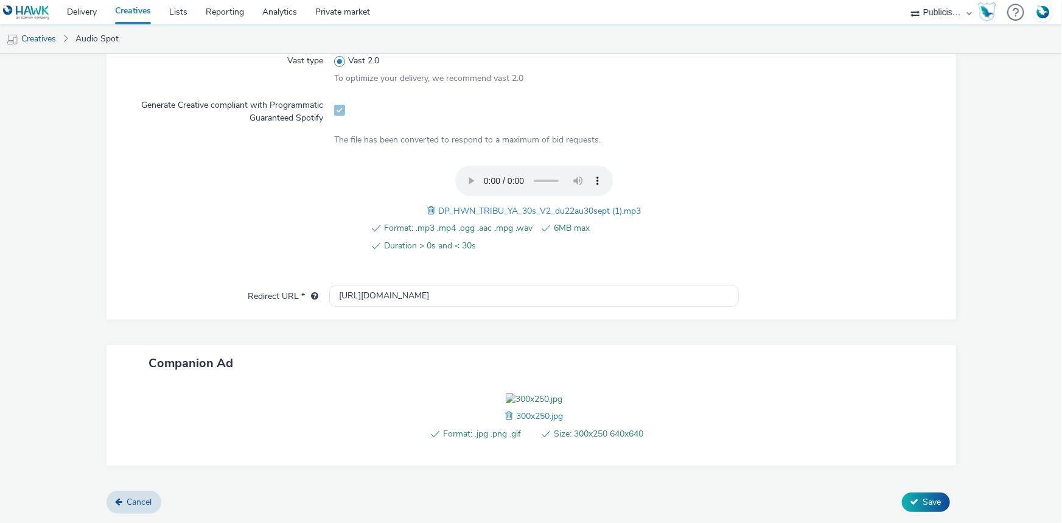
scroll to position [435, 0]
click at [931, 505] on span "Save" at bounding box center [933, 502] width 18 height 12
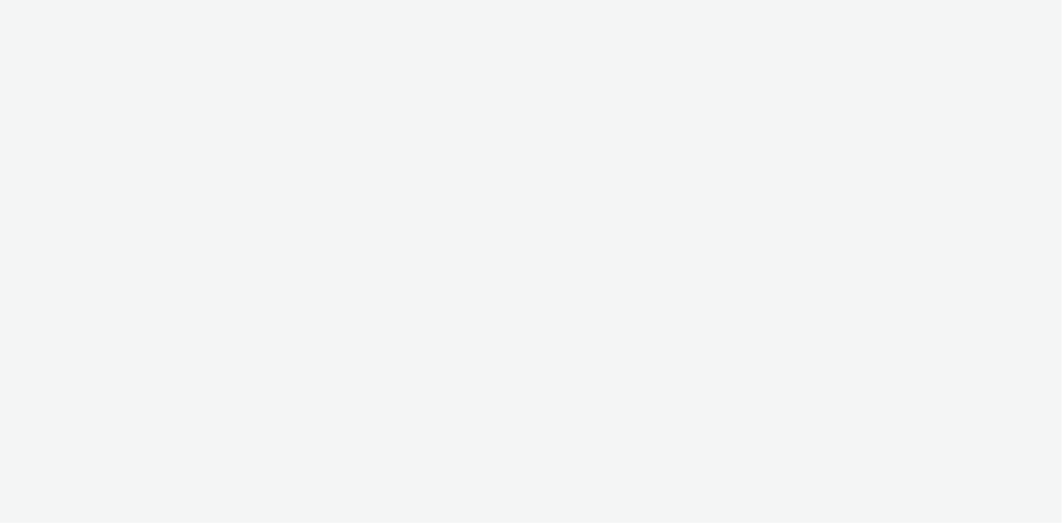
select select "08a58170-7f08-4922-abc8-b2d1eb407230"
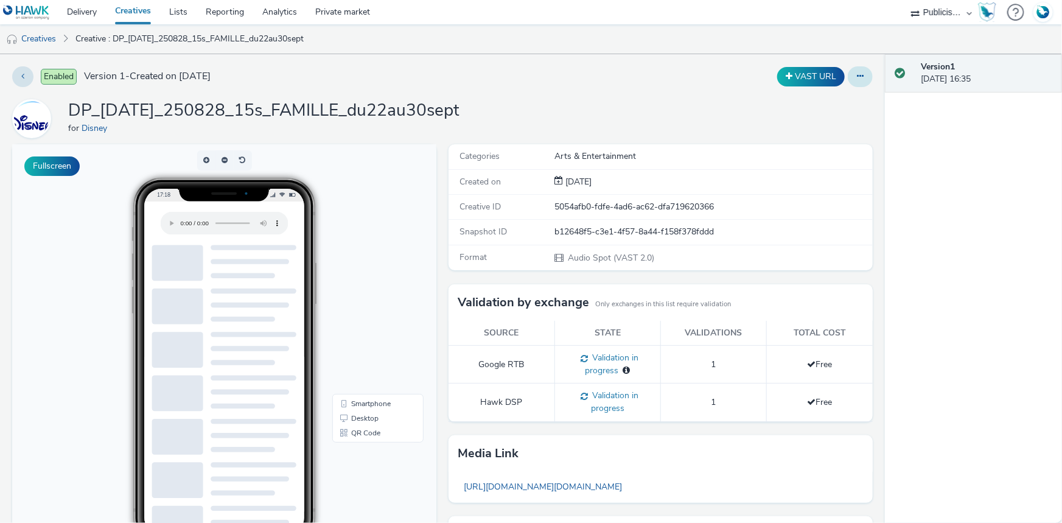
drag, startPoint x: 865, startPoint y: 74, endPoint x: 850, endPoint y: 83, distance: 17.7
click at [866, 74] on div "Enabled Version 1 - Created on 19 September 2025 VAST URL DP_HALLOWEEN_250828_1…" at bounding box center [442, 288] width 885 height 469
click at [849, 83] on button at bounding box center [860, 76] width 25 height 21
click at [819, 96] on link "Edit" at bounding box center [827, 101] width 91 height 24
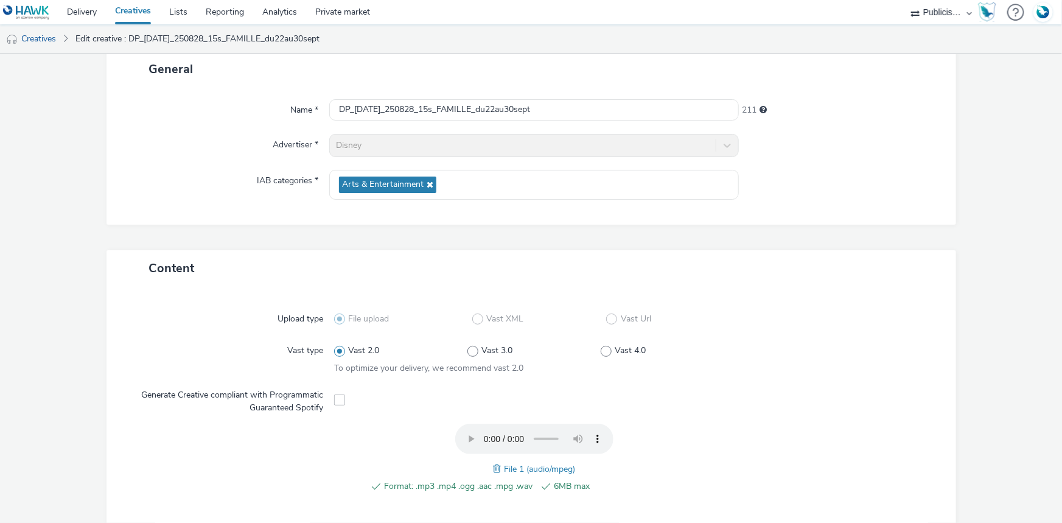
scroll to position [221, 0]
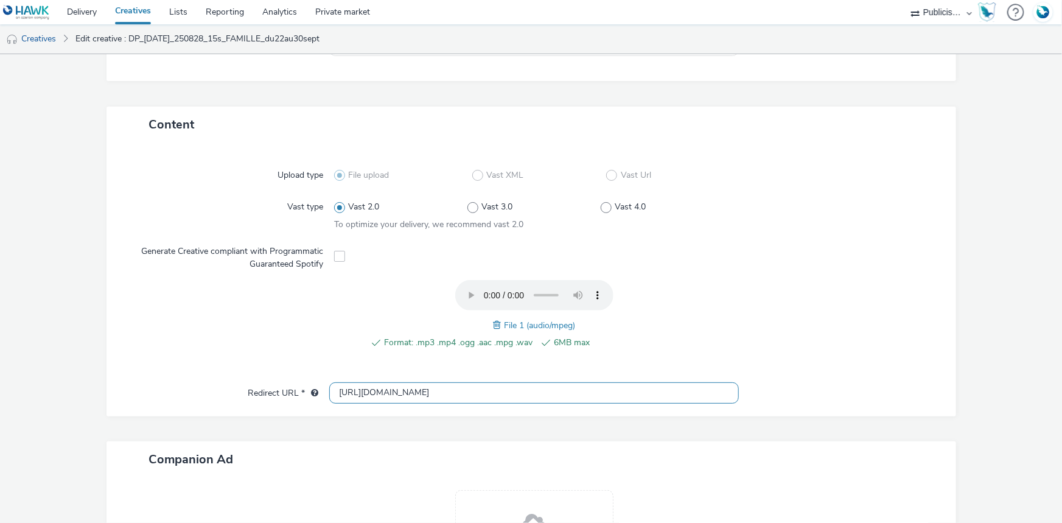
click at [379, 387] on input "http://disney.fr" at bounding box center [534, 392] width 410 height 21
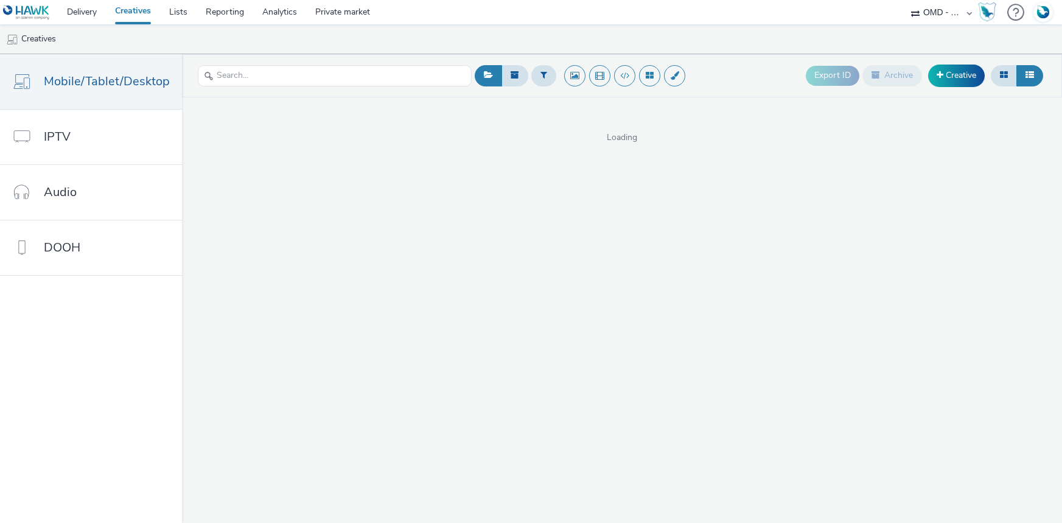
select select "4905062d-13ce-4986-87c2-be94dfa9bf08"
select select "08a58170-7f08-4922-abc8-b2d1eb407230"
